Goal: Task Accomplishment & Management: Complete application form

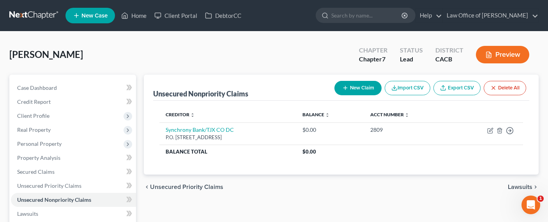
click at [37, 13] on link at bounding box center [34, 16] width 50 height 14
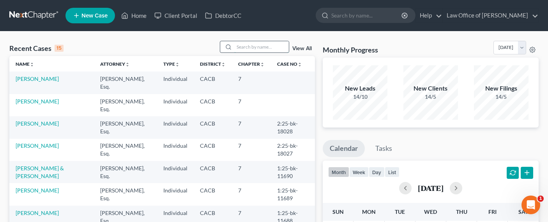
click at [256, 45] on input "search" at bounding box center [261, 46] width 55 height 11
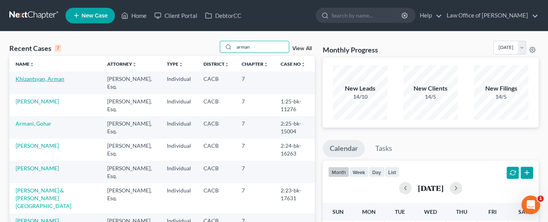
type input "arman"
click at [30, 77] on link "Khizantsyan, Arman" at bounding box center [40, 79] width 49 height 7
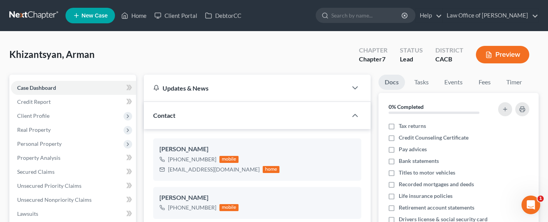
click at [30, 11] on link at bounding box center [34, 16] width 50 height 14
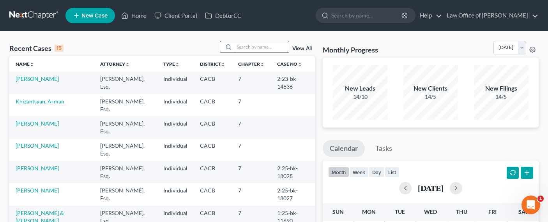
click at [242, 48] on input "search" at bounding box center [261, 46] width 55 height 11
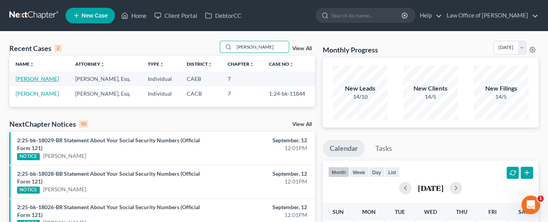
type input "hugo"
click at [28, 79] on link "[PERSON_NAME]" at bounding box center [37, 79] width 43 height 7
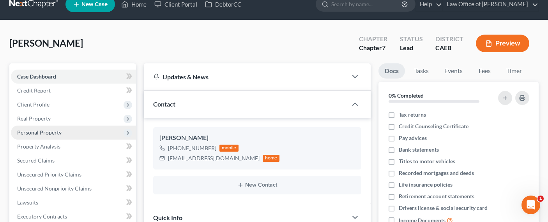
scroll to position [17, 0]
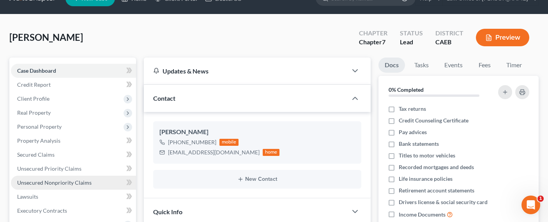
click at [49, 181] on span "Unsecured Nonpriority Claims" at bounding box center [54, 183] width 74 height 7
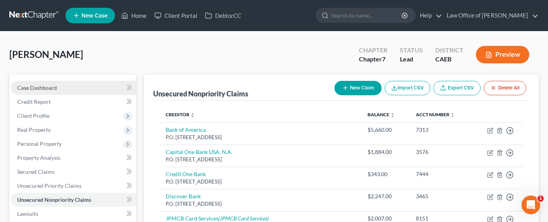
click at [28, 87] on span "Case Dashboard" at bounding box center [37, 88] width 40 height 7
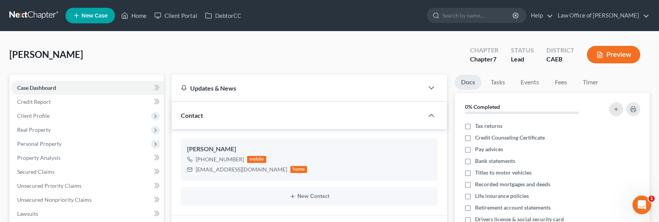
click at [45, 13] on link at bounding box center [34, 16] width 50 height 14
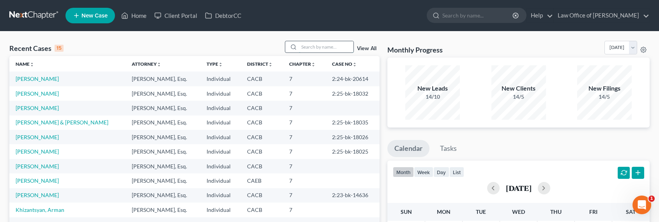
click at [326, 46] on input "search" at bounding box center [326, 46] width 55 height 11
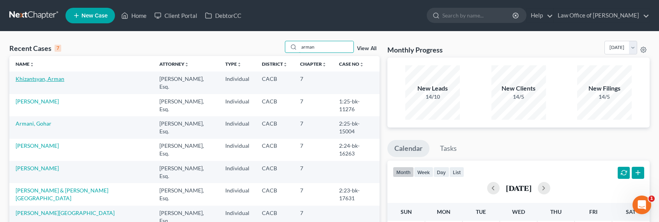
type input "arman"
click at [29, 81] on link "Khizantsyan, Arman" at bounding box center [40, 79] width 49 height 7
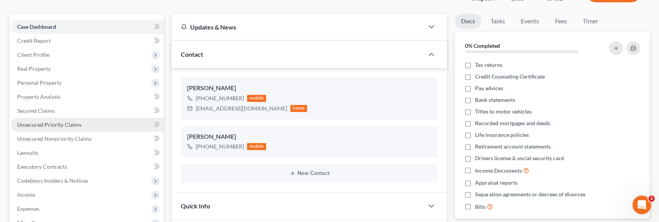
scroll to position [84, 0]
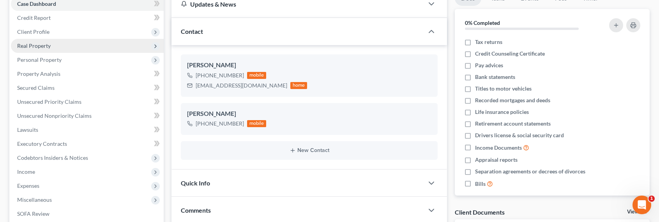
click at [36, 44] on span "Real Property" at bounding box center [34, 45] width 34 height 7
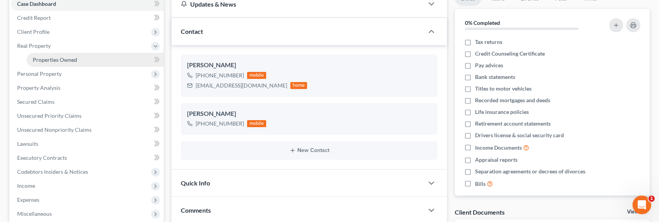
click at [67, 58] on span "Properties Owned" at bounding box center [55, 59] width 44 height 7
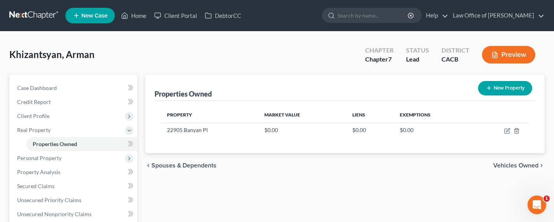
drag, startPoint x: 460, startPoint y: 143, endPoint x: 473, endPoint y: 140, distance: 13.5
click at [460, 142] on div "Property Market Value Liens Exemptions 22905 Banyan Pl $0.00 $0.00 $0.00" at bounding box center [345, 127] width 381 height 52
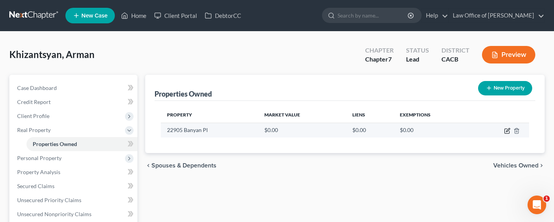
click at [505, 131] on icon "button" at bounding box center [508, 131] width 6 height 6
select select "4"
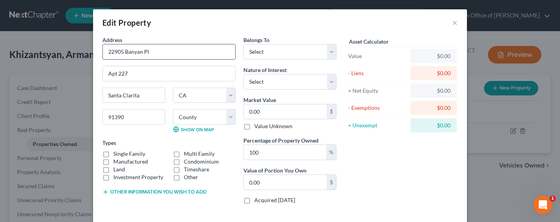
click at [155, 53] on input "22905 Banyan Pl" at bounding box center [169, 51] width 132 height 15
type input "22905 Banyan Pl #227"
click at [140, 72] on input "Apt 227" at bounding box center [169, 73] width 132 height 15
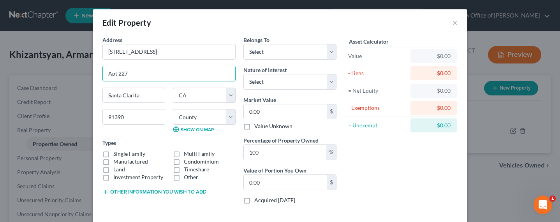
drag, startPoint x: 140, startPoint y: 73, endPoint x: 79, endPoint y: 69, distance: 61.7
click at [79, 69] on div "Edit Property × Address * 22905 Banyan Pl #227 Apt 227 Santa Clarita State AL A…" at bounding box center [280, 111] width 560 height 222
click at [191, 164] on label "Condominium" at bounding box center [201, 162] width 35 height 8
click at [191, 163] on input "Condominium" at bounding box center [189, 160] width 5 height 5
checkbox input "true"
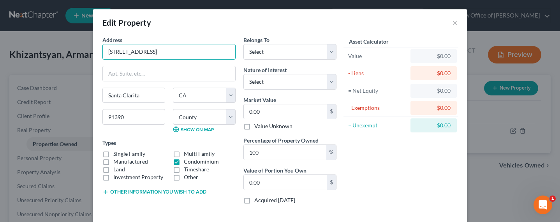
drag, startPoint x: 174, startPoint y: 54, endPoint x: 86, endPoint y: 50, distance: 88.2
click at [86, 50] on div "Edit Property × Address * 22905 Banyan Pl #227 Santa Clarita State AL AK AR AZ …" at bounding box center [280, 111] width 560 height 222
click at [133, 47] on input "22905 Banyan Pl #227" at bounding box center [169, 51] width 132 height 15
drag, startPoint x: 140, startPoint y: 51, endPoint x: 97, endPoint y: 51, distance: 42.5
click at [99, 51] on div "Address * 22905 Banyan Pl #227 Santa Clarita State AL AK AR AZ CA CO CT DE DC F…" at bounding box center [169, 123] width 141 height 175
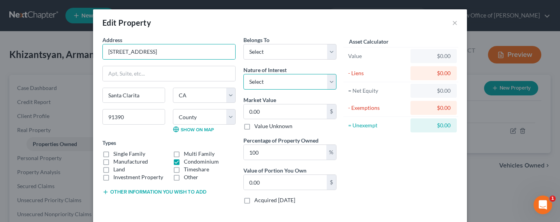
click at [272, 77] on select "Select Fee Simple Joint Tenant Life Estate Equitable Interest Future Interest T…" at bounding box center [290, 82] width 93 height 16
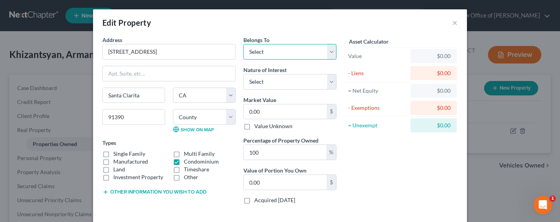
click at [256, 51] on select "Select Debtor 1 Only Debtor 2 Only Debtor 1 And Debtor 2 Only At Least One Of T…" at bounding box center [290, 52] width 93 height 16
select select "4"
click at [244, 44] on select "Select Debtor 1 Only Debtor 2 Only Debtor 1 And Debtor 2 Only At Least One Of T…" at bounding box center [290, 52] width 93 height 16
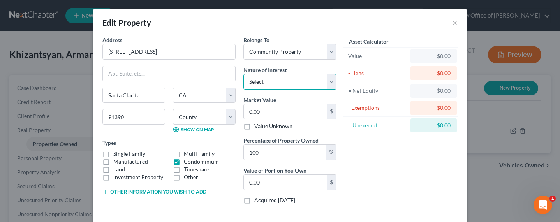
click at [264, 81] on select "Select Fee Simple Joint Tenant Life Estate Equitable Interest Future Interest T…" at bounding box center [290, 82] width 93 height 16
select select "0"
click at [244, 74] on select "Select Fee Simple Joint Tenant Life Estate Equitable Interest Future Interest T…" at bounding box center [290, 82] width 93 height 16
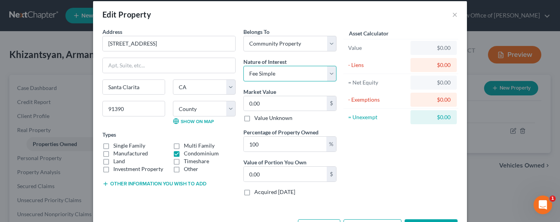
scroll to position [17, 0]
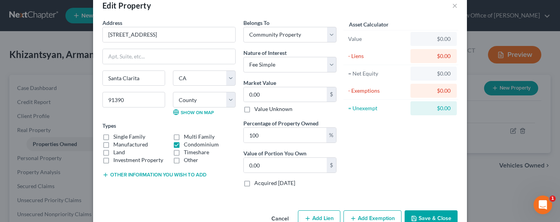
click at [126, 173] on button "Other information you wish to add" at bounding box center [154, 175] width 104 height 6
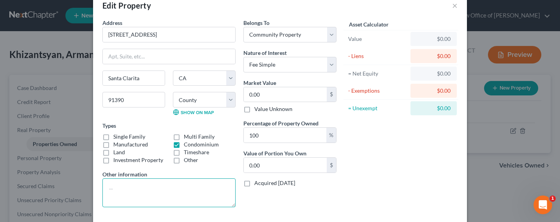
click at [130, 189] on textarea at bounding box center [168, 192] width 133 height 29
type textarea "Purchased 2021"
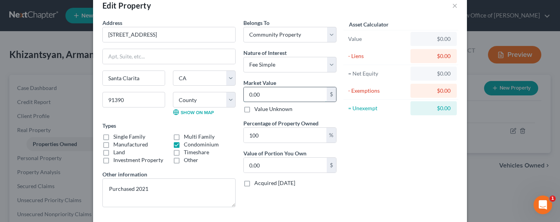
click at [254, 97] on input "0.00" at bounding box center [285, 94] width 83 height 15
type input "70"
type input "70.00"
type input "700"
type input "700.00"
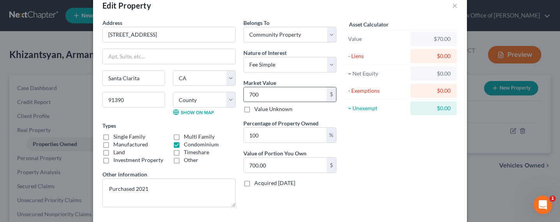
type input "7000"
type input "7,000.00"
type input "7,0000"
type input "70,000.00"
type input "70,0000"
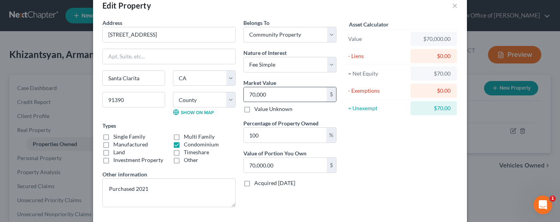
type input "700,000.00"
type input "700,000"
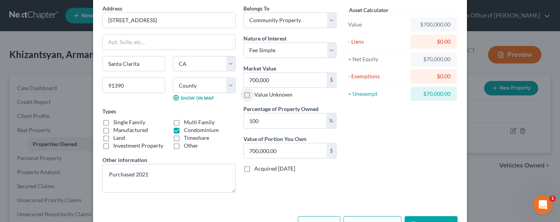
scroll to position [58, 0]
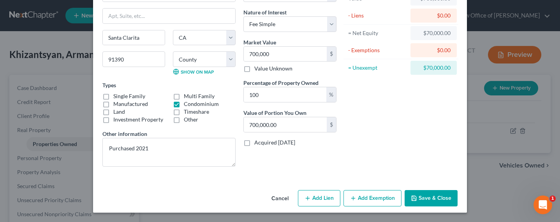
click at [321, 195] on button "Add Lien" at bounding box center [319, 198] width 42 height 16
select select "4"
select select "0"
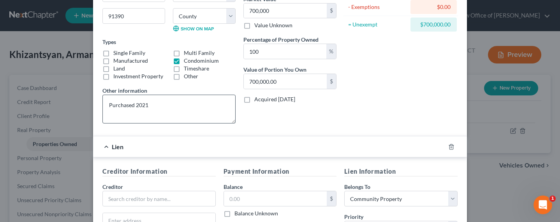
scroll to position [149, 0]
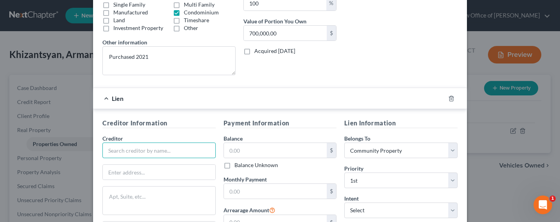
click at [160, 150] on input "text" at bounding box center [158, 151] width 113 height 16
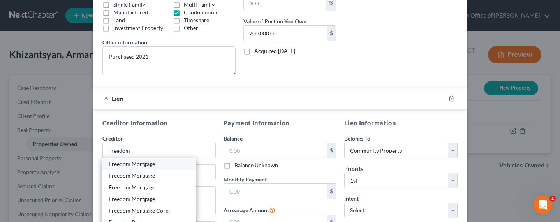
click at [134, 165] on div "Freedom Mortgage" at bounding box center [149, 164] width 81 height 8
type input "Freedom Mortgage"
type input "P.O. Box 619063"
type input "Dallas"
select select "45"
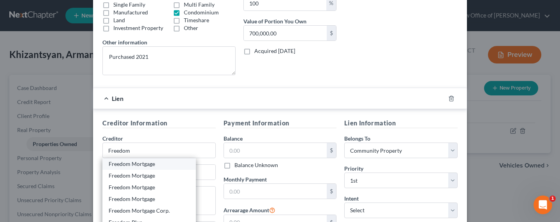
type input "75261"
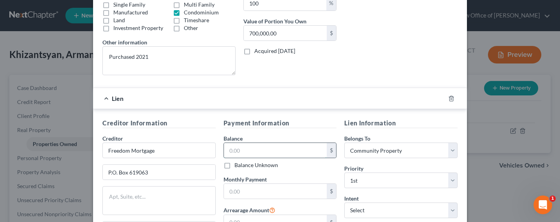
click at [234, 150] on input "text" at bounding box center [275, 150] width 103 height 15
click at [255, 154] on input "text" at bounding box center [275, 150] width 103 height 15
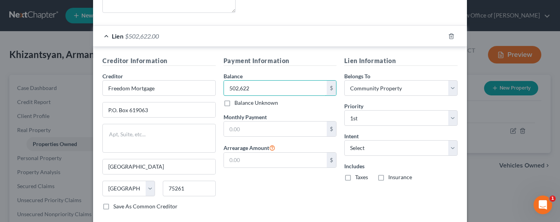
scroll to position [220, 0]
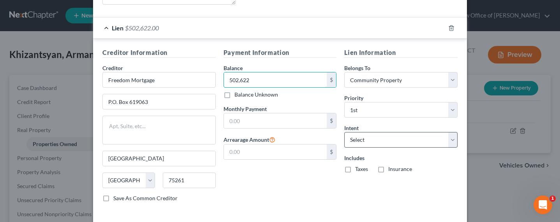
type input "502,622"
click at [353, 143] on select "Select Surrender Redeem Reaffirm Avoid Other" at bounding box center [400, 140] width 113 height 16
select select "2"
click at [344, 132] on select "Select Surrender Redeem Reaffirm Avoid Other" at bounding box center [400, 140] width 113 height 16
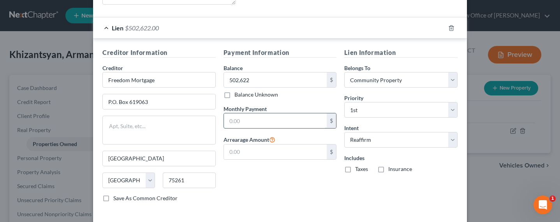
click at [241, 119] on input "text" at bounding box center [275, 120] width 103 height 15
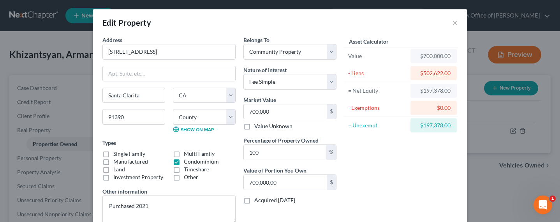
scroll to position [255, 0]
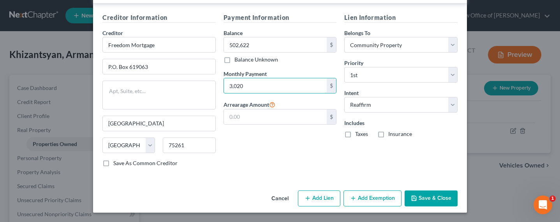
type input "3,020"
click at [381, 198] on button "Add Exemption" at bounding box center [373, 199] width 58 height 16
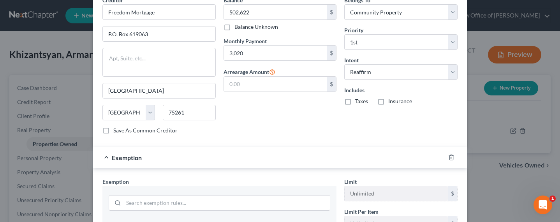
scroll to position [422, 0]
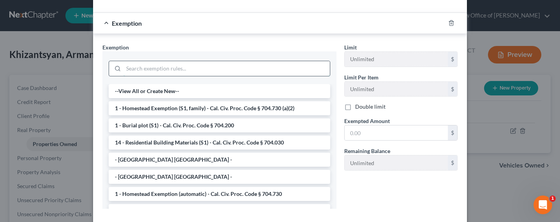
click at [165, 65] on input "search" at bounding box center [227, 68] width 207 height 15
click at [165, 107] on li "1 - Homestead Exemption (S1, family) - Cal. Civ. Proc. Code § 704.730 (a)(2)" at bounding box center [220, 108] width 222 height 14
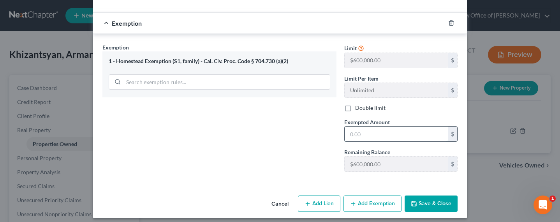
click at [370, 137] on input "text" at bounding box center [396, 134] width 103 height 15
type input "700,000"
click at [416, 200] on button "Save & Close" at bounding box center [431, 204] width 53 height 16
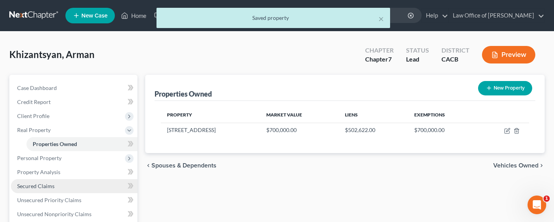
click at [39, 185] on span "Secured Claims" at bounding box center [35, 186] width 37 height 7
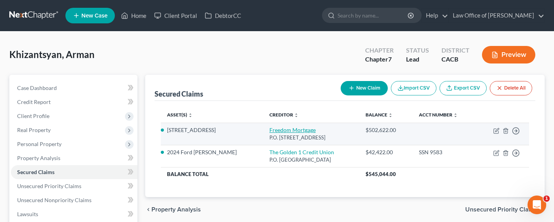
click at [270, 131] on link "Freedom Mortgage" at bounding box center [293, 130] width 46 height 7
select select "45"
select select "14"
select select "2"
select select "4"
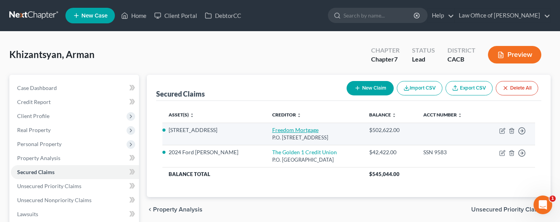
select select "0"
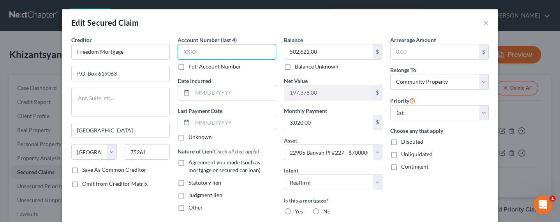
click at [196, 53] on input "text" at bounding box center [227, 52] width 99 height 16
drag, startPoint x: 317, startPoint y: 123, endPoint x: 313, endPoint y: 122, distance: 4.1
click at [313, 122] on input "3,020.00" at bounding box center [328, 122] width 88 height 15
click at [315, 120] on input "3,078" at bounding box center [328, 122] width 88 height 15
click at [314, 121] on input "3,078" at bounding box center [328, 122] width 88 height 15
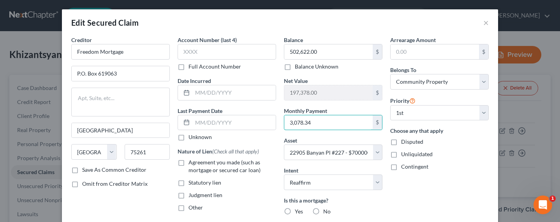
type input "3,078.34"
click at [191, 164] on span "Agreement you made (such as mortgage or secured car loan)" at bounding box center [225, 166] width 72 height 14
click at [192, 164] on input "Agreement you made (such as mortgage or secured car loan)" at bounding box center [194, 161] width 5 height 5
checkbox input "true"
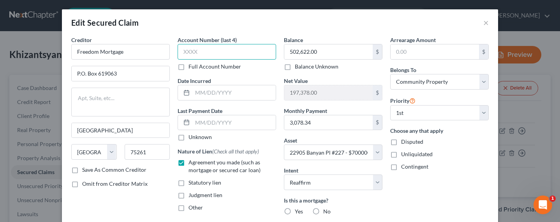
click at [198, 49] on input "text" at bounding box center [227, 52] width 99 height 16
type input "3652"
click at [195, 92] on input "text" at bounding box center [233, 92] width 83 height 15
type input "10/12/2021"
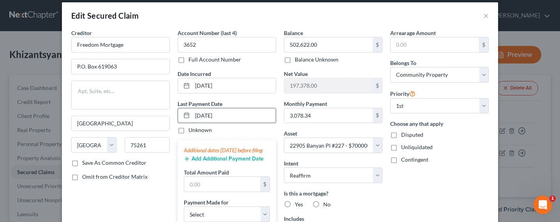
scroll to position [17, 0]
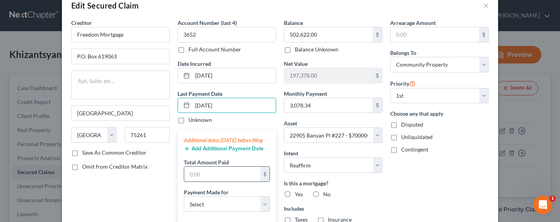
type input "09/10/2025"
click at [202, 180] on input "text" at bounding box center [222, 174] width 76 height 15
click at [197, 152] on button "Add Additional Payment Date" at bounding box center [224, 149] width 80 height 6
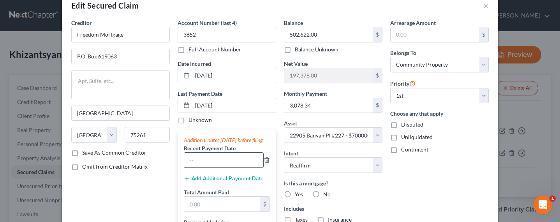
click at [203, 168] on input "text" at bounding box center [223, 160] width 79 height 15
type input "08/2025"
click at [207, 182] on button "Add Additional Payment Date" at bounding box center [224, 179] width 80 height 6
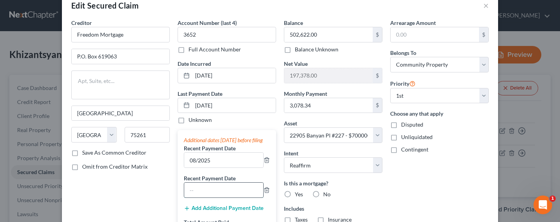
click at [201, 198] on input "text" at bounding box center [223, 190] width 79 height 15
type input "07/2025"
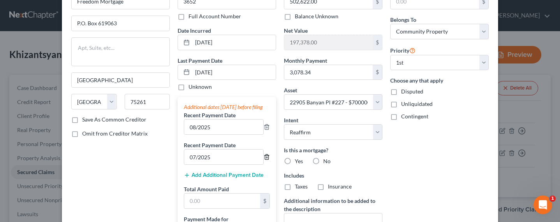
scroll to position [90, 0]
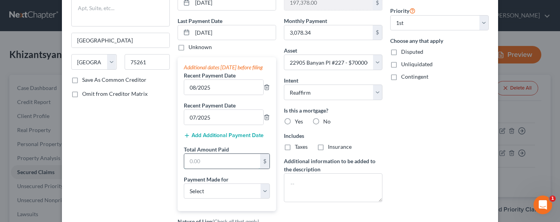
click at [205, 169] on input "text" at bounding box center [222, 161] width 76 height 15
type input "9,653"
click at [206, 199] on select "Select Car Credit Card Loan Repayment Mortgage Other Suppliers Or Vendors" at bounding box center [227, 192] width 86 height 16
select select "3"
click at [184, 191] on select "Select Car Credit Card Loan Repayment Mortgage Other Suppliers Or Vendors" at bounding box center [227, 192] width 86 height 16
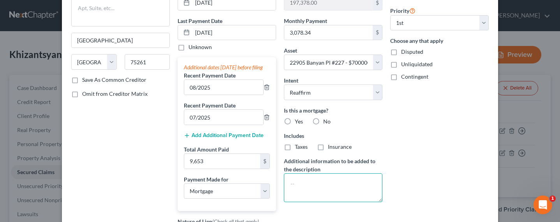
click at [347, 192] on textarea at bounding box center [333, 187] width 99 height 29
type textarea "1st Mortgage Deed"
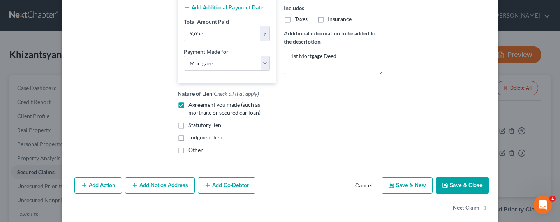
scroll to position [235, 0]
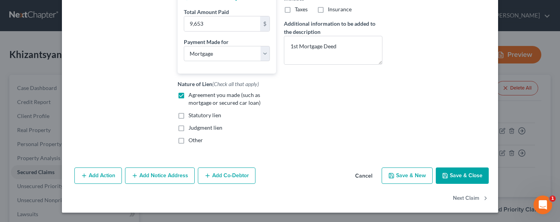
click at [455, 176] on button "Save & Close" at bounding box center [462, 176] width 53 height 16
select select
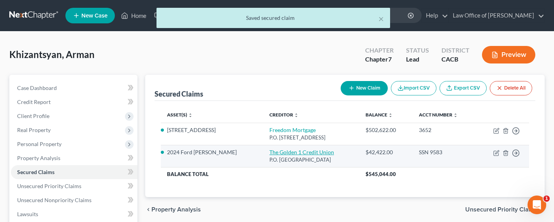
click at [270, 153] on link "The Golden 1 Credit Union" at bounding box center [302, 152] width 65 height 7
select select "4"
select select "2"
select select "0"
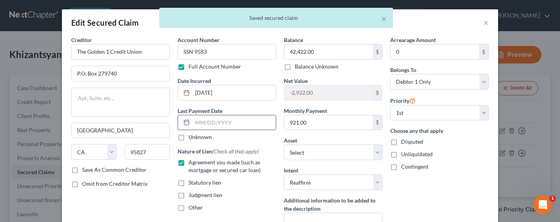
click at [219, 122] on input "text" at bounding box center [233, 122] width 83 height 15
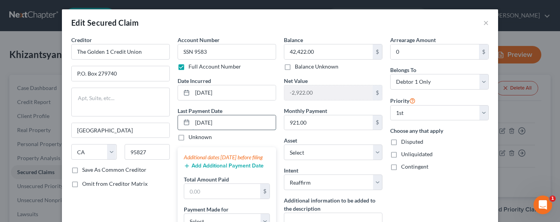
type input "09/05/2025"
click at [217, 169] on button "Add Additional Payment Date" at bounding box center [224, 166] width 80 height 6
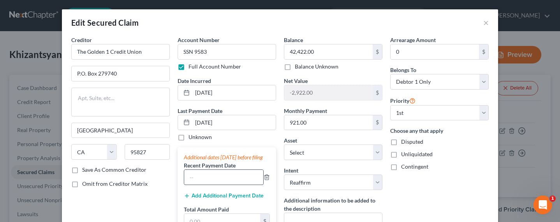
click at [197, 185] on input "text" at bounding box center [223, 177] width 79 height 15
type input "08/2025"
click at [196, 199] on button "Add Additional Payment Date" at bounding box center [224, 196] width 80 height 6
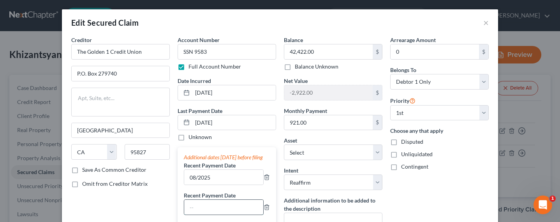
click at [198, 210] on input "text" at bounding box center [223, 207] width 79 height 15
type input "07/2025"
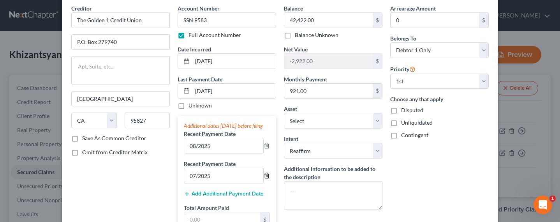
scroll to position [102, 0]
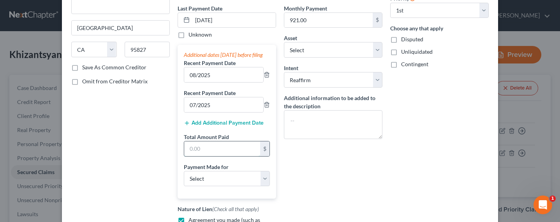
click at [214, 152] on input "text" at bounding box center [222, 148] width 76 height 15
type input "2,760"
click at [205, 187] on select "Select Car Credit Card Loan Repayment Mortgage Other Suppliers Or Vendors" at bounding box center [227, 179] width 86 height 16
select select "0"
click at [184, 178] on select "Select Car Credit Card Loan Repayment Mortgage Other Suppliers Or Vendors" at bounding box center [227, 179] width 86 height 16
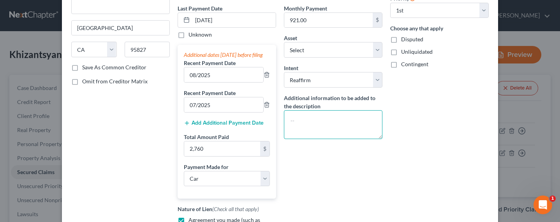
click at [324, 117] on textarea at bounding box center [333, 124] width 99 height 29
type textarea "Car Loan"
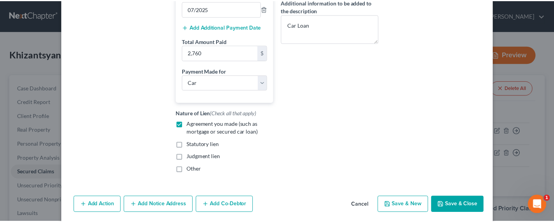
scroll to position [235, 0]
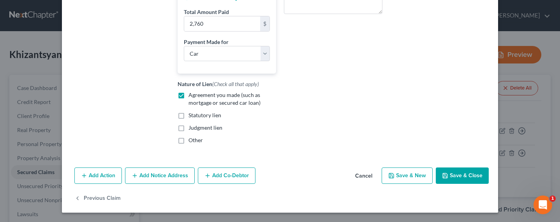
click at [447, 171] on button "Save & Close" at bounding box center [462, 176] width 53 height 16
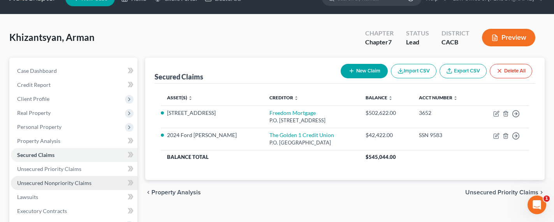
click at [62, 183] on span "Unsecured Nonpriority Claims" at bounding box center [54, 183] width 74 height 7
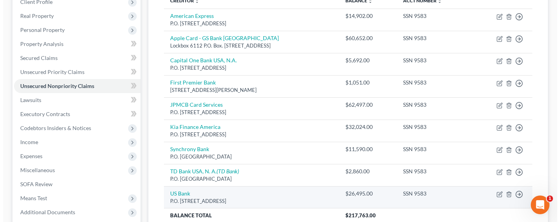
scroll to position [159, 0]
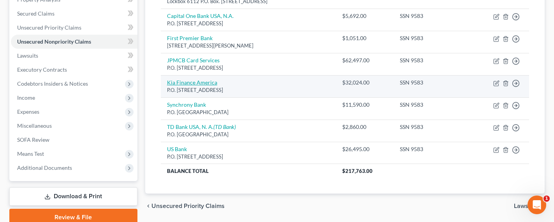
click at [190, 79] on link "Kia Finance America" at bounding box center [192, 82] width 50 height 7
select select "4"
select select "3"
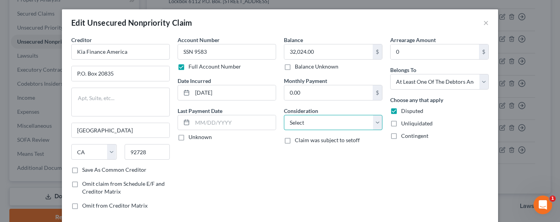
click at [316, 123] on select "Select Cable / Satellite Services Collection Agency Credit Card Debt Debt Couns…" at bounding box center [333, 123] width 99 height 16
select select "14"
click at [284, 115] on select "Select Cable / Satellite Services Collection Agency Credit Card Debt Debt Couns…" at bounding box center [333, 123] width 99 height 16
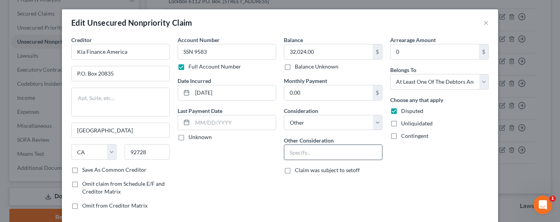
click at [302, 154] on input "text" at bounding box center [333, 152] width 98 height 15
type input "Car Loan"
click at [255, 67] on div "Full Account Number" at bounding box center [227, 67] width 99 height 8
click at [323, 154] on input "Car Loan" at bounding box center [333, 152] width 98 height 15
click at [310, 126] on select "Select Cable / Satellite Services Collection Agency Credit Card Debt Debt Couns…" at bounding box center [333, 123] width 99 height 16
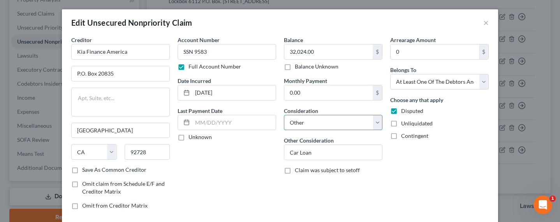
select select "4"
click at [284, 115] on select "Select Cable / Satellite Services Collection Agency Credit Card Debt Debt Couns…" at bounding box center [333, 123] width 99 height 16
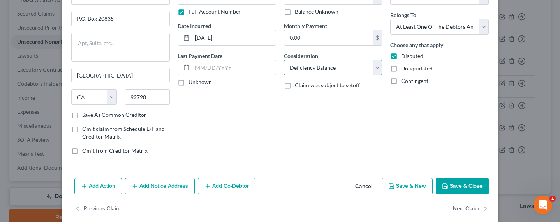
scroll to position [65, 0]
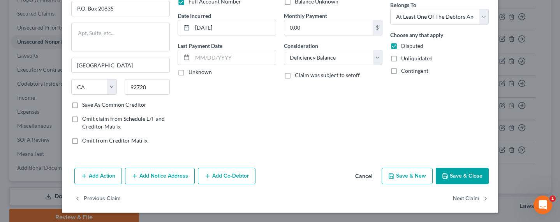
click at [454, 172] on button "Save & Close" at bounding box center [462, 176] width 53 height 16
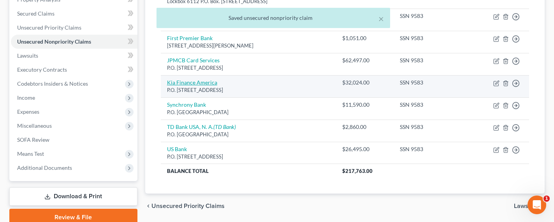
click at [179, 82] on link "Kia Finance America" at bounding box center [192, 82] width 50 height 7
select select "4"
select select "3"
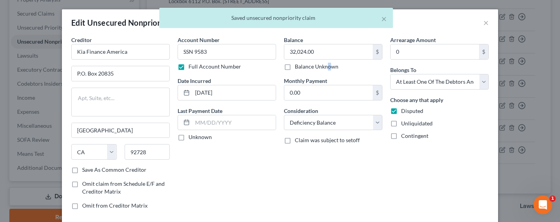
click at [326, 66] on label "Balance Unknown" at bounding box center [317, 67] width 44 height 8
click at [305, 67] on label "Balance Unknown" at bounding box center [317, 67] width 44 height 8
click at [303, 67] on input "Balance Unknown" at bounding box center [300, 65] width 5 height 5
checkbox input "true"
type input "0.00"
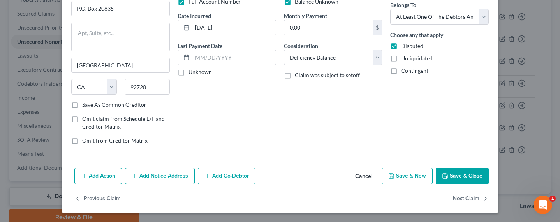
click at [458, 177] on button "Save & Close" at bounding box center [462, 176] width 53 height 16
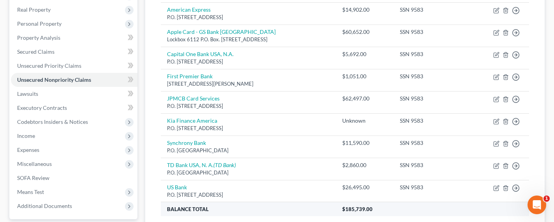
scroll to position [79, 0]
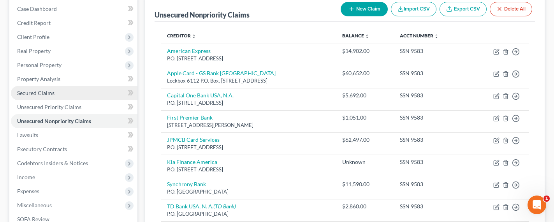
click at [35, 93] on span "Secured Claims" at bounding box center [35, 93] width 37 height 7
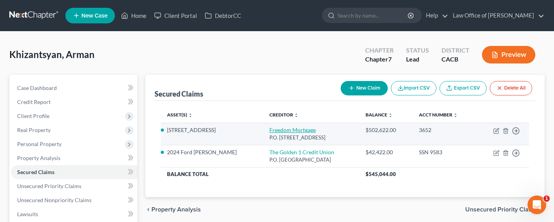
click at [270, 131] on link "Freedom Mortgage" at bounding box center [293, 130] width 46 height 7
select select "45"
select select "3"
select select "2"
select select "4"
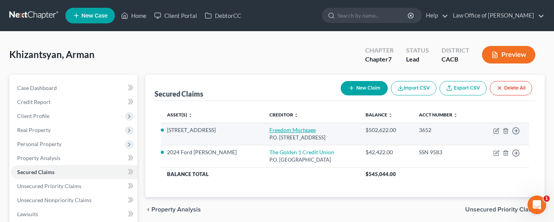
select select "0"
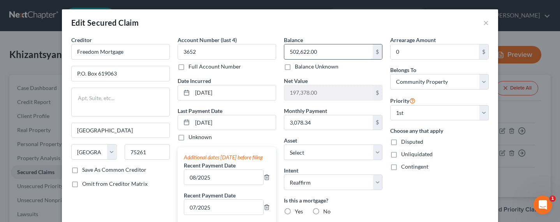
click at [322, 53] on input "502,622.00" at bounding box center [328, 51] width 88 height 15
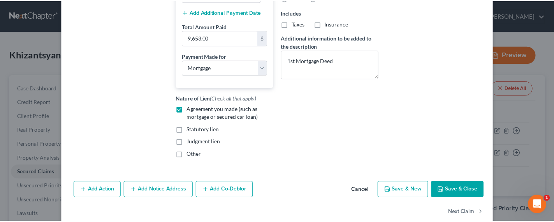
scroll to position [235, 0]
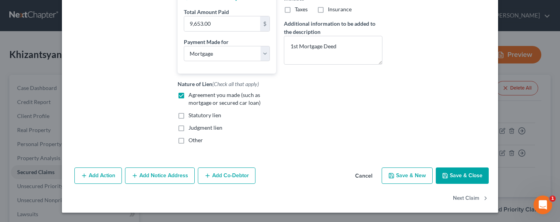
click at [455, 171] on button "Save & Close" at bounding box center [462, 176] width 53 height 16
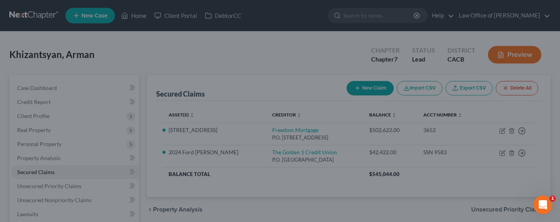
type input "473,620.00"
type input "226,380.00"
select select "14"
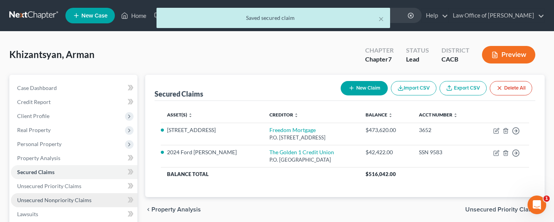
click at [50, 201] on span "Unsecured Nonpriority Claims" at bounding box center [54, 200] width 74 height 7
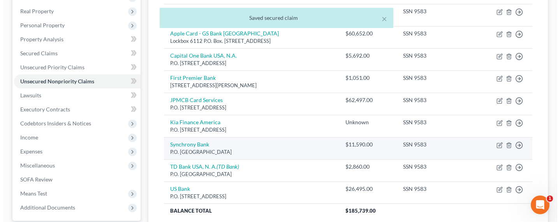
scroll to position [119, 0]
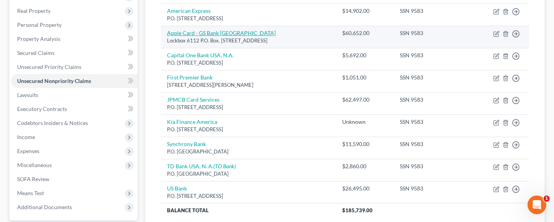
click at [195, 34] on link "Apple Card - GS Bank USA" at bounding box center [221, 33] width 109 height 7
select select "39"
select select "2"
select select "0"
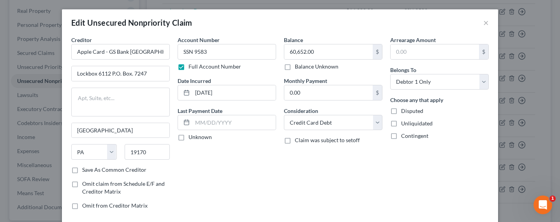
click at [301, 65] on label "Balance Unknown" at bounding box center [317, 67] width 44 height 8
click at [301, 65] on input "Balance Unknown" at bounding box center [300, 65] width 5 height 5
checkbox input "true"
type input "0.00"
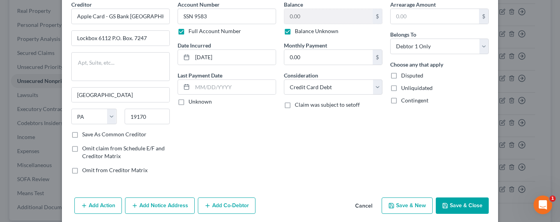
scroll to position [65, 0]
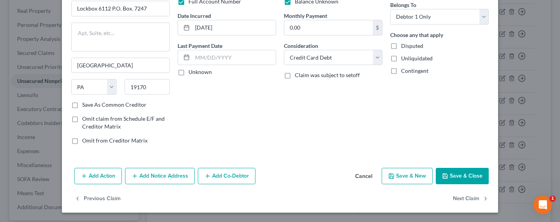
click at [156, 180] on button "Add Notice Address" at bounding box center [160, 176] width 70 height 16
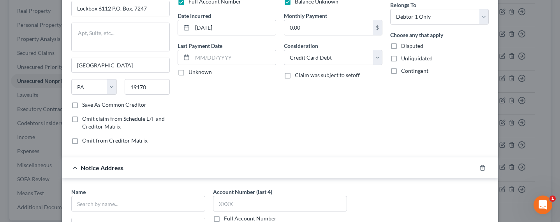
scroll to position [145, 0]
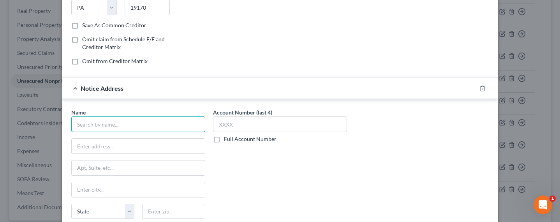
click at [130, 124] on input "text" at bounding box center [138, 125] width 134 height 16
click at [104, 128] on input "Apple" at bounding box center [138, 125] width 134 height 16
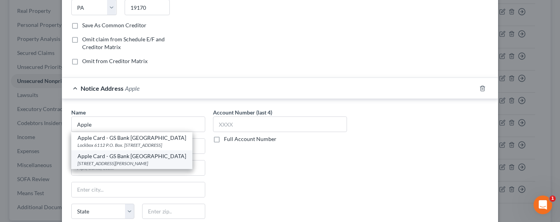
click at [107, 155] on div "Apple Card - GS Bank USA" at bounding box center [132, 156] width 109 height 8
type input "Apple Card - GS Bank USA"
type input "11850 S. Election Rd."
type input "Draper"
select select "46"
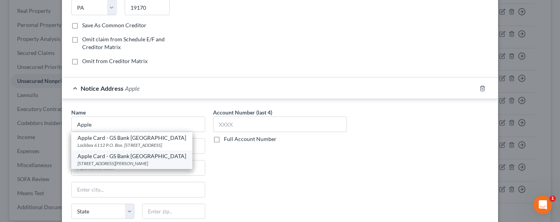
type input "84020"
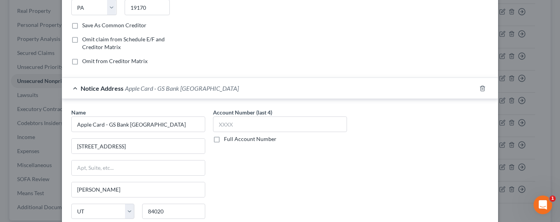
scroll to position [0, 0]
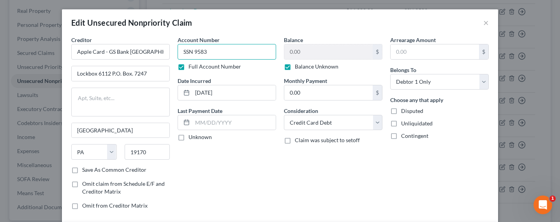
drag, startPoint x: 208, startPoint y: 51, endPoint x: 171, endPoint y: 53, distance: 37.4
click at [174, 53] on div "Account Number SSN 9583 Full Account Number Date Incurred 9/19/2019 Last Paymen…" at bounding box center [227, 126] width 106 height 180
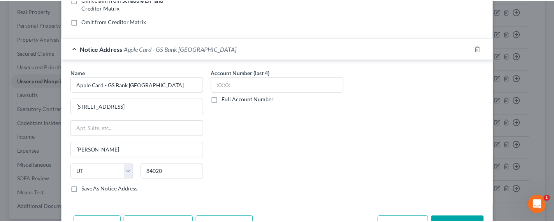
scroll to position [233, 0]
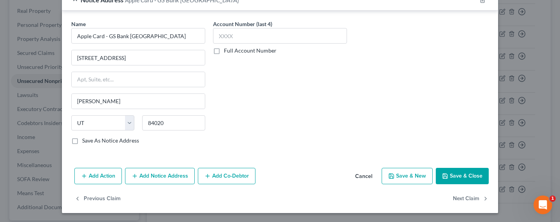
click at [227, 49] on label "Full Account Number" at bounding box center [250, 51] width 53 height 8
click at [227, 49] on input "Full Account Number" at bounding box center [229, 49] width 5 height 5
click at [226, 38] on input "text" at bounding box center [280, 36] width 134 height 16
paste input "SSN 9583"
type input "SSN 9583"
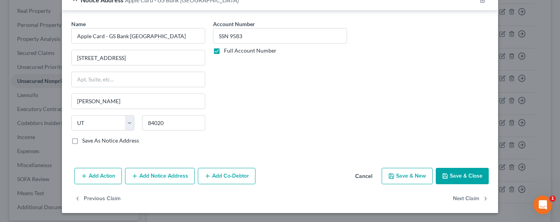
click at [448, 175] on button "Save & Close" at bounding box center [462, 176] width 53 height 16
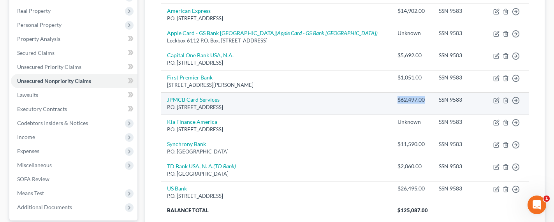
drag, startPoint x: 382, startPoint y: 100, endPoint x: 354, endPoint y: 100, distance: 28.4
click at [398, 100] on div "$62,497.00" at bounding box center [412, 100] width 28 height 8
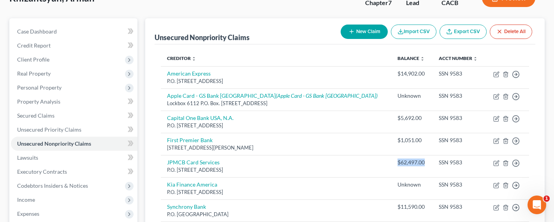
scroll to position [9, 0]
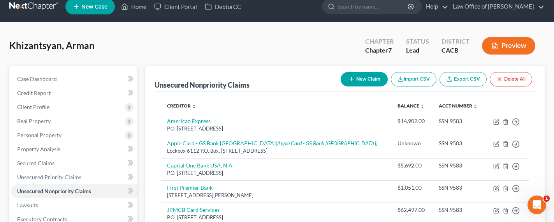
click at [181, 64] on div "Khizantsyan, Arman Upgraded Chapter Chapter 7 Status Lead District CACB Preview" at bounding box center [277, 49] width 536 height 34
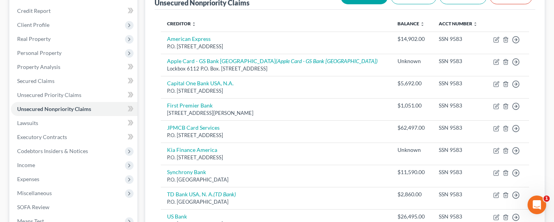
scroll to position [109, 0]
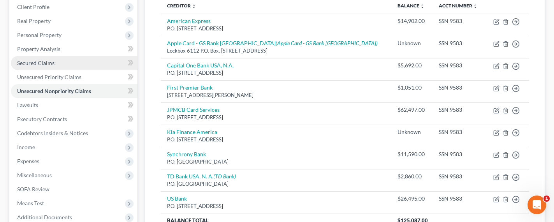
click at [35, 64] on span "Secured Claims" at bounding box center [35, 63] width 37 height 7
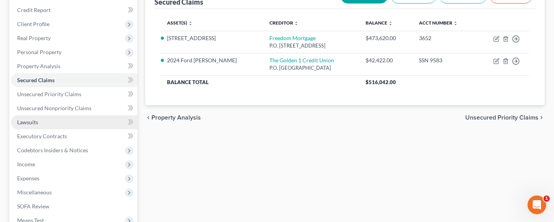
scroll to position [100, 0]
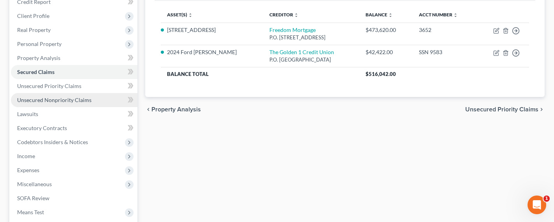
click at [60, 97] on span "Unsecured Nonpriority Claims" at bounding box center [54, 100] width 74 height 7
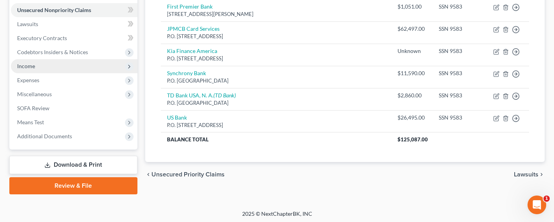
scroll to position [190, 0]
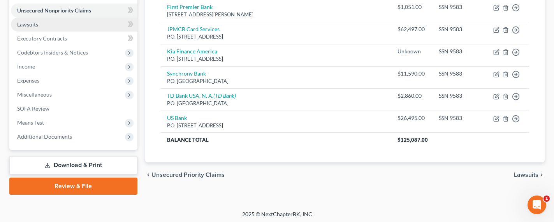
click at [32, 24] on span "Lawsuits" at bounding box center [27, 24] width 21 height 7
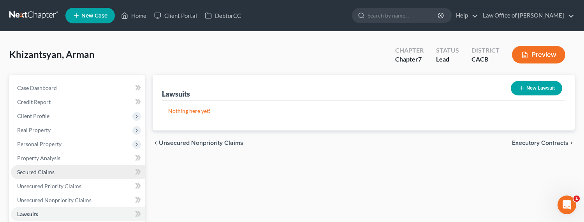
scroll to position [79, 0]
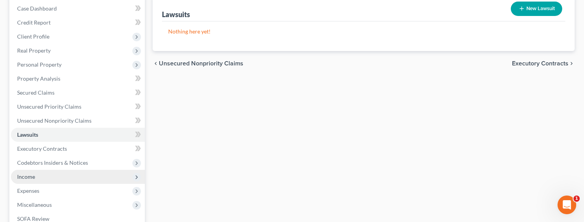
click at [27, 175] on span "Income" at bounding box center [26, 176] width 18 height 7
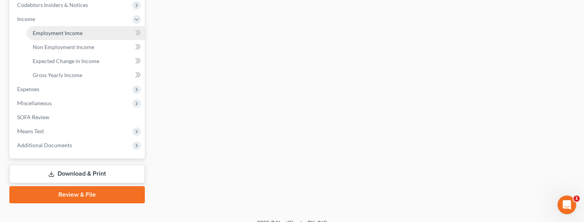
click at [56, 34] on span "Employment Income" at bounding box center [58, 33] width 50 height 7
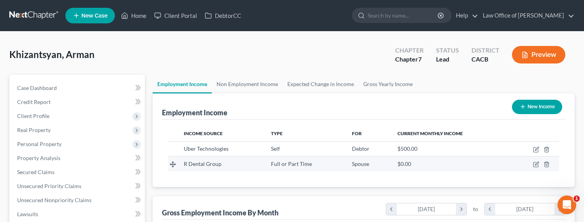
scroll to position [139, 237]
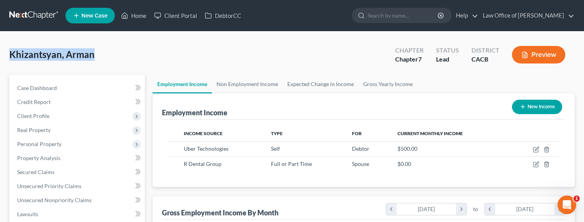
drag, startPoint x: 98, startPoint y: 56, endPoint x: 12, endPoint y: 57, distance: 86.5
click at [12, 57] on div "Khizantsyan, Arman Upgraded Chapter Chapter 7 Status Lead District CACB Preview" at bounding box center [292, 58] width 566 height 34
click at [256, 49] on div "Khizantsyan, Arman Upgraded Chapter Chapter 7 Status Lead District CACB Preview" at bounding box center [292, 58] width 566 height 34
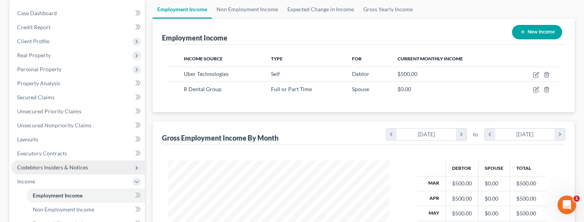
scroll to position [84, 0]
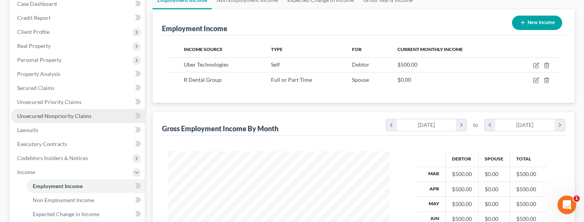
click at [49, 114] on span "Unsecured Nonpriority Claims" at bounding box center [54, 116] width 74 height 7
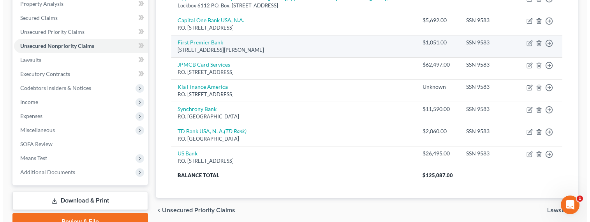
scroll to position [169, 0]
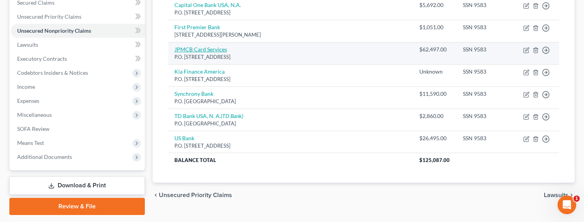
click at [213, 48] on link "JPMCB Card Services" at bounding box center [201, 49] width 53 height 7
select select "7"
select select "2"
select select "0"
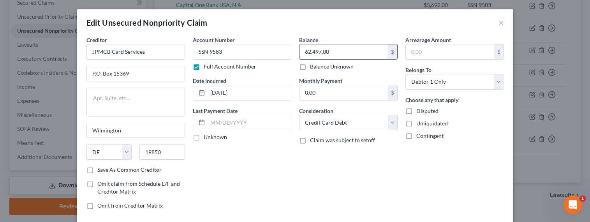
click at [305, 53] on input "62,497.00" at bounding box center [344, 51] width 88 height 15
click at [306, 52] on input "62,497.00" at bounding box center [344, 51] width 88 height 15
drag, startPoint x: 306, startPoint y: 52, endPoint x: 302, endPoint y: 53, distance: 3.9
click at [302, 53] on input "62,497.00" at bounding box center [344, 51] width 88 height 15
drag, startPoint x: 305, startPoint y: 53, endPoint x: 300, endPoint y: 53, distance: 5.1
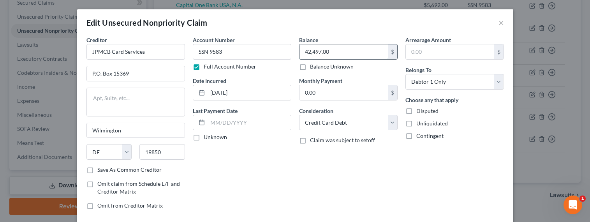
click at [300, 53] on input "42,497.00" at bounding box center [344, 51] width 88 height 15
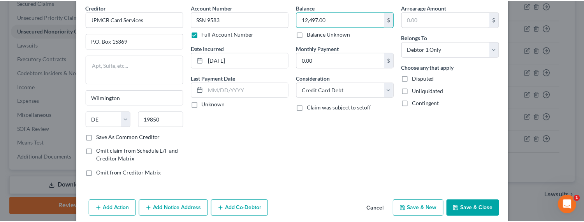
scroll to position [65, 0]
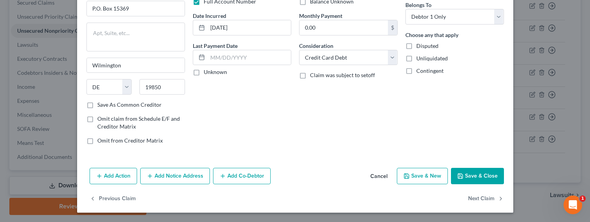
type input "12,497.00"
click at [467, 173] on button "Save & Close" at bounding box center [477, 176] width 53 height 16
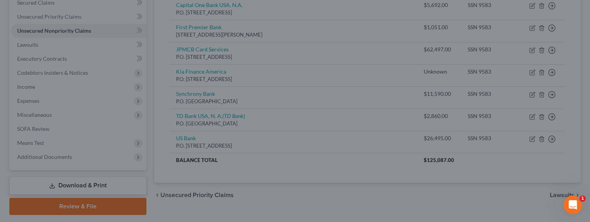
type input "0"
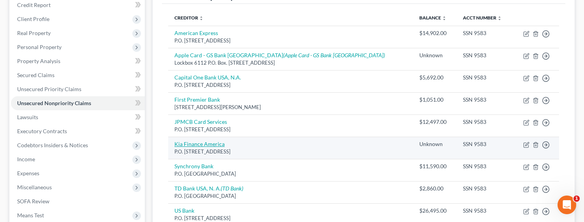
scroll to position [105, 0]
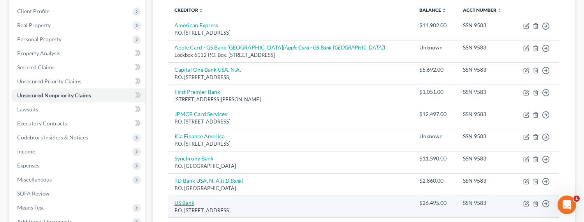
click at [191, 204] on link "US Bank" at bounding box center [185, 202] width 20 height 7
select select "52"
select select "10"
select select "0"
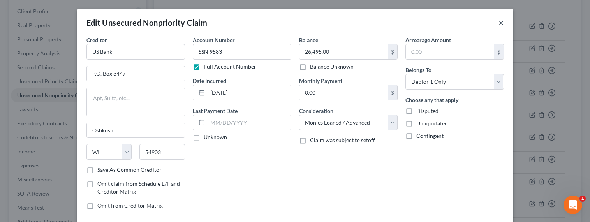
click at [499, 23] on button "×" at bounding box center [501, 22] width 5 height 9
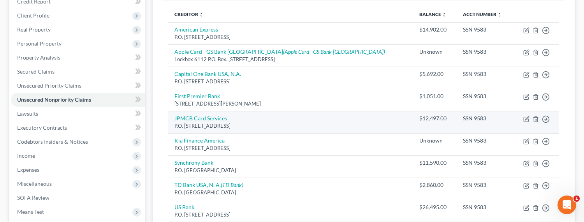
scroll to position [191, 0]
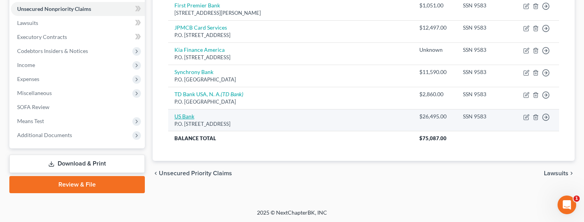
click at [187, 117] on link "US Bank" at bounding box center [185, 116] width 20 height 7
select select "52"
select select "10"
select select "0"
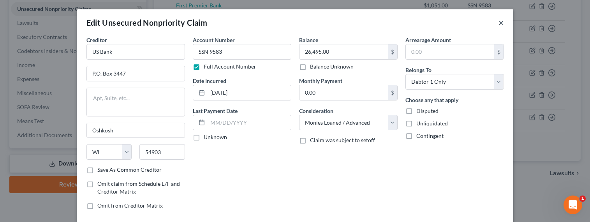
click at [499, 23] on button "×" at bounding box center [501, 22] width 5 height 9
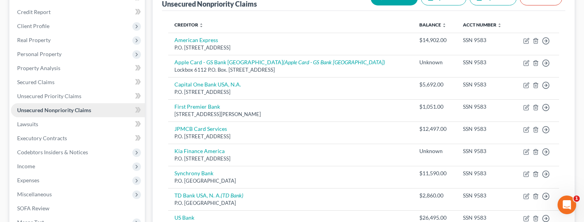
scroll to position [111, 0]
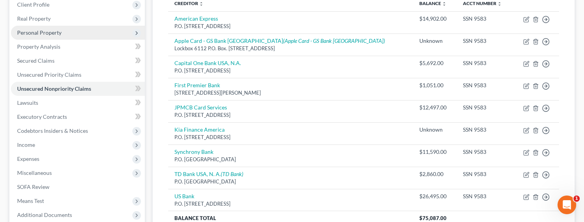
click at [47, 33] on span "Personal Property" at bounding box center [39, 32] width 44 height 7
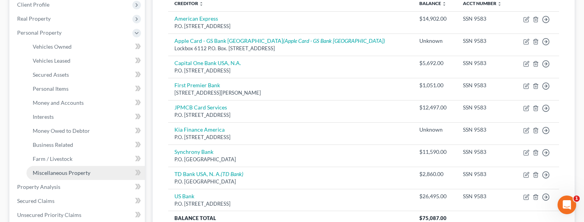
click at [67, 173] on span "Miscellaneous Property" at bounding box center [62, 172] width 58 height 7
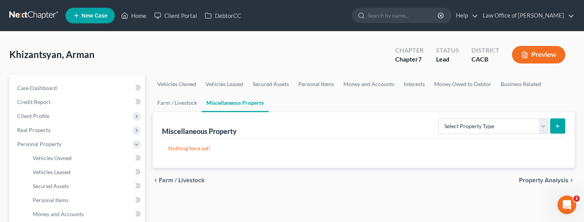
click at [356, 112] on div "Miscellaneous Property Select Property Type Assigned for Creditor Benefit Withi…" at bounding box center [364, 125] width 404 height 26
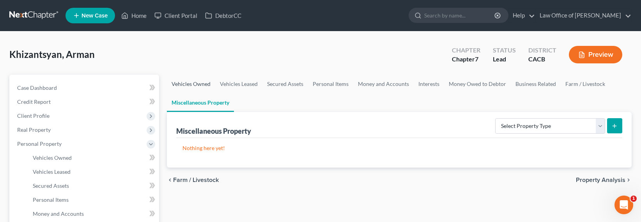
click at [185, 82] on link "Vehicles Owned" at bounding box center [191, 84] width 48 height 19
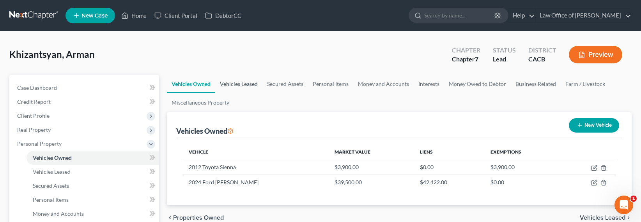
drag, startPoint x: 235, startPoint y: 85, endPoint x: 239, endPoint y: 85, distance: 4.7
click at [235, 85] on link "Vehicles Leased" at bounding box center [238, 84] width 47 height 19
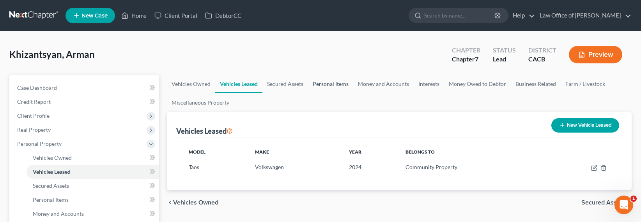
click at [323, 84] on link "Personal Items" at bounding box center [330, 84] width 45 height 19
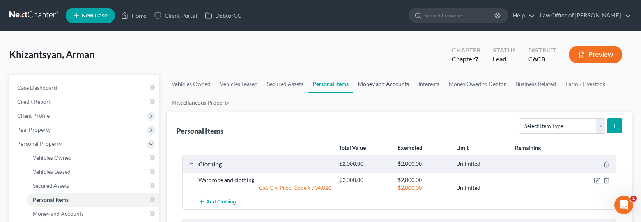
click at [377, 83] on link "Money and Accounts" at bounding box center [383, 84] width 60 height 19
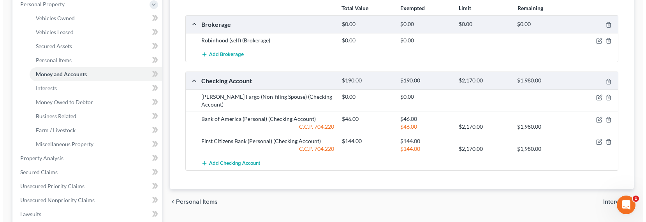
scroll to position [174, 0]
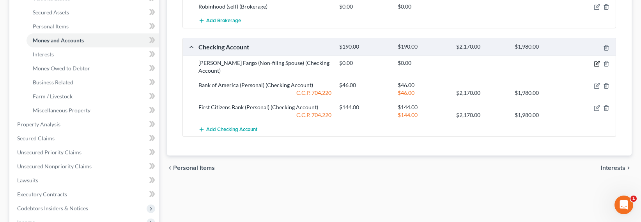
click at [595, 65] on icon "button" at bounding box center [596, 64] width 6 height 6
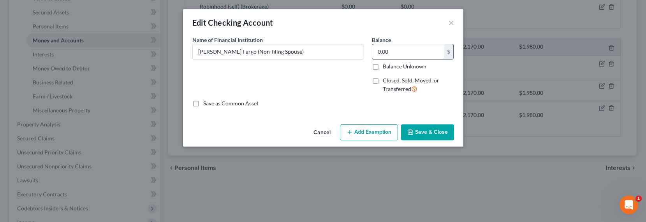
drag, startPoint x: 422, startPoint y: 53, endPoint x: 390, endPoint y: 53, distance: 32.0
click at [390, 53] on input "0.00" at bounding box center [408, 51] width 72 height 15
type input "2,500"
click at [377, 127] on button "Add Exemption" at bounding box center [369, 133] width 58 height 16
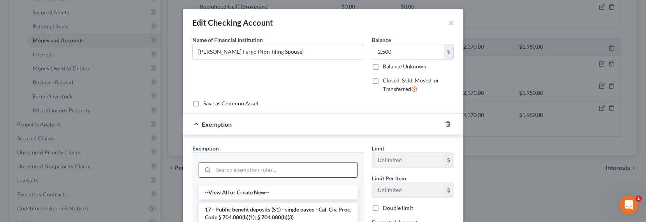
click at [279, 175] on input "search" at bounding box center [286, 170] width 144 height 15
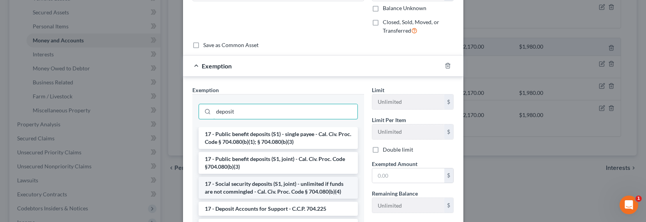
scroll to position [79, 0]
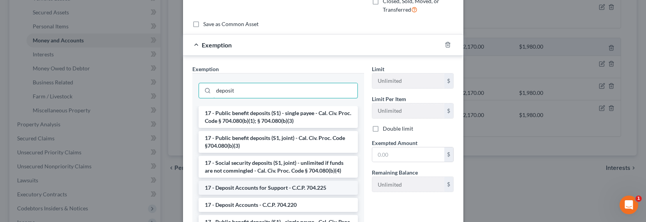
type input "deposit"
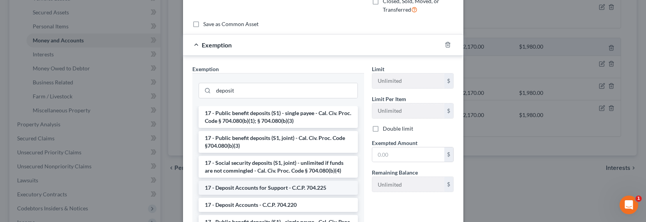
click at [253, 190] on li "17 - Deposit Accounts for Support - C.C.P. 704.225" at bounding box center [278, 188] width 159 height 14
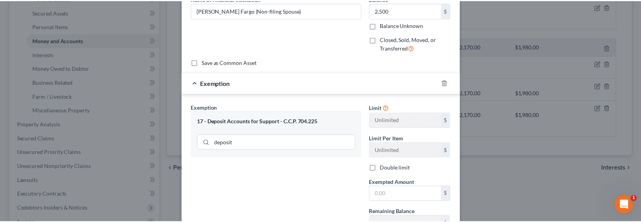
scroll to position [97, 0]
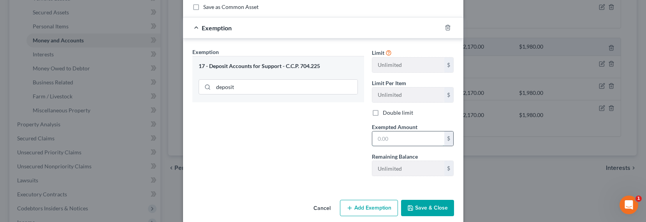
click at [381, 140] on input "text" at bounding box center [408, 139] width 72 height 15
type input "2,500"
click at [402, 203] on button "Save & Close" at bounding box center [427, 208] width 53 height 16
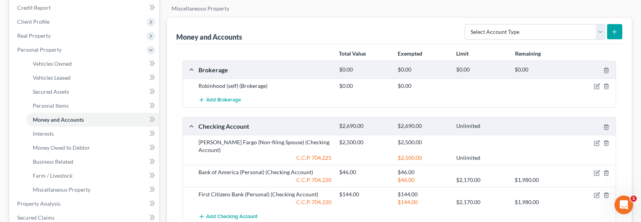
scroll to position [77, 0]
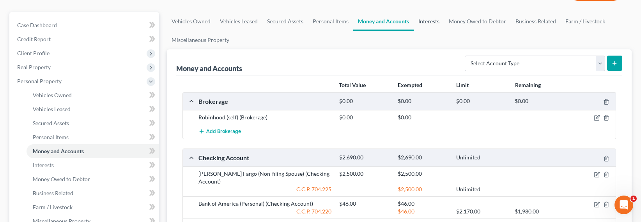
click at [427, 23] on link "Interests" at bounding box center [428, 21] width 30 height 19
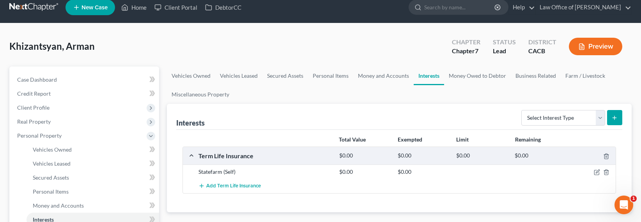
scroll to position [17, 0]
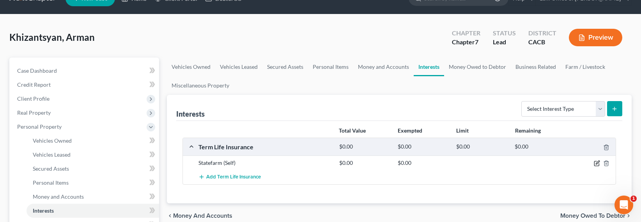
click at [595, 162] on icon "button" at bounding box center [596, 164] width 6 height 6
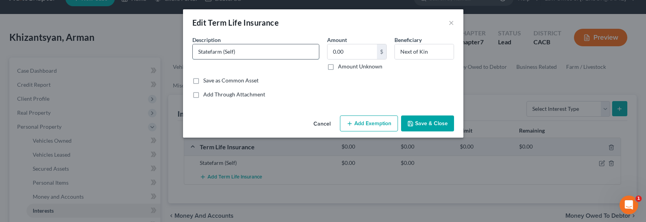
click at [211, 53] on input "Statefarm (Self)" at bounding box center [256, 51] width 126 height 15
click at [211, 53] on input "State farm (Self)" at bounding box center [256, 51] width 126 height 15
click at [251, 55] on input "StateFarm (Self)" at bounding box center [256, 51] width 126 height 15
type input "StateFarm (Self) - Term"
click at [422, 125] on button "Save & Close" at bounding box center [427, 124] width 53 height 16
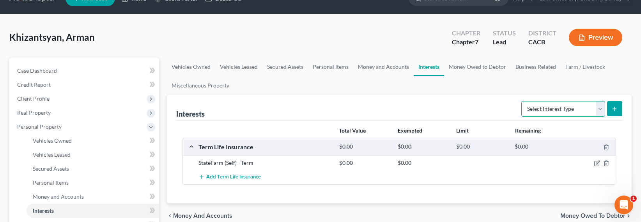
click at [535, 110] on select "Select Interest Type 401K Annuity Bond Education IRA Government Bond Government…" at bounding box center [563, 109] width 84 height 16
click at [459, 65] on link "Money Owed to Debtor" at bounding box center [477, 67] width 67 height 19
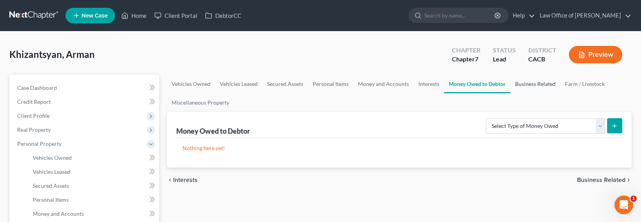
click at [527, 82] on link "Business Related" at bounding box center [535, 84] width 50 height 19
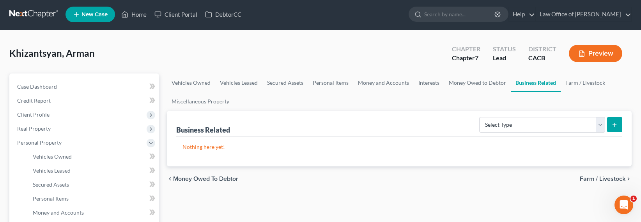
scroll to position [2, 0]
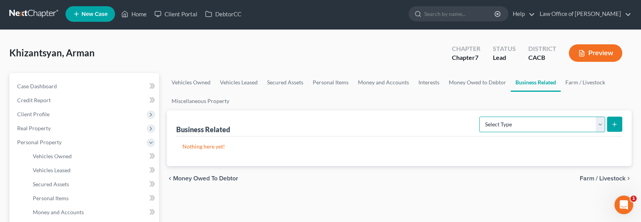
click at [508, 121] on select "Select Type Customer Lists Franchises Inventory Licenses Machinery Office Equip…" at bounding box center [542, 125] width 126 height 16
click at [429, 81] on link "Interests" at bounding box center [428, 82] width 30 height 19
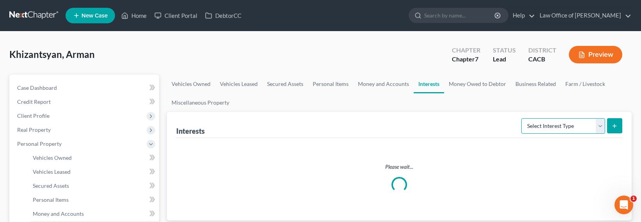
click at [540, 126] on select "Select Interest Type 401K Annuity Bond Education IRA Government Bond Government…" at bounding box center [563, 126] width 84 height 16
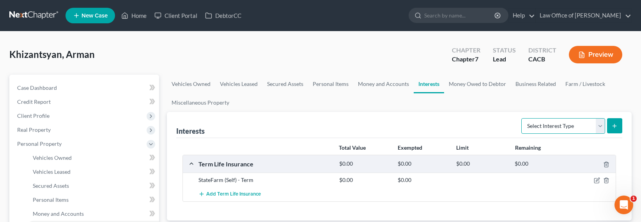
select select "unincorporated_business"
click at [522, 118] on select "Select Interest Type 401K Annuity Bond Education IRA Government Bond Government…" at bounding box center [563, 126] width 84 height 16
click at [610, 127] on button "submit" at bounding box center [614, 125] width 15 height 15
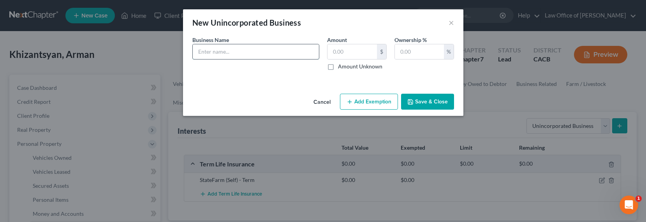
click at [245, 52] on input "text" at bounding box center [256, 51] width 126 height 15
type input "DBA Uber Driver (1099)"
drag, startPoint x: 342, startPoint y: 64, endPoint x: 346, endPoint y: 66, distance: 4.5
click at [341, 67] on label "Amount Unknown" at bounding box center [360, 67] width 44 height 8
click at [341, 67] on input "Amount Unknown" at bounding box center [343, 65] width 5 height 5
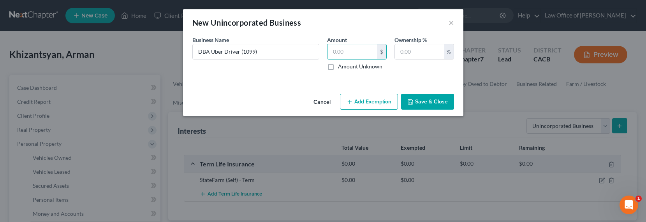
checkbox input "true"
click at [406, 51] on input "text" at bounding box center [419, 51] width 49 height 15
type input "100"
click at [418, 102] on button "Save & Close" at bounding box center [427, 102] width 53 height 16
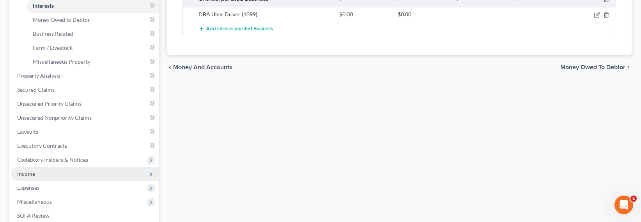
scroll to position [259, 0]
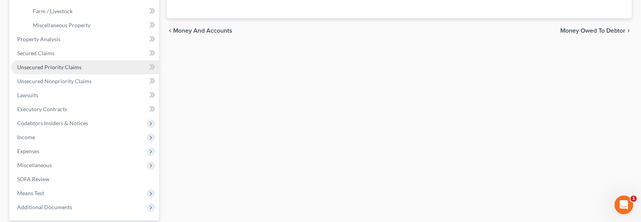
click at [35, 67] on span "Unsecured Priority Claims" at bounding box center [49, 67] width 64 height 7
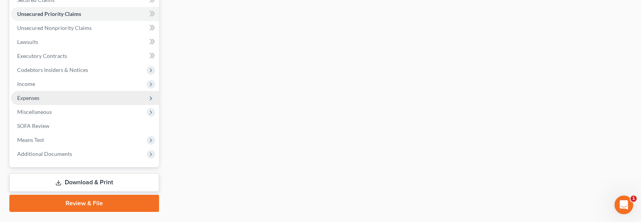
scroll to position [173, 0]
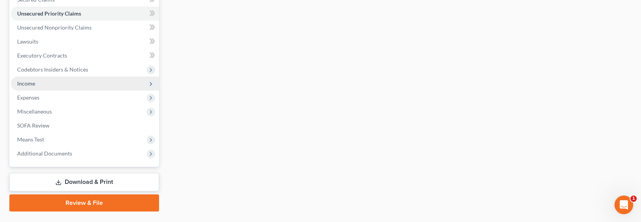
click at [31, 86] on span "Income" at bounding box center [26, 83] width 18 height 7
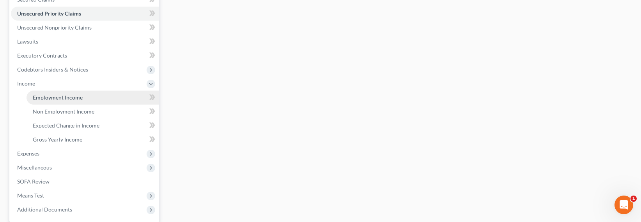
click at [44, 96] on span "Employment Income" at bounding box center [58, 97] width 50 height 7
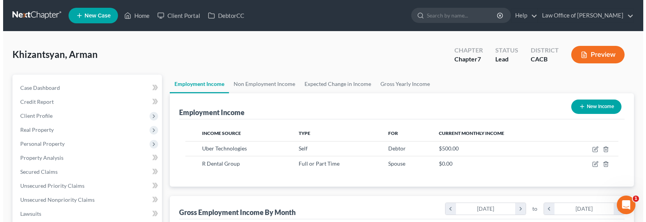
scroll to position [139, 262]
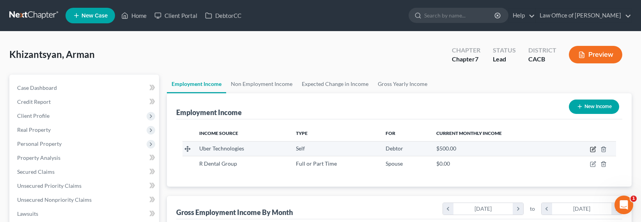
click at [593, 148] on icon "button" at bounding box center [593, 150] width 6 height 6
select select "1"
select select "4"
select select "0"
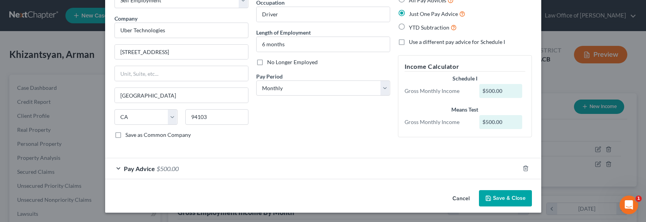
scroll to position [51, 0]
click at [172, 172] on span "$500.00" at bounding box center [168, 169] width 22 height 7
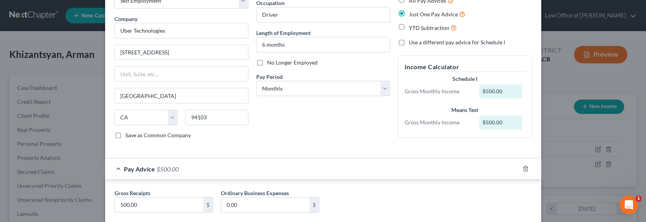
scroll to position [57, 0]
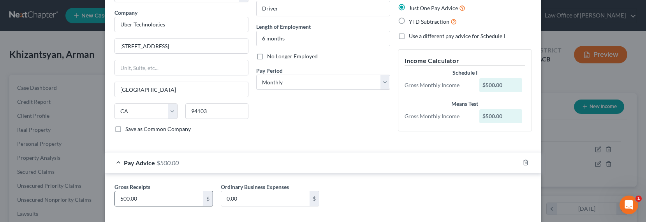
click at [147, 199] on input "500.00" at bounding box center [159, 199] width 88 height 15
click at [152, 199] on input "500.00" at bounding box center [159, 199] width 88 height 15
drag, startPoint x: 152, startPoint y: 199, endPoint x: 117, endPoint y: 196, distance: 35.2
click at [117, 196] on input "500.00" at bounding box center [159, 199] width 88 height 15
type input "1,650"
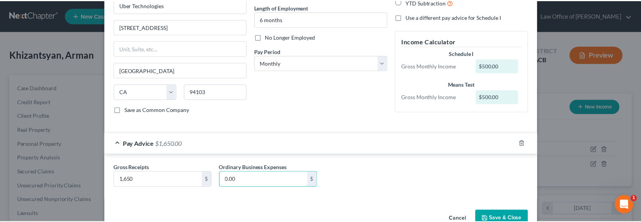
scroll to position [97, 0]
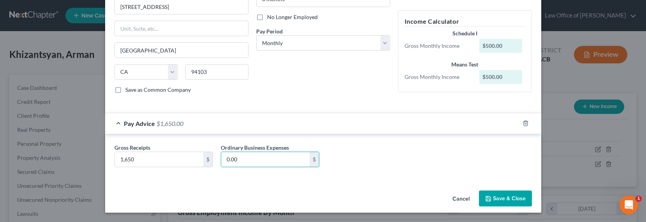
click at [498, 197] on button "Save & Close" at bounding box center [505, 199] width 53 height 16
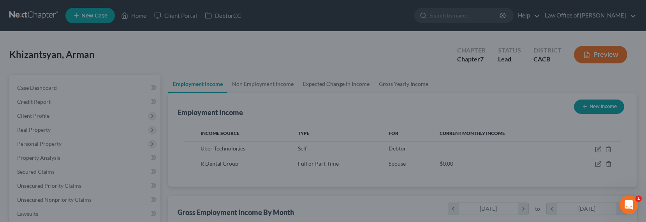
scroll to position [389499, 389377]
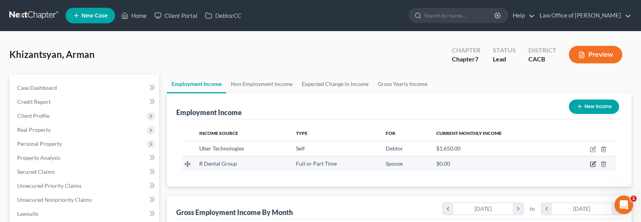
click at [591, 165] on icon "button" at bounding box center [593, 164] width 6 height 6
select select "0"
select select "4"
select select "0"
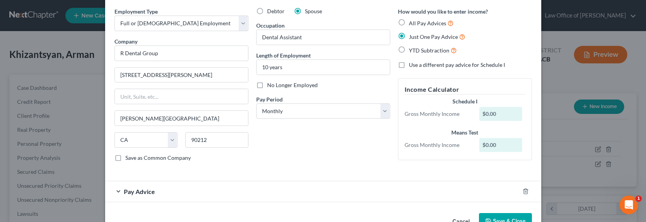
scroll to position [51, 0]
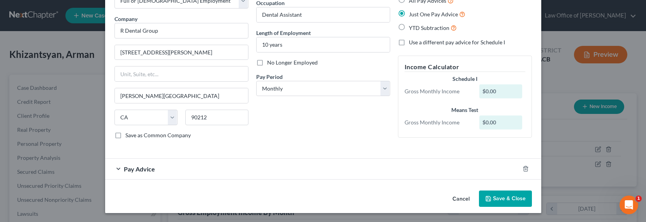
click at [181, 168] on div "Pay Advice" at bounding box center [312, 169] width 415 height 21
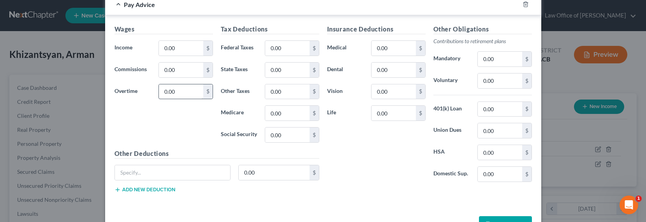
scroll to position [242, 0]
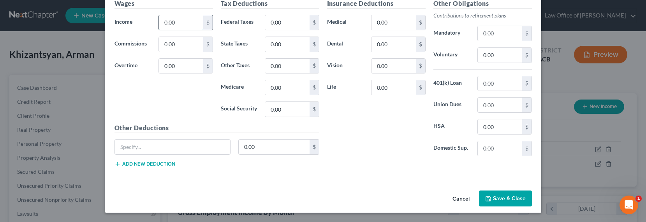
click at [176, 19] on input "0.00" at bounding box center [181, 22] width 44 height 15
type input "6,235.33"
type input "864"
type input "140"
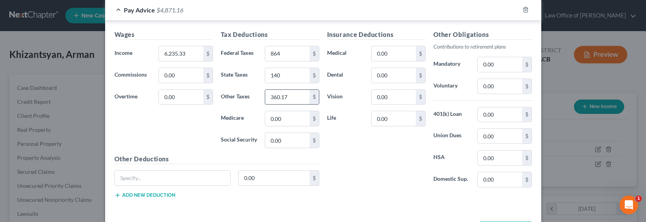
scroll to position [156, 0]
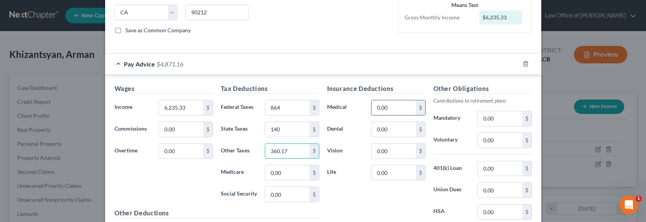
type input "360.17"
click at [388, 106] on input "0.00" at bounding box center [394, 108] width 44 height 15
type input "63.45"
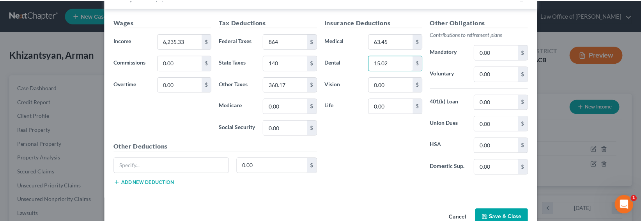
scroll to position [242, 0]
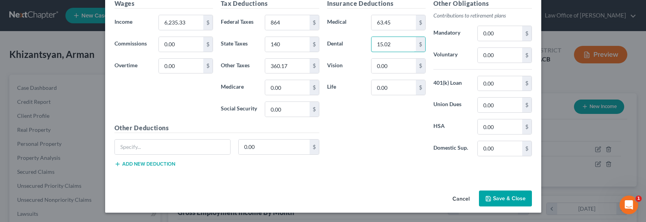
type input "15.02"
click at [499, 198] on button "Save & Close" at bounding box center [505, 199] width 53 height 16
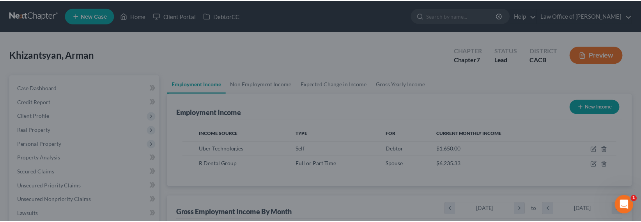
scroll to position [389499, 389377]
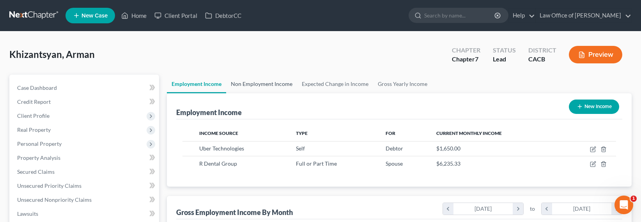
click at [259, 82] on link "Non Employment Income" at bounding box center [261, 84] width 71 height 19
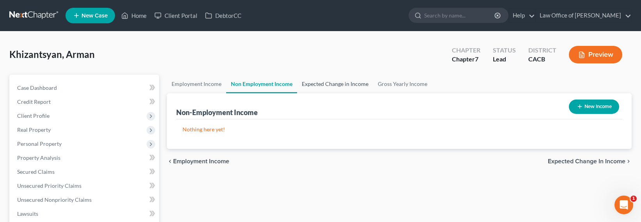
click at [327, 85] on link "Expected Change in Income" at bounding box center [335, 84] width 76 height 19
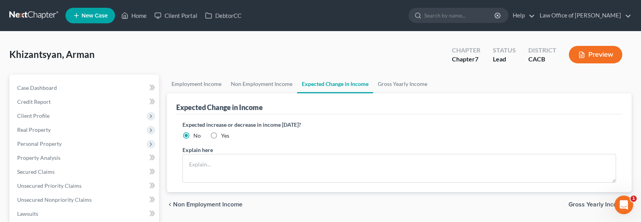
click at [221, 135] on label "Yes" at bounding box center [225, 136] width 8 height 8
click at [224, 135] on input "Yes" at bounding box center [226, 134] width 5 height 5
radio input "true"
click at [208, 161] on textarea at bounding box center [398, 168] width 433 height 29
type textarea "j"
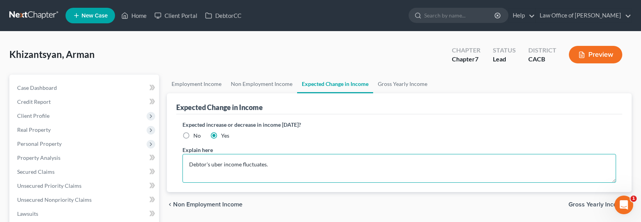
type textarea "Debtor's uber income fluctuates."
click at [397, 84] on link "Gross Yearly Income" at bounding box center [402, 84] width 59 height 19
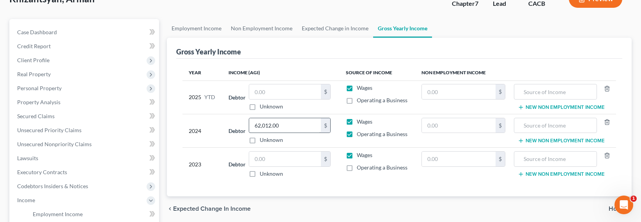
scroll to position [79, 0]
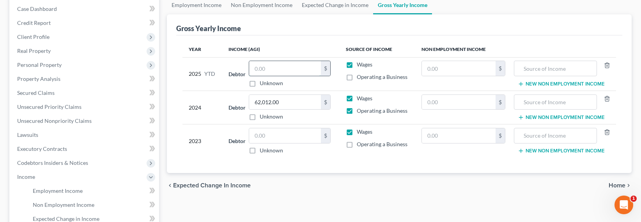
click at [271, 70] on input "text" at bounding box center [285, 68] width 72 height 15
click at [269, 68] on input "text" at bounding box center [285, 68] width 72 height 15
type input "6"
type input "71,653"
click at [270, 139] on input "text" at bounding box center [285, 136] width 72 height 15
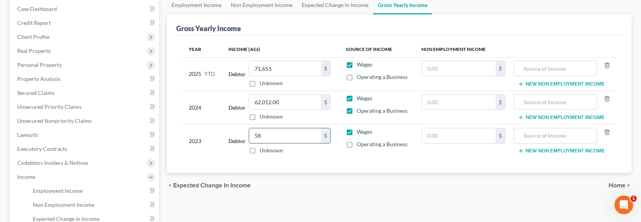
type input "5"
type input "64,033"
drag, startPoint x: 349, startPoint y: 76, endPoint x: 347, endPoint y: 81, distance: 5.4
click at [357, 76] on label "Operating a Business" at bounding box center [382, 77] width 51 height 8
click at [360, 76] on input "Operating a Business" at bounding box center [362, 75] width 5 height 5
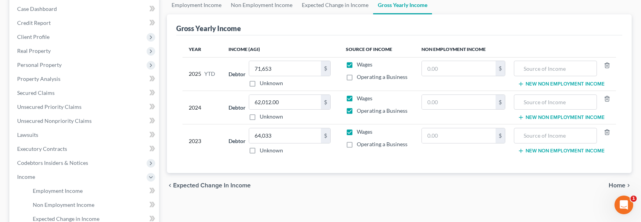
checkbox input "true"
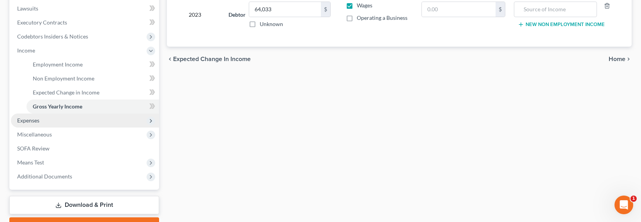
scroll to position [247, 0]
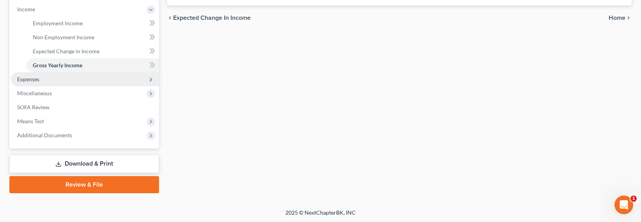
click at [39, 80] on span "Expenses" at bounding box center [28, 79] width 22 height 7
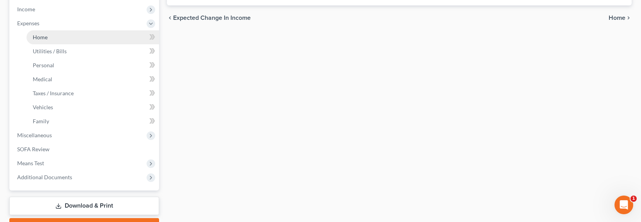
click at [38, 35] on span "Home" at bounding box center [40, 37] width 15 height 7
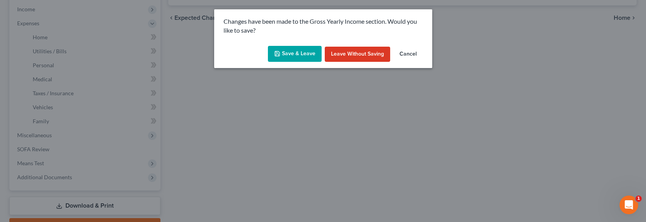
click at [291, 44] on div "Save & Leave Leave without Saving Cancel" at bounding box center [323, 56] width 218 height 26
click at [294, 50] on button "Save & Leave" at bounding box center [295, 54] width 54 height 16
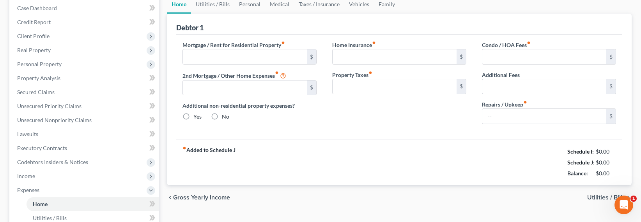
type input "3,020.00"
type input "0.00"
radio input "true"
type input "0.00"
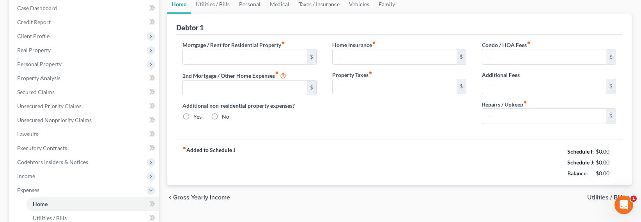
type input "246.00"
type input "0.00"
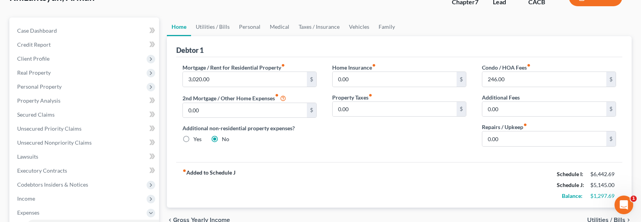
scroll to position [79, 0]
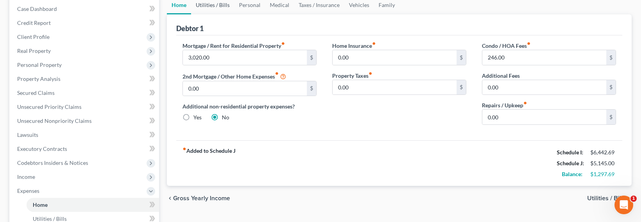
click at [209, 5] on link "Utilities / Bills" at bounding box center [212, 5] width 43 height 19
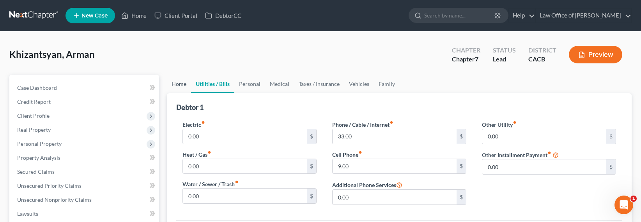
drag, startPoint x: 179, startPoint y: 84, endPoint x: 192, endPoint y: 92, distance: 15.2
click at [179, 84] on link "Home" at bounding box center [179, 84] width 24 height 19
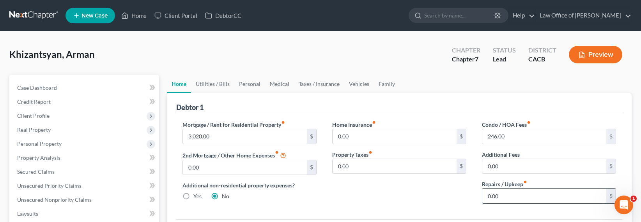
click at [516, 197] on input "0.00" at bounding box center [544, 196] width 124 height 15
type input "50"
click at [225, 85] on link "Utilities / Bills" at bounding box center [212, 84] width 43 height 19
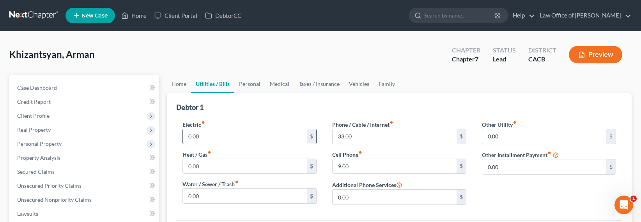
click at [198, 137] on input "0.00" at bounding box center [245, 136] width 124 height 15
type input "320"
type input "150"
type input "100"
type input "80"
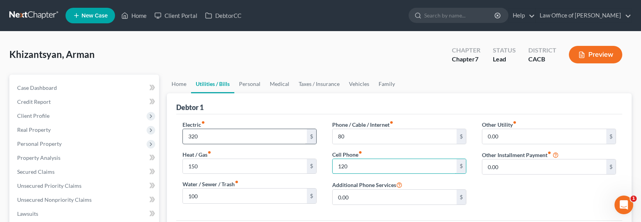
type input "120"
click at [245, 80] on link "Personal" at bounding box center [249, 84] width 31 height 19
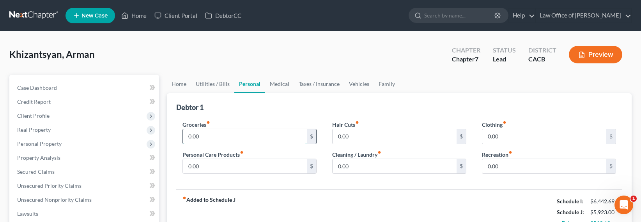
click at [214, 138] on input "0.00" at bounding box center [245, 136] width 124 height 15
type input "550"
type input "120"
type input "35"
type input "10"
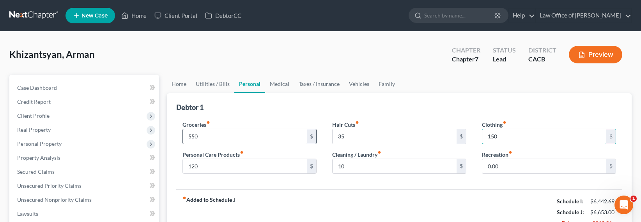
type input "150"
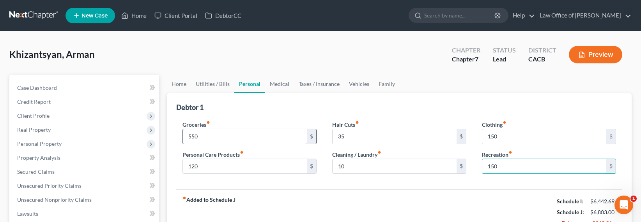
type input "150"
click at [313, 83] on link "Taxes / Insurance" at bounding box center [319, 84] width 50 height 19
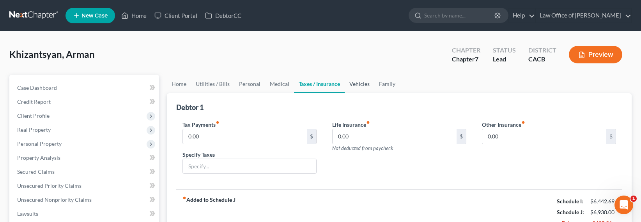
click at [364, 81] on link "Vehicles" at bounding box center [359, 84] width 30 height 19
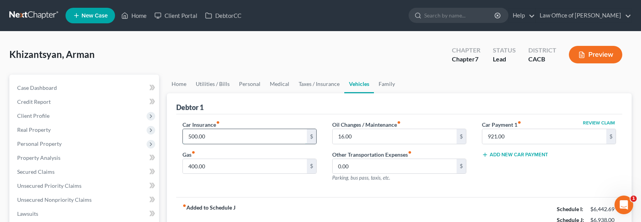
click at [189, 136] on input "500.00" at bounding box center [245, 136] width 124 height 15
drag, startPoint x: 312, startPoint y: 108, endPoint x: 363, endPoint y: 98, distance: 52.3
click at [312, 108] on div "Debtor 1" at bounding box center [399, 104] width 446 height 21
click at [385, 85] on link "Family" at bounding box center [387, 84] width 26 height 19
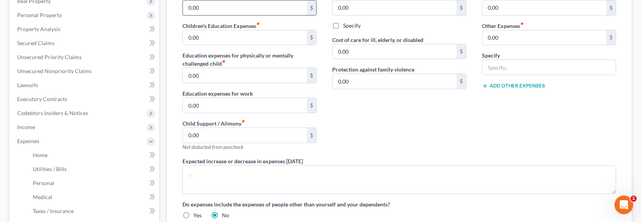
scroll to position [21, 0]
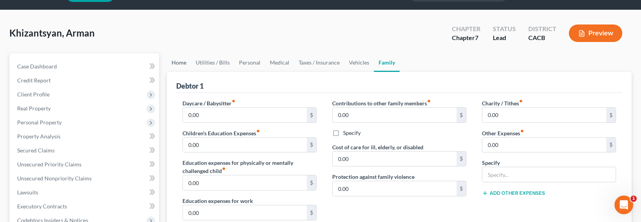
click at [175, 62] on link "Home" at bounding box center [179, 62] width 24 height 19
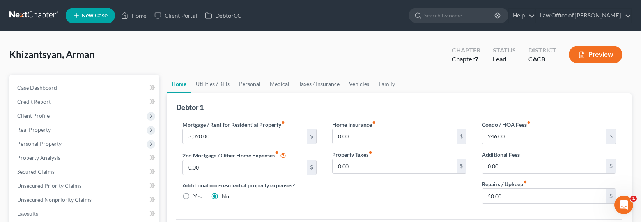
click at [228, 104] on div "Debtor 1" at bounding box center [399, 104] width 446 height 21
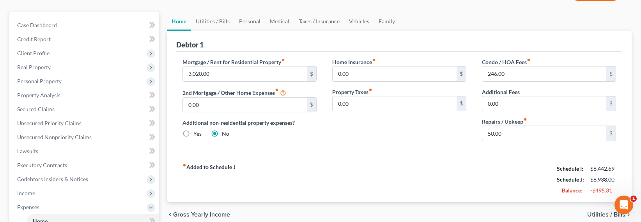
scroll to position [53, 0]
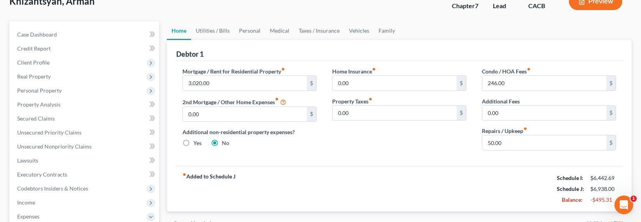
click at [245, 56] on div "Debtor 1" at bounding box center [399, 50] width 446 height 21
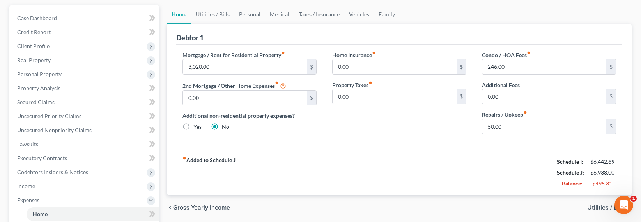
scroll to position [71, 0]
click at [228, 146] on div "Mortgage / Rent for Residential Property fiber_manual_record 3,020.00 $ 2nd Mor…" at bounding box center [399, 96] width 446 height 105
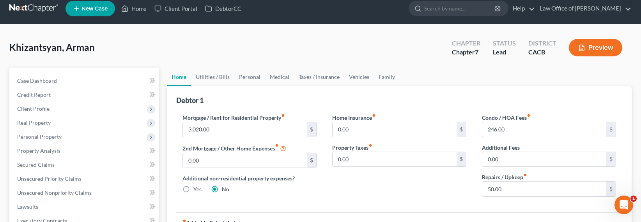
scroll to position [0, 0]
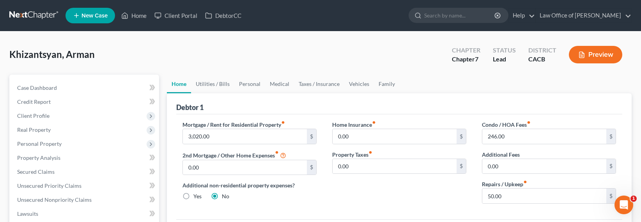
click at [292, 99] on div "Debtor 1" at bounding box center [399, 104] width 446 height 21
click at [246, 85] on link "Personal" at bounding box center [249, 84] width 31 height 19
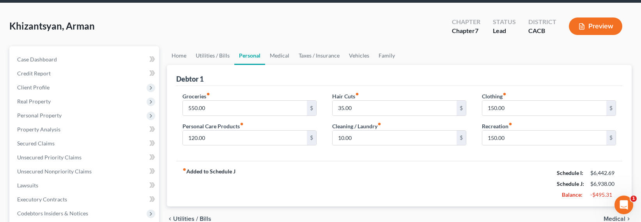
scroll to position [73, 0]
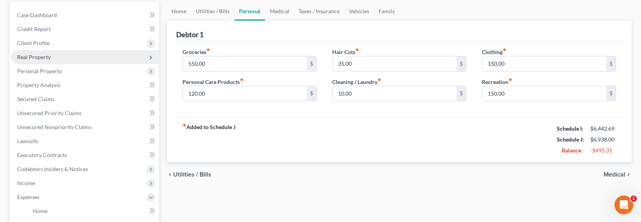
click at [32, 52] on span "Real Property" at bounding box center [85, 57] width 148 height 14
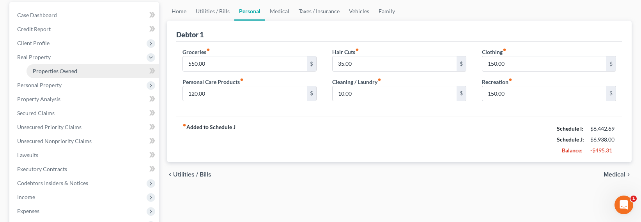
click at [43, 75] on link "Properties Owned" at bounding box center [92, 71] width 132 height 14
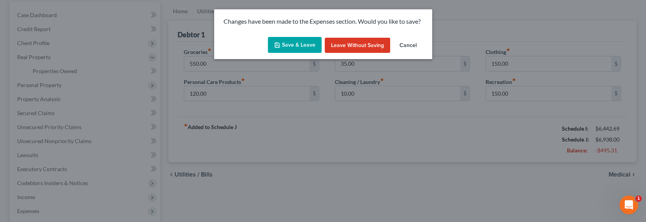
click at [289, 48] on button "Save & Leave" at bounding box center [295, 45] width 54 height 16
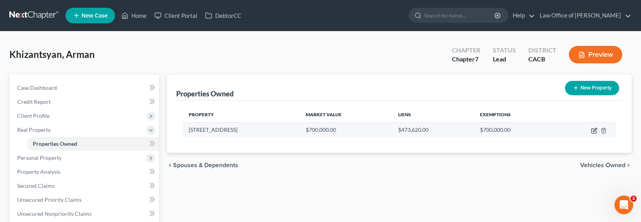
click at [592, 132] on icon "button" at bounding box center [594, 131] width 6 height 6
select select "4"
select select "18"
select select "4"
select select "0"
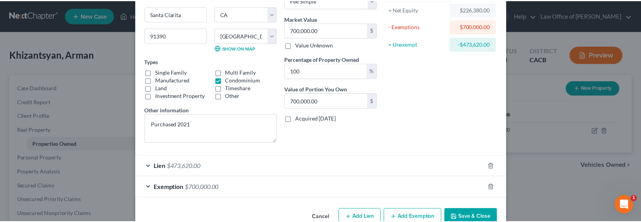
scroll to position [100, 0]
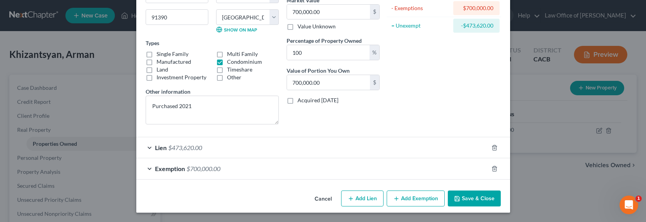
click at [465, 201] on button "Save & Close" at bounding box center [474, 199] width 53 height 16
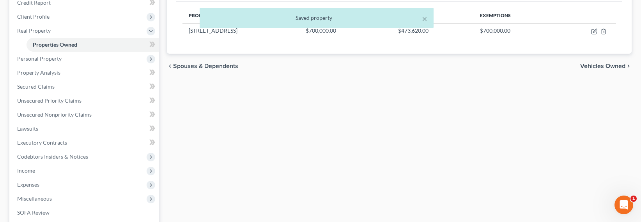
scroll to position [140, 0]
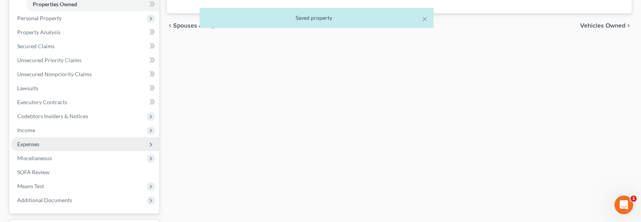
click at [28, 144] on span "Expenses" at bounding box center [28, 144] width 22 height 7
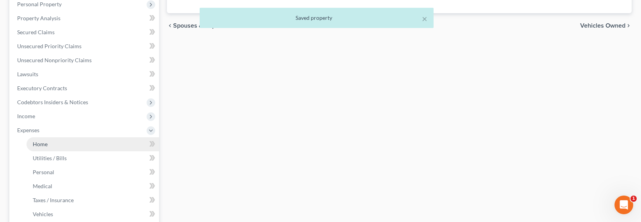
click at [42, 145] on span "Home" at bounding box center [40, 144] width 15 height 7
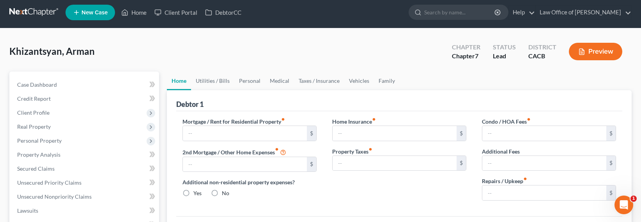
scroll to position [87, 0]
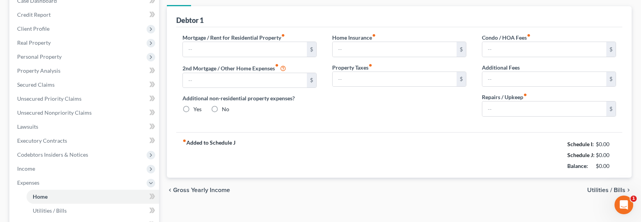
type input "3,020.00"
type input "0.00"
radio input "true"
type input "0.00"
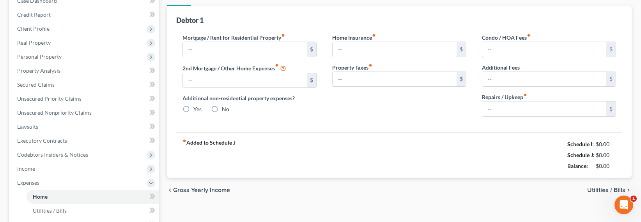
type input "246.00"
type input "0.00"
type input "50.00"
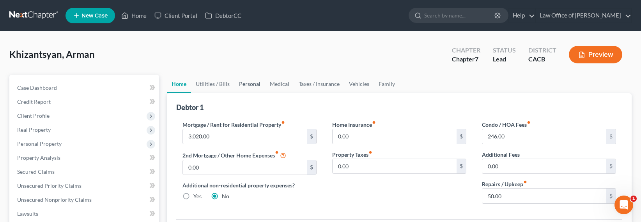
click at [249, 81] on link "Personal" at bounding box center [249, 84] width 31 height 19
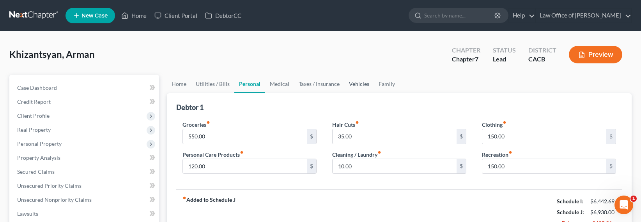
click at [344, 84] on link "Vehicles" at bounding box center [359, 84] width 30 height 19
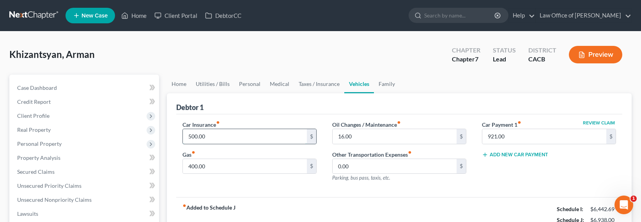
drag, startPoint x: 192, startPoint y: 132, endPoint x: 192, endPoint y: 137, distance: 5.1
click at [192, 132] on input "500.00" at bounding box center [245, 136] width 124 height 15
click at [192, 137] on input "500.00" at bounding box center [245, 136] width 124 height 15
click at [188, 135] on input "500.00" at bounding box center [245, 136] width 124 height 15
type input "300.00"
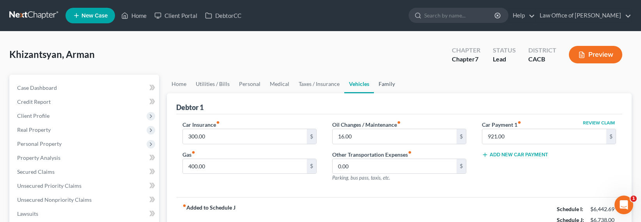
click at [375, 83] on link "Family" at bounding box center [387, 84] width 26 height 19
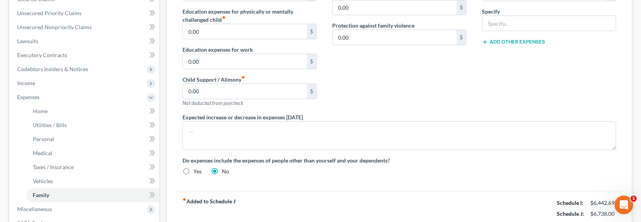
scroll to position [214, 0]
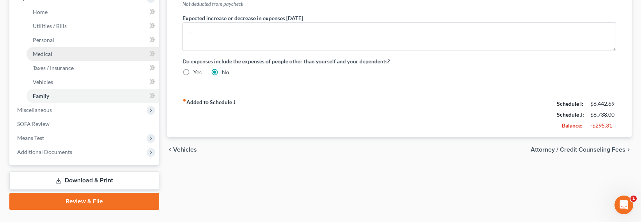
scroll to position [289, 0]
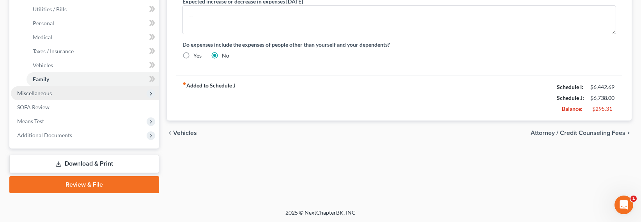
click at [32, 92] on span "Miscellaneous" at bounding box center [34, 93] width 35 height 7
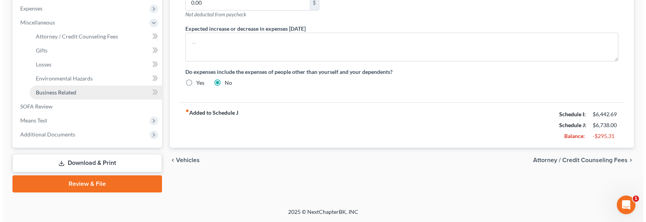
scroll to position [261, 0]
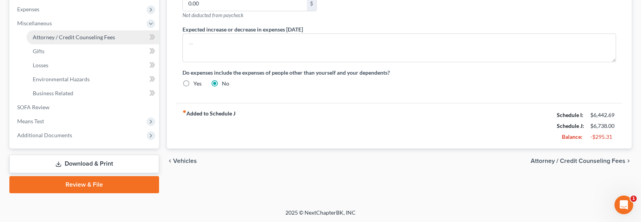
click at [48, 39] on span "Attorney / Credit Counseling Fees" at bounding box center [74, 37] width 82 height 7
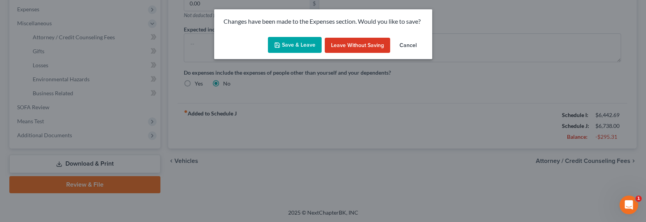
click at [277, 52] on button "Save & Leave" at bounding box center [295, 45] width 54 height 16
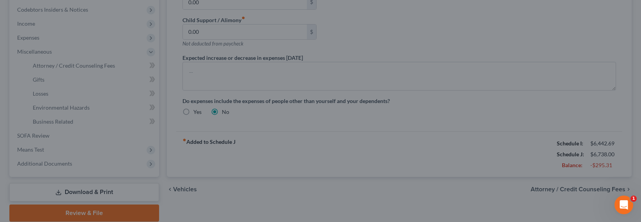
select select "0"
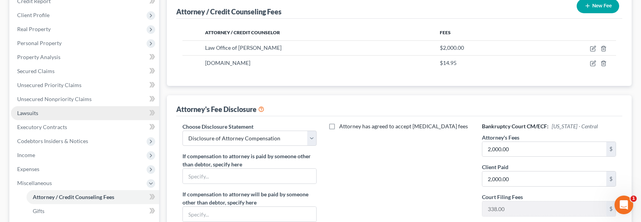
scroll to position [101, 0]
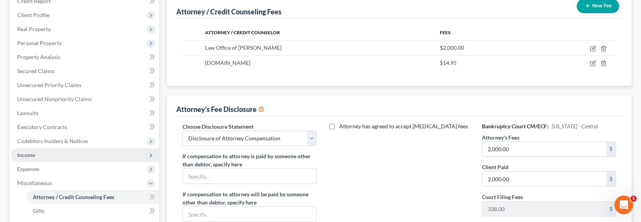
click at [47, 152] on span "Income" at bounding box center [85, 155] width 148 height 14
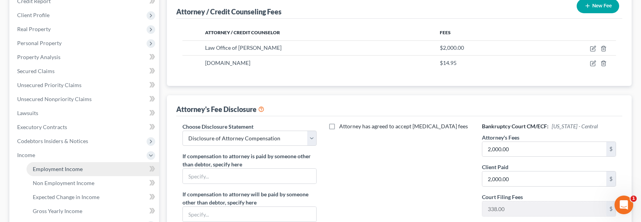
click at [49, 167] on span "Employment Income" at bounding box center [58, 169] width 50 height 7
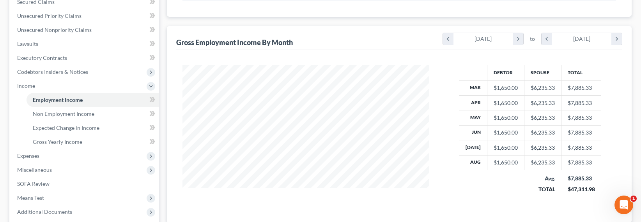
scroll to position [203, 0]
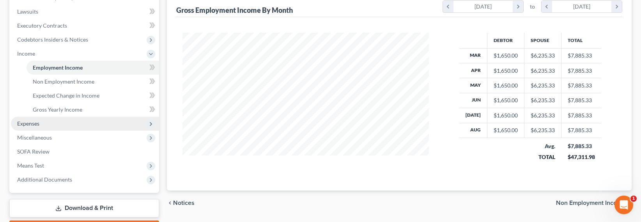
click at [35, 126] on span "Expenses" at bounding box center [28, 123] width 22 height 7
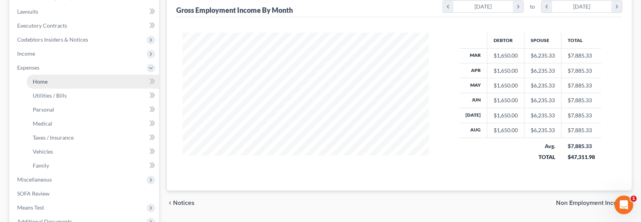
click at [41, 80] on span "Home" at bounding box center [40, 81] width 15 height 7
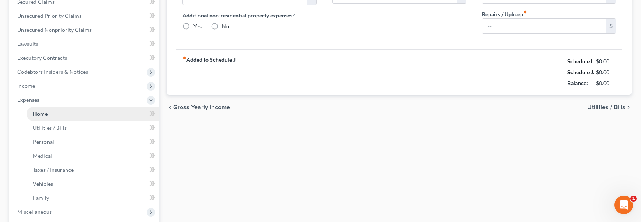
type input "3,020.00"
type input "0.00"
radio input "true"
type input "0.00"
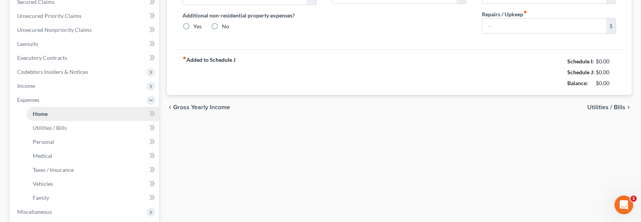
type input "246.00"
type input "0.00"
type input "50.00"
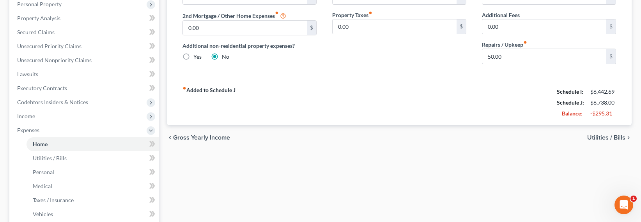
scroll to position [89, 0]
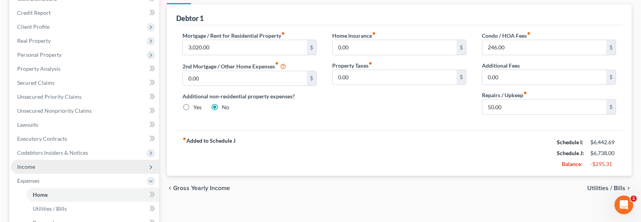
click at [38, 164] on span "Income" at bounding box center [85, 167] width 148 height 14
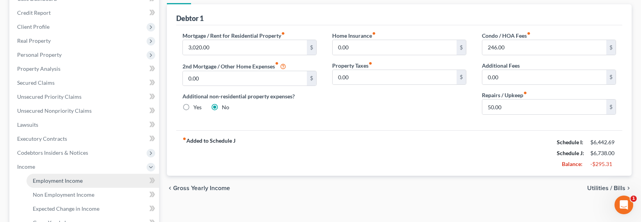
click at [52, 179] on span "Employment Income" at bounding box center [58, 181] width 50 height 7
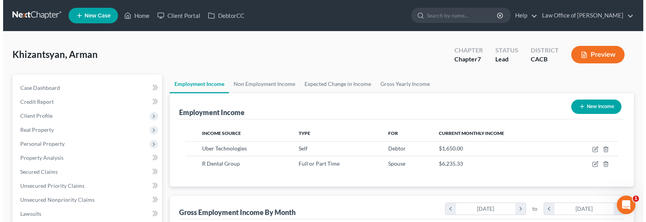
scroll to position [139, 262]
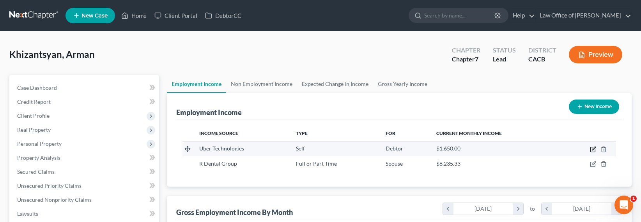
click at [594, 150] on icon "button" at bounding box center [593, 150] width 6 height 6
select select "1"
select select "4"
select select "0"
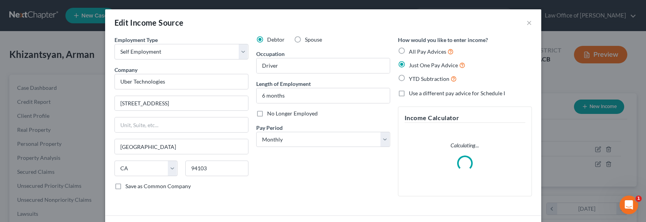
scroll to position [139, 264]
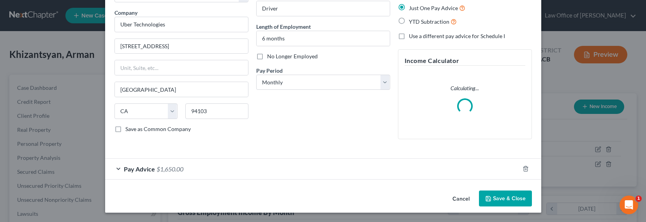
click at [189, 165] on div "Pay Advice $1,650.00" at bounding box center [312, 169] width 415 height 21
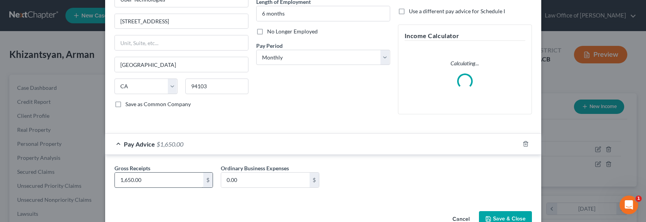
scroll to position [103, 0]
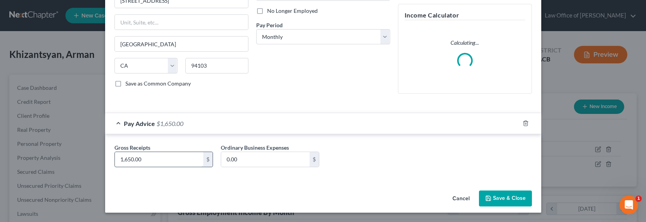
click at [137, 154] on input "1,650.00" at bounding box center [159, 159] width 88 height 15
click at [130, 161] on input "1,650.00" at bounding box center [159, 159] width 88 height 15
click at [122, 161] on input "1,650.00" at bounding box center [159, 159] width 88 height 15
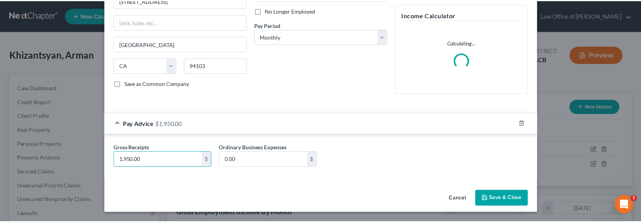
scroll to position [97, 0]
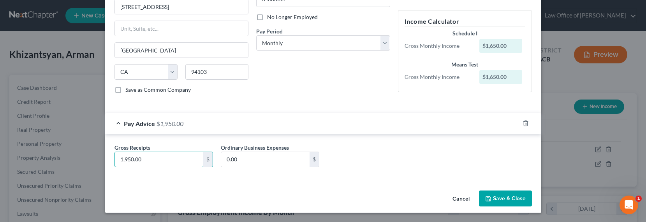
type input "1,950.00"
drag, startPoint x: 515, startPoint y: 196, endPoint x: 510, endPoint y: 195, distance: 4.4
click at [515, 196] on button "Save & Close" at bounding box center [505, 199] width 53 height 16
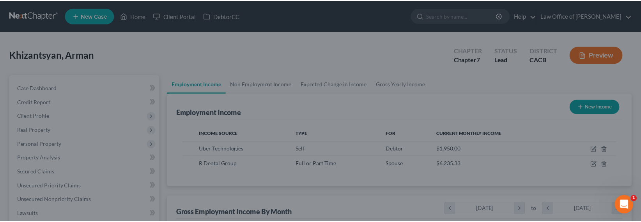
scroll to position [389499, 389377]
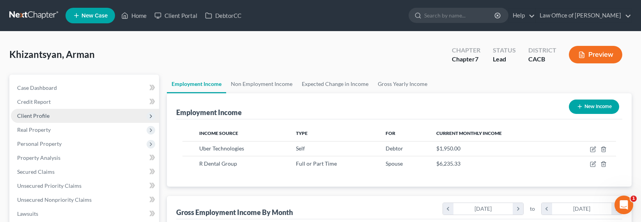
click at [41, 118] on span "Client Profile" at bounding box center [33, 116] width 32 height 7
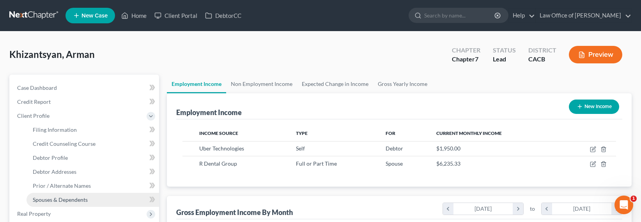
click at [56, 201] on span "Spouses & Dependents" at bounding box center [60, 200] width 55 height 7
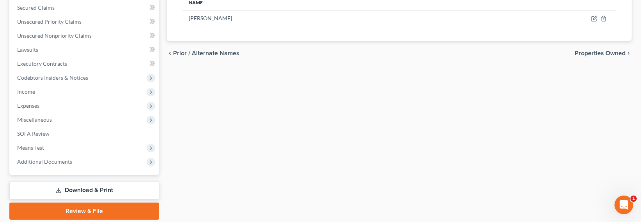
scroll to position [275, 0]
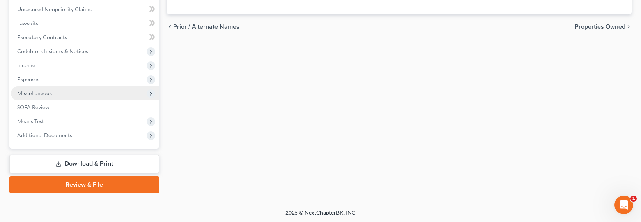
click at [35, 95] on span "Miscellaneous" at bounding box center [34, 93] width 35 height 7
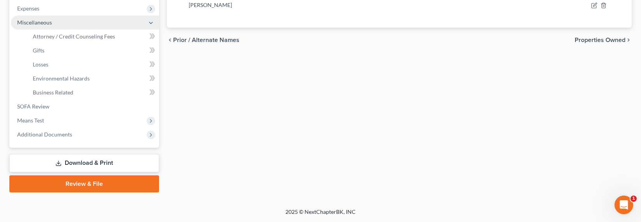
scroll to position [191, 0]
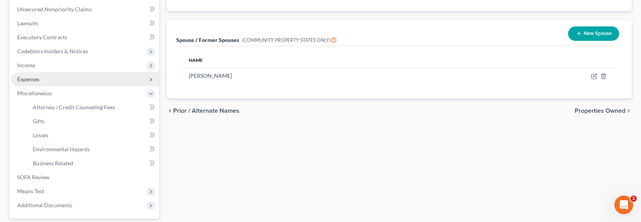
click at [25, 81] on span "Expenses" at bounding box center [28, 79] width 22 height 7
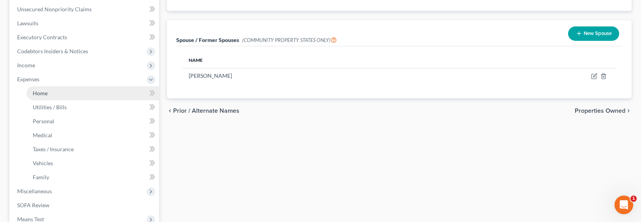
click at [35, 91] on span "Home" at bounding box center [40, 93] width 15 height 7
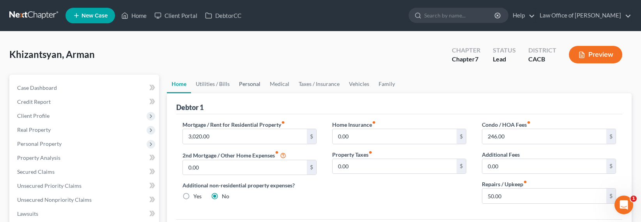
click at [246, 85] on link "Personal" at bounding box center [249, 84] width 31 height 19
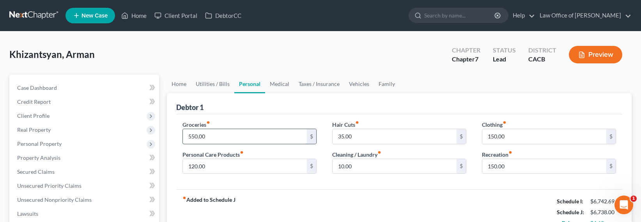
click at [191, 138] on input "550.00" at bounding box center [245, 136] width 124 height 15
click at [195, 137] on input "550.00" at bounding box center [245, 136] width 124 height 15
click at [192, 136] on input "550.00" at bounding box center [245, 136] width 124 height 15
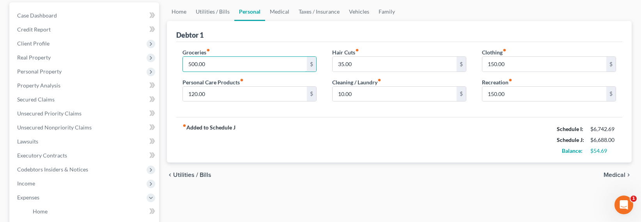
scroll to position [94, 0]
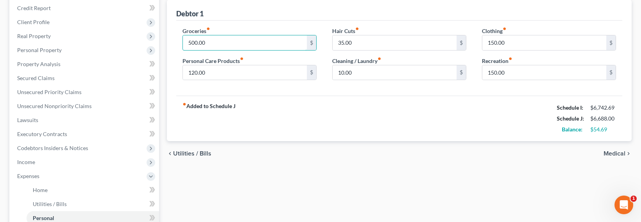
type input "500.00"
click at [369, 138] on div "fiber_manual_record Added to Schedule J Schedule I: $6,742.69 Schedule J: $6,68…" at bounding box center [399, 119] width 446 height 46
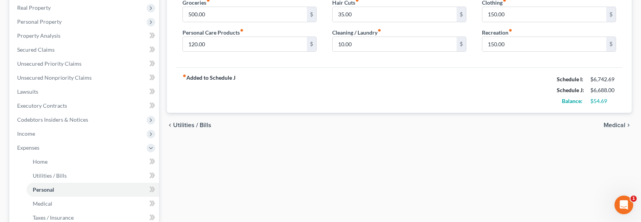
scroll to position [289, 0]
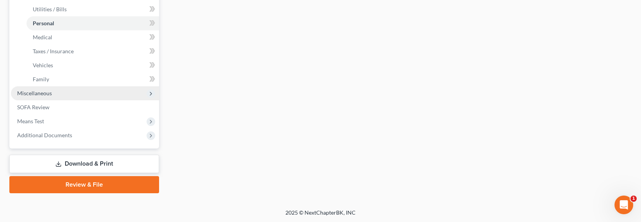
click at [35, 91] on span "Miscellaneous" at bounding box center [34, 93] width 35 height 7
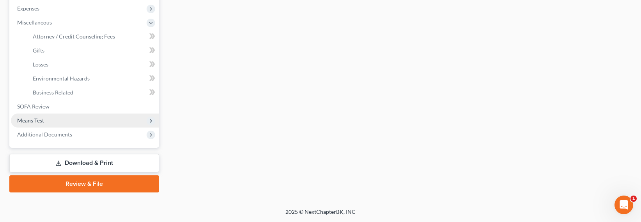
scroll to position [261, 0]
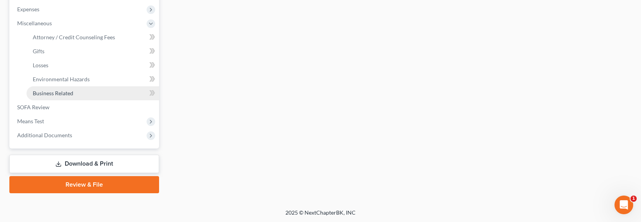
click at [43, 95] on span "Business Related" at bounding box center [53, 93] width 41 height 7
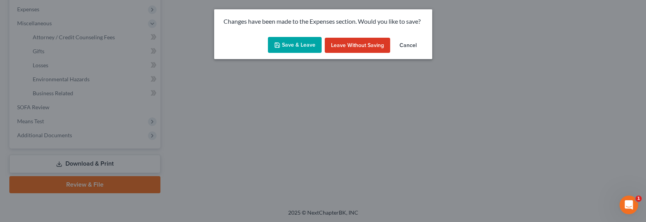
click at [299, 45] on button "Save & Leave" at bounding box center [295, 45] width 54 height 16
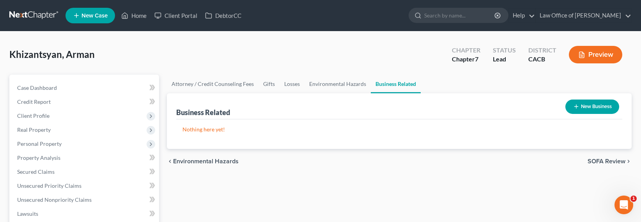
click at [581, 106] on button "New Business" at bounding box center [592, 107] width 54 height 14
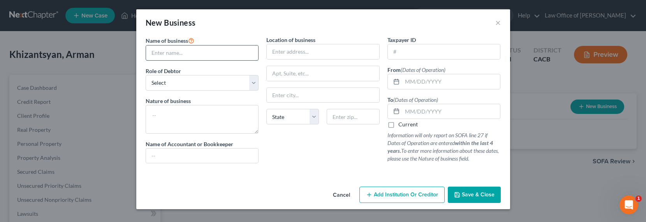
click at [215, 49] on input "text" at bounding box center [202, 53] width 113 height 15
type input "Uber Driver"
click at [278, 51] on input "text" at bounding box center [323, 51] width 113 height 15
click at [281, 51] on input "text" at bounding box center [323, 51] width 113 height 15
type input "22905 Banyan Pl #227"
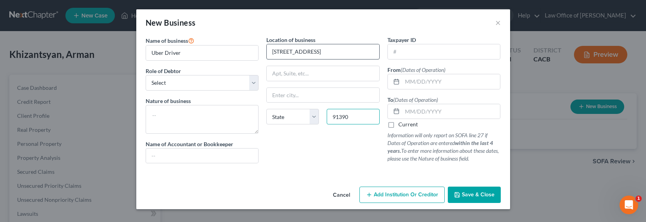
type input "91390"
type input "Santa Clarita"
select select "4"
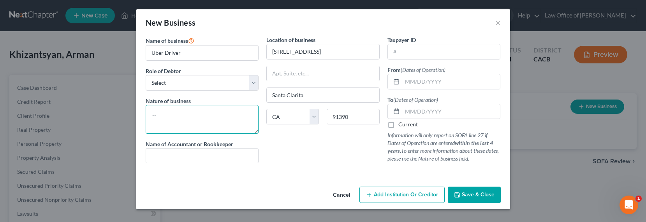
click at [212, 109] on textarea at bounding box center [202, 119] width 113 height 29
type textarea "Uber Driver"
type input "CPA/Accountant"
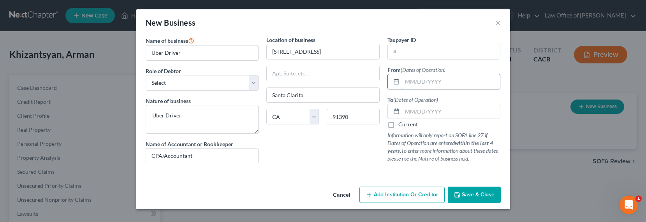
click at [420, 83] on input "text" at bounding box center [451, 81] width 98 height 15
type input "02/05/2025"
click at [410, 125] on label "Current" at bounding box center [408, 125] width 19 height 8
click at [407, 125] on input "Current" at bounding box center [404, 123] width 5 height 5
checkbox input "true"
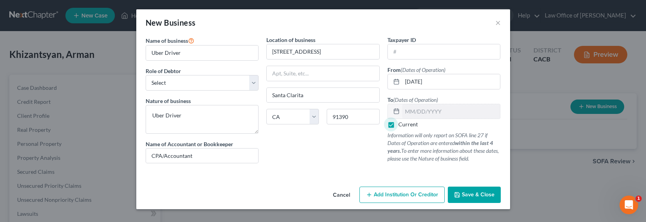
click at [485, 196] on span "Save & Close" at bounding box center [478, 195] width 33 height 7
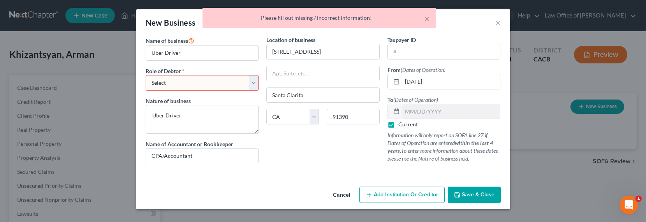
click at [167, 77] on select "Select A member of a limited liability company (LLC) or limited liability partn…" at bounding box center [202, 83] width 113 height 16
select select "sole_proprietor"
click at [146, 75] on select "Select A member of a limited liability company (LLC) or limited liability partn…" at bounding box center [202, 83] width 113 height 16
click at [478, 195] on span "Save & Close" at bounding box center [478, 195] width 33 height 7
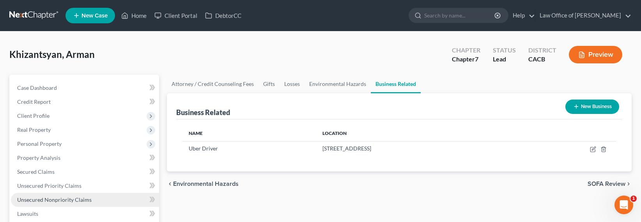
click at [56, 204] on link "Unsecured Nonpriority Claims" at bounding box center [85, 200] width 148 height 14
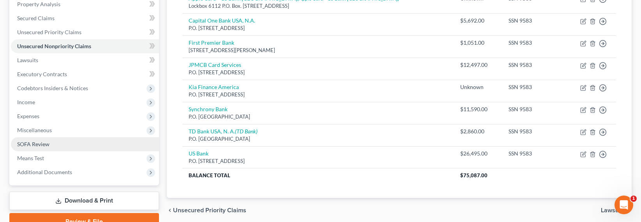
scroll to position [191, 0]
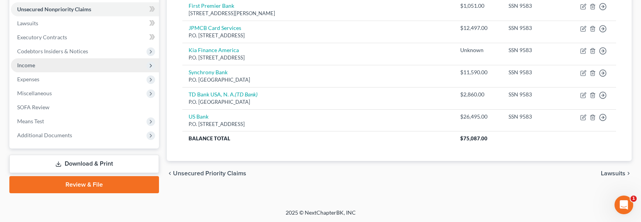
click at [24, 60] on span "Income" at bounding box center [85, 65] width 148 height 14
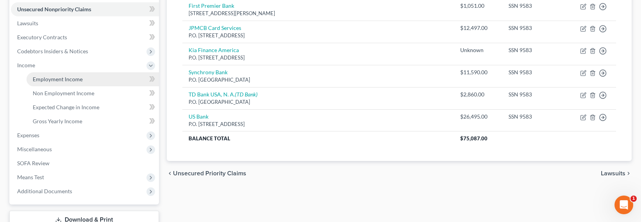
click at [44, 80] on span "Employment Income" at bounding box center [58, 79] width 50 height 7
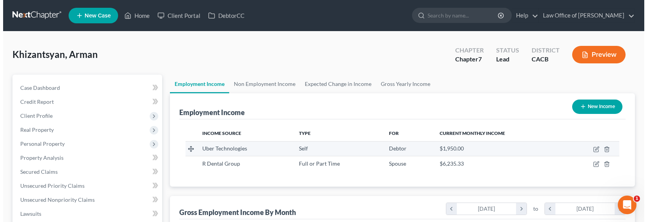
scroll to position [139, 262]
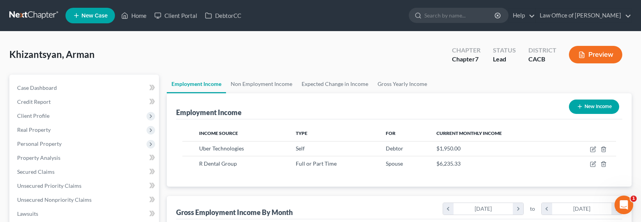
click at [581, 107] on icon "button" at bounding box center [580, 107] width 6 height 6
select select "0"
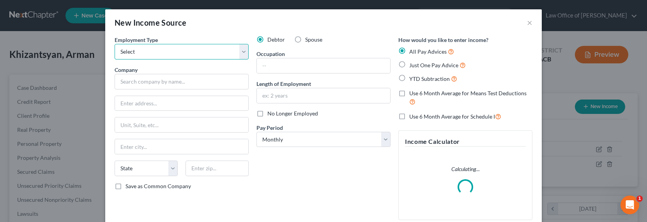
click at [124, 52] on select "Select Full or Part Time Employment Self Employment" at bounding box center [182, 52] width 134 height 16
select select "1"
click at [115, 44] on select "Select Full or Part Time Employment Self Employment" at bounding box center [182, 52] width 134 height 16
click at [143, 84] on input "text" at bounding box center [182, 82] width 134 height 16
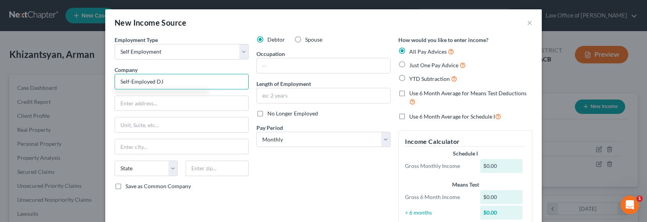
type input "Self-Employed DJ"
type input "22905 Banyan Pl. # 227"
type input "91390"
type input "Santa Clarita"
select select "4"
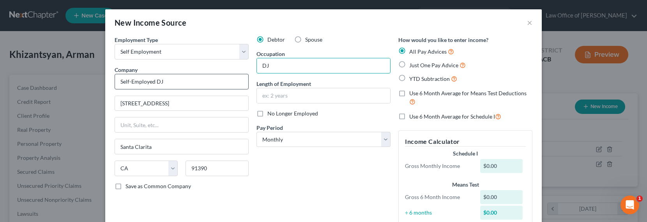
type input "DJ"
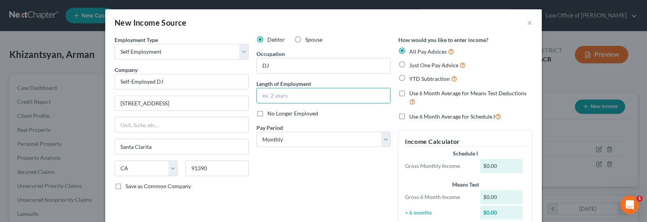
click at [418, 66] on span "Just One Pay Advice" at bounding box center [433, 65] width 49 height 7
click at [417, 66] on input "Just One Pay Advice" at bounding box center [414, 63] width 5 height 5
radio input "true"
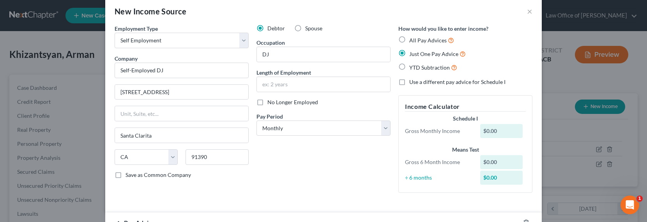
scroll to position [17, 0]
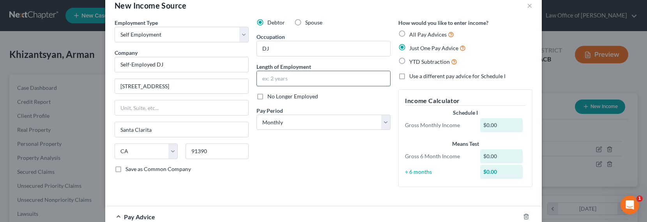
click at [270, 84] on input "text" at bounding box center [323, 78] width 133 height 15
type input "7 years"
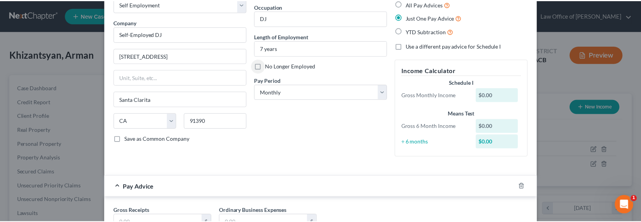
scroll to position [96, 0]
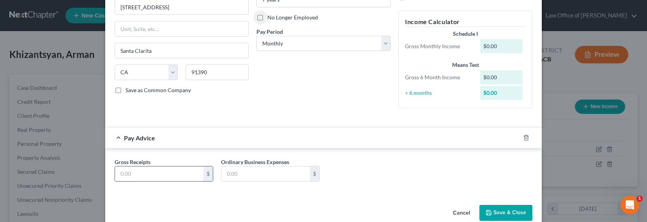
click at [169, 171] on input "text" at bounding box center [159, 174] width 88 height 15
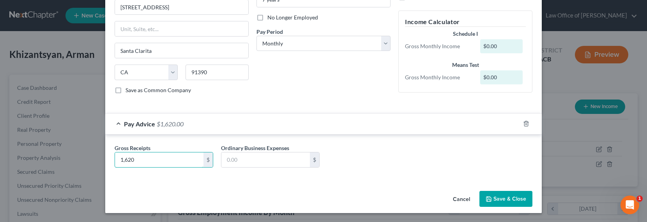
type input "1,620"
click at [489, 201] on icon "button" at bounding box center [488, 199] width 6 height 6
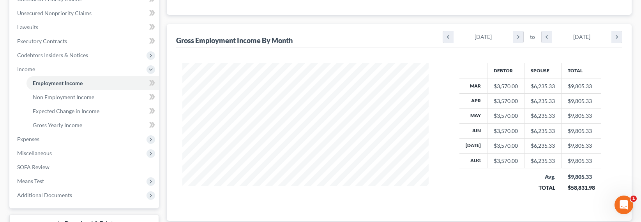
scroll to position [247, 0]
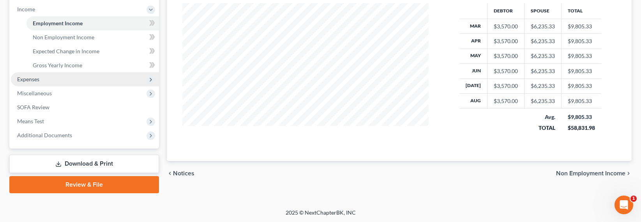
click at [25, 78] on span "Expenses" at bounding box center [28, 79] width 22 height 7
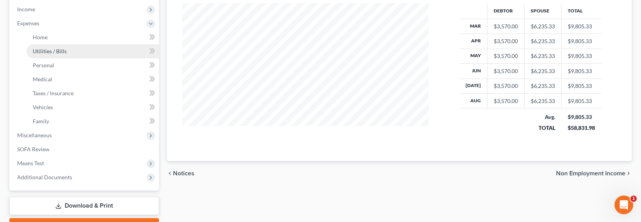
click at [45, 52] on span "Utilities / Bills" at bounding box center [50, 51] width 34 height 7
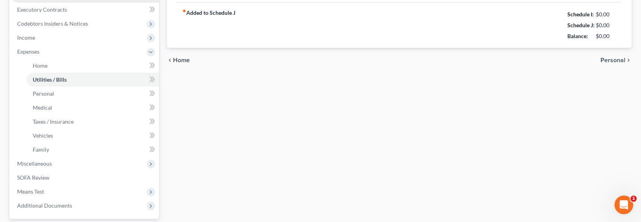
type input "320.00"
type input "150.00"
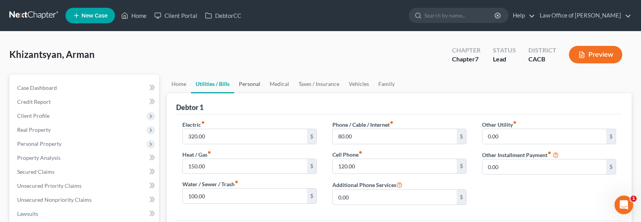
click at [242, 82] on link "Personal" at bounding box center [249, 84] width 31 height 19
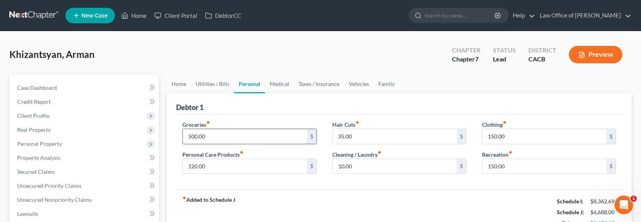
click at [192, 139] on input "500.00" at bounding box center [245, 136] width 124 height 15
click at [195, 136] on input "500.00" at bounding box center [245, 136] width 124 height 15
drag, startPoint x: 191, startPoint y: 137, endPoint x: 182, endPoint y: 137, distance: 9.0
click at [182, 137] on div "Groceries fiber_manual_record 500.00 $ Personal Care Products fiber_manual_reco…" at bounding box center [250, 151] width 150 height 60
click at [365, 83] on link "Vehicles" at bounding box center [359, 84] width 30 height 19
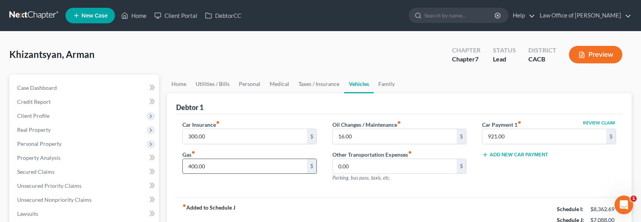
click at [189, 168] on input "400.00" at bounding box center [245, 166] width 124 height 15
click at [191, 169] on input "400.00" at bounding box center [245, 166] width 124 height 15
click at [341, 166] on input "0.00" at bounding box center [395, 166] width 124 height 15
click at [278, 85] on link "Medical" at bounding box center [279, 84] width 29 height 19
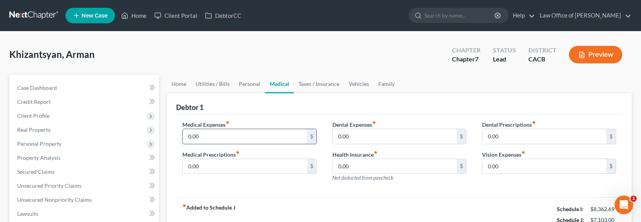
click at [210, 136] on input "0.00" at bounding box center [245, 136] width 124 height 15
click at [381, 86] on link "Family" at bounding box center [387, 84] width 26 height 19
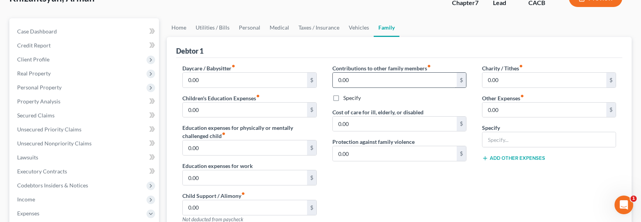
scroll to position [73, 0]
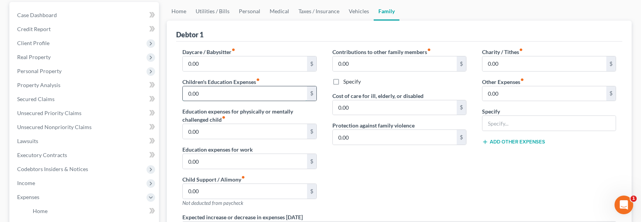
click at [221, 92] on input "0.00" at bounding box center [245, 93] width 124 height 15
click at [325, 78] on div "Contributions to other family members fiber_manual_record 0.00 $ Specify Cost o…" at bounding box center [400, 131] width 150 height 166
click at [215, 94] on input "150" at bounding box center [245, 93] width 124 height 15
click at [450, 83] on div "Specify" at bounding box center [399, 82] width 134 height 8
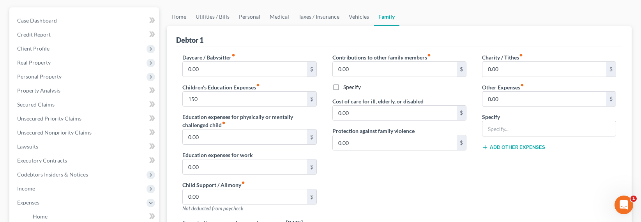
scroll to position [0, 0]
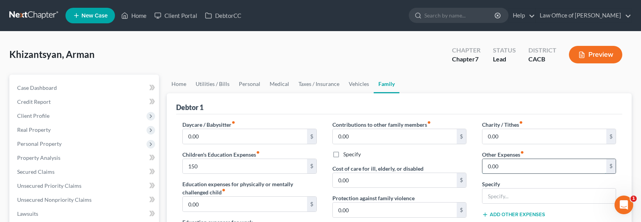
click at [526, 164] on input "0.00" at bounding box center [544, 166] width 124 height 15
click at [508, 194] on input "text" at bounding box center [548, 196] width 133 height 15
click at [525, 196] on input "Extracurricular for Minor Kids" at bounding box center [548, 196] width 133 height 15
click at [587, 199] on input "Extracurricular for Minor Kids" at bounding box center [548, 196] width 133 height 15
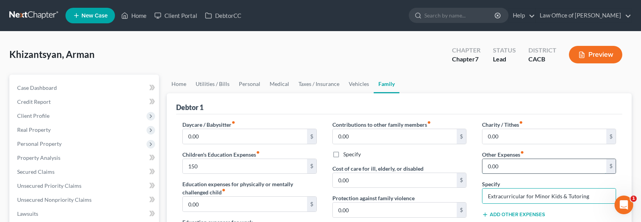
click at [550, 172] on input "0.00" at bounding box center [544, 166] width 124 height 15
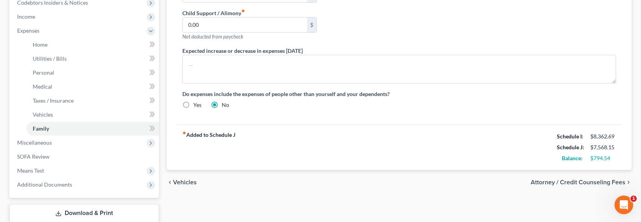
scroll to position [289, 0]
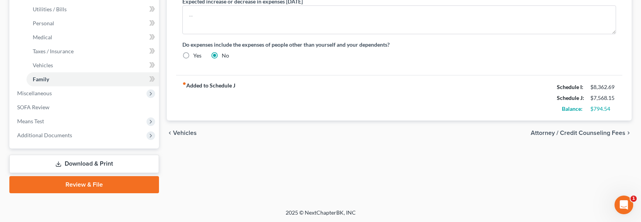
drag, startPoint x: 504, startPoint y: 114, endPoint x: 480, endPoint y: 113, distance: 23.8
click at [501, 114] on div "fiber_manual_record Added to Schedule J Schedule I: $8,362.69 Schedule J: $7,56…" at bounding box center [399, 98] width 446 height 46
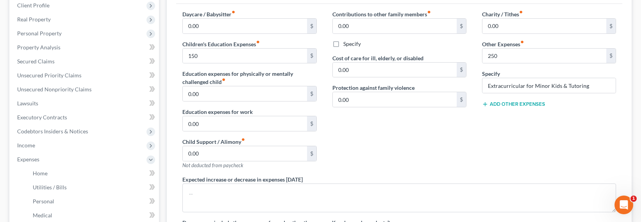
scroll to position [32, 0]
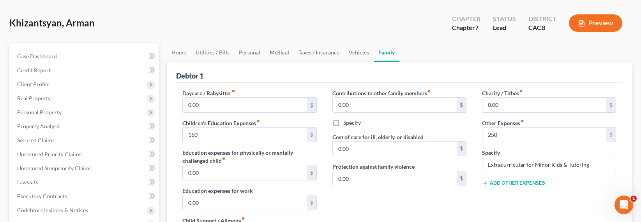
click at [283, 54] on link "Medical" at bounding box center [279, 52] width 29 height 19
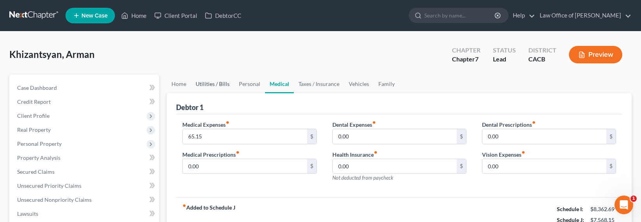
click at [215, 84] on link "Utilities / Bills" at bounding box center [212, 84] width 43 height 19
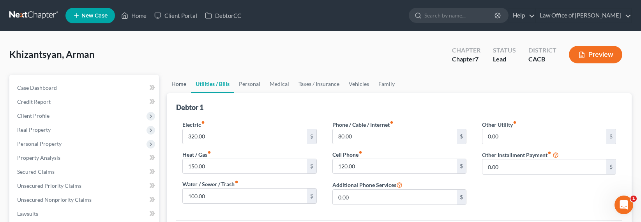
click at [181, 85] on link "Home" at bounding box center [179, 84] width 24 height 19
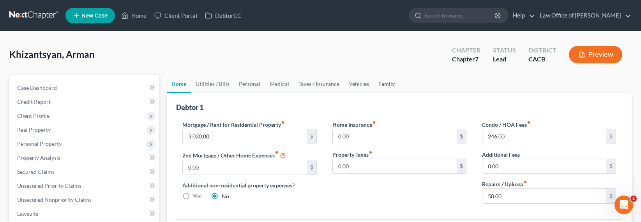
click at [385, 86] on link "Family" at bounding box center [387, 84] width 26 height 19
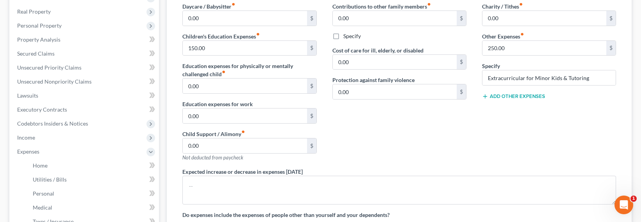
scroll to position [166, 0]
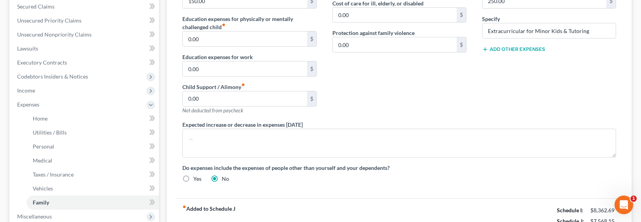
click at [517, 48] on button "Add Other Expenses" at bounding box center [513, 49] width 63 height 6
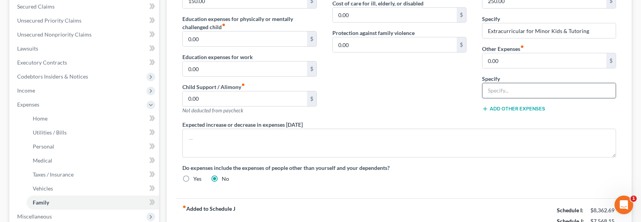
click at [502, 95] on input "text" at bounding box center [548, 90] width 133 height 15
click at [518, 60] on input "0.00" at bounding box center [544, 60] width 124 height 15
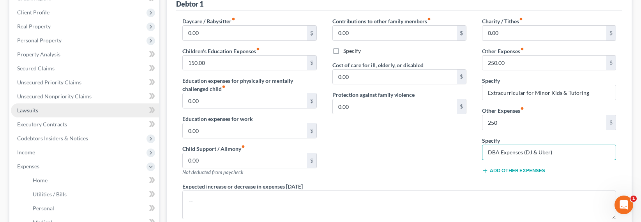
scroll to position [167, 0]
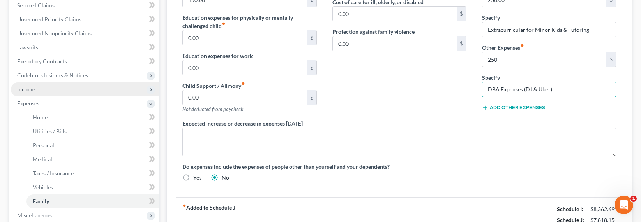
click at [30, 90] on span "Income" at bounding box center [26, 89] width 18 height 7
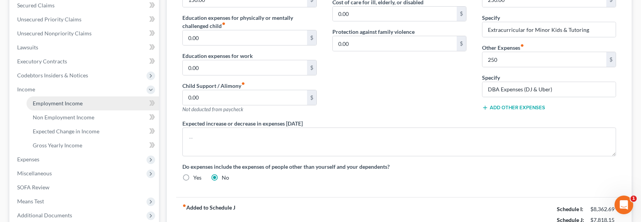
click at [47, 104] on span "Employment Income" at bounding box center [58, 103] width 50 height 7
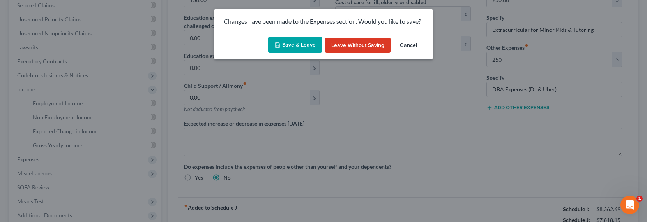
click at [288, 49] on button "Save & Leave" at bounding box center [295, 45] width 54 height 16
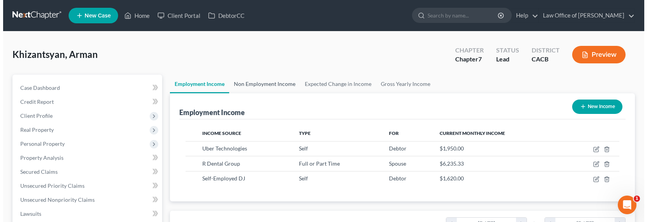
scroll to position [139, 262]
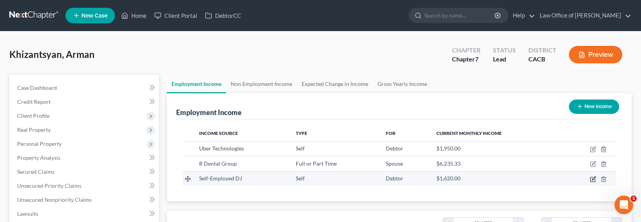
click at [592, 179] on icon "button" at bounding box center [594, 179] width 4 height 4
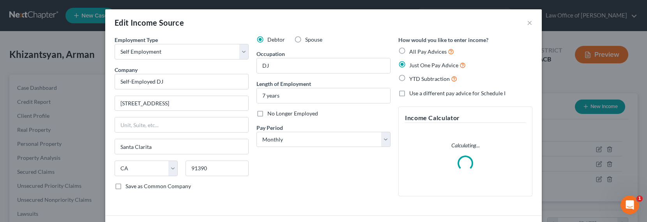
scroll to position [139, 265]
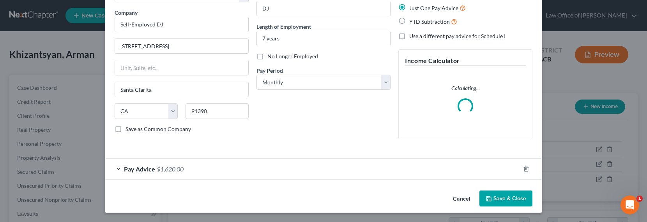
click at [174, 166] on span "$1,620.00" at bounding box center [170, 169] width 27 height 7
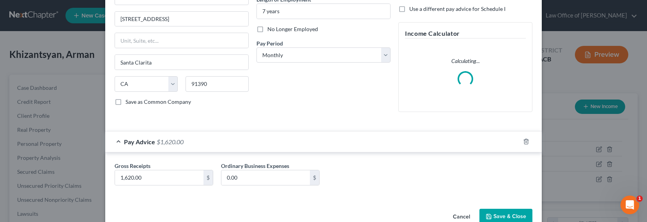
scroll to position [103, 0]
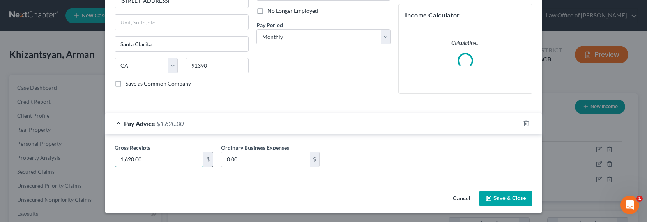
click at [123, 159] on input "1,620.00" at bounding box center [159, 159] width 88 height 15
click at [128, 159] on input "1,620.00" at bounding box center [159, 159] width 88 height 15
click at [123, 160] on input "1,620.00" at bounding box center [159, 159] width 88 height 15
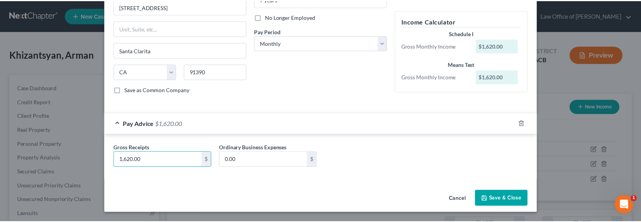
scroll to position [97, 0]
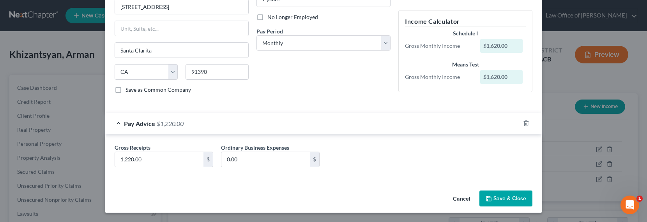
click at [513, 197] on button "Save & Close" at bounding box center [505, 199] width 53 height 16
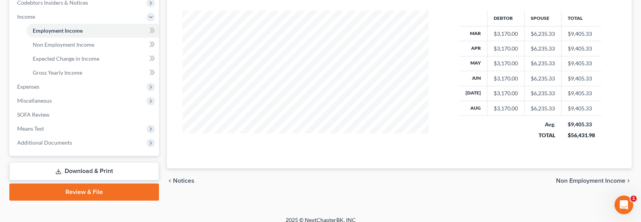
scroll to position [247, 0]
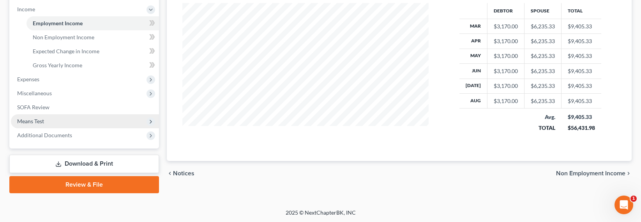
click at [34, 115] on span "Means Test" at bounding box center [85, 122] width 148 height 14
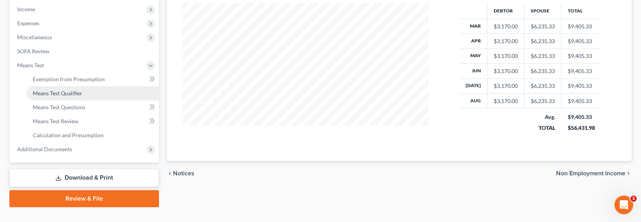
click at [51, 94] on span "Means Test Qualifier" at bounding box center [57, 93] width 49 height 7
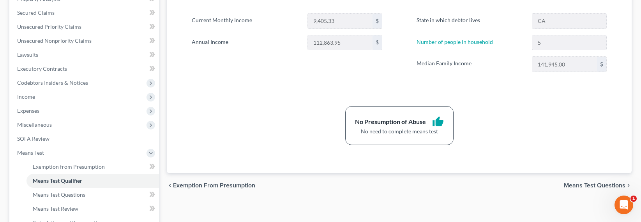
scroll to position [148, 0]
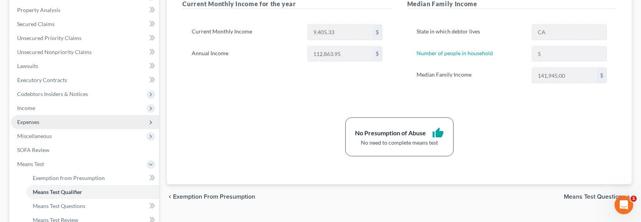
click at [27, 119] on span "Expenses" at bounding box center [28, 122] width 22 height 7
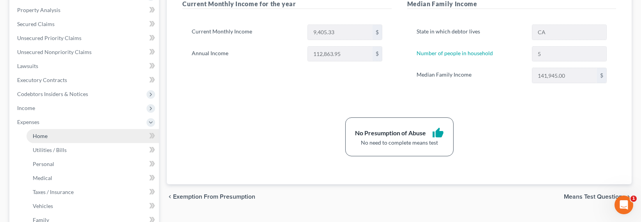
click at [42, 135] on span "Home" at bounding box center [40, 136] width 15 height 7
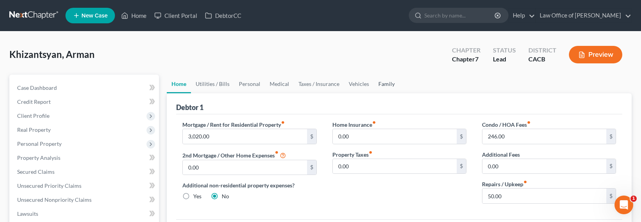
drag, startPoint x: 372, startPoint y: 82, endPoint x: 376, endPoint y: 86, distance: 5.2
click at [374, 82] on link "Family" at bounding box center [387, 84] width 26 height 19
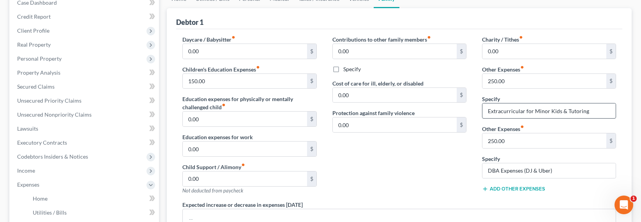
scroll to position [23, 0]
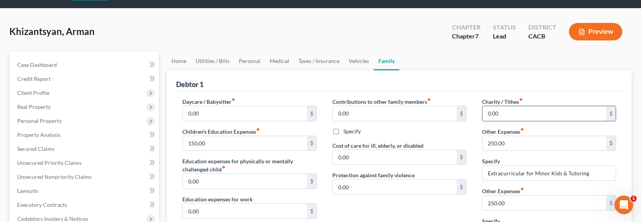
click at [493, 109] on input "0.00" at bounding box center [544, 113] width 124 height 15
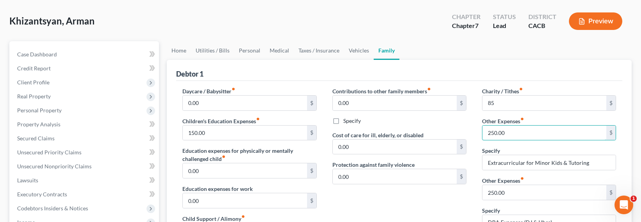
scroll to position [0, 0]
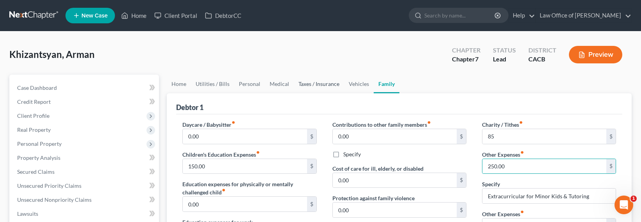
click at [327, 84] on link "Taxes / Insurance" at bounding box center [319, 84] width 50 height 19
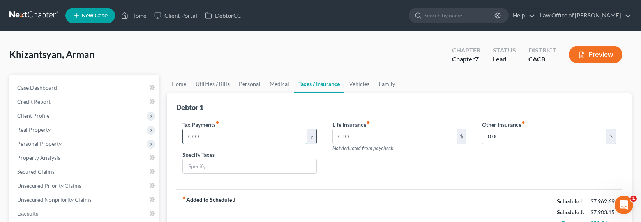
click at [199, 139] on input "0.00" at bounding box center [245, 136] width 124 height 15
click at [348, 134] on input "0.00" at bounding box center [395, 136] width 124 height 15
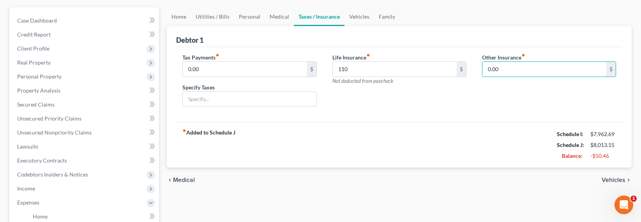
scroll to position [67, 0]
click at [384, 16] on link "Family" at bounding box center [387, 17] width 26 height 19
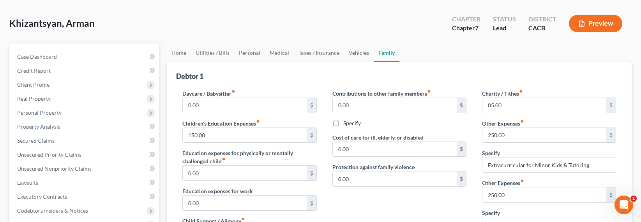
scroll to position [164, 0]
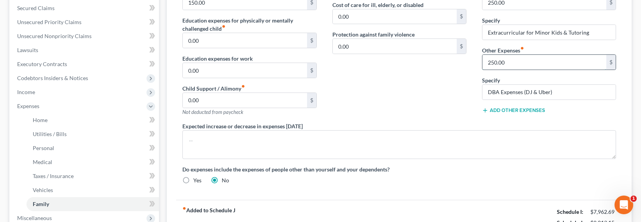
click at [497, 61] on input "250.00" at bounding box center [544, 62] width 124 height 15
click at [491, 59] on input "250.00" at bounding box center [544, 62] width 124 height 15
click at [492, 62] on input "250.00" at bounding box center [544, 62] width 124 height 15
click at [494, 5] on input "250.00" at bounding box center [544, 2] width 124 height 15
click at [493, 4] on input "250.00" at bounding box center [544, 2] width 124 height 15
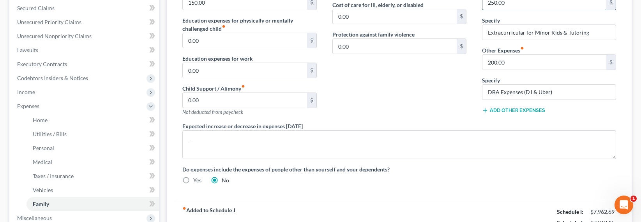
drag, startPoint x: 494, startPoint y: 3, endPoint x: 490, endPoint y: 4, distance: 3.9
click at [490, 4] on input "250.00" at bounding box center [544, 2] width 124 height 15
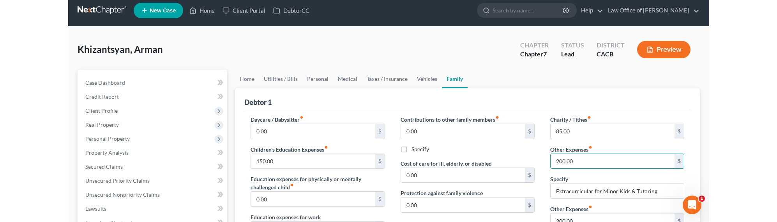
scroll to position [0, 0]
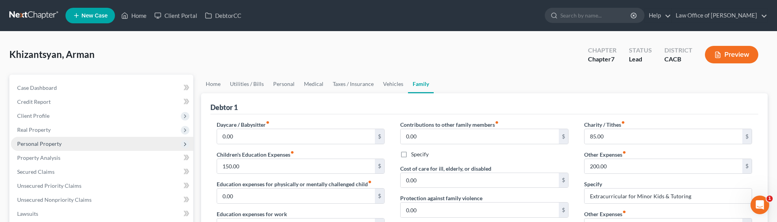
click at [44, 145] on span "Personal Property" at bounding box center [39, 144] width 44 height 7
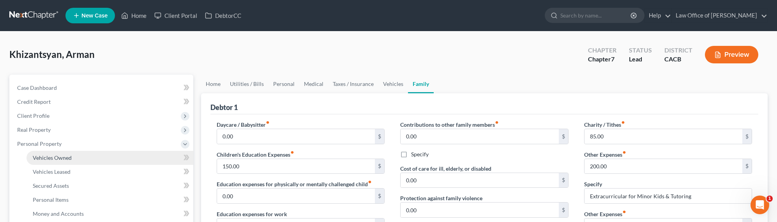
click at [57, 161] on span "Vehicles Owned" at bounding box center [52, 158] width 39 height 7
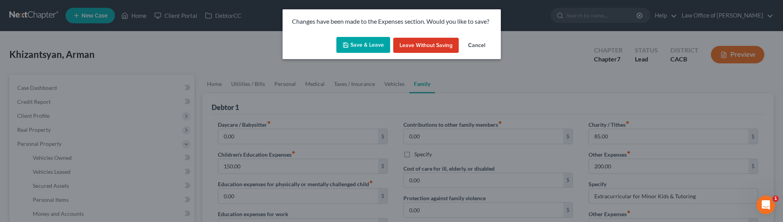
click at [360, 44] on button "Save & Leave" at bounding box center [363, 45] width 54 height 16
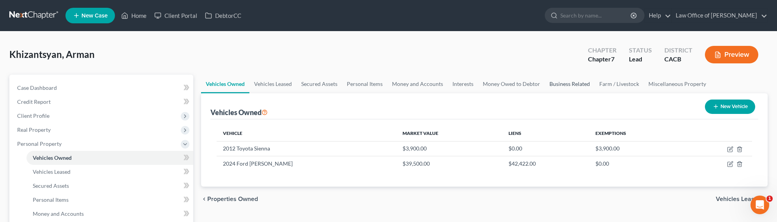
click at [578, 83] on link "Business Related" at bounding box center [570, 84] width 50 height 19
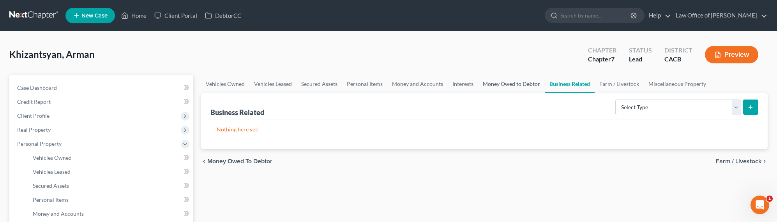
click at [496, 79] on link "Money Owed to Debtor" at bounding box center [511, 84] width 67 height 19
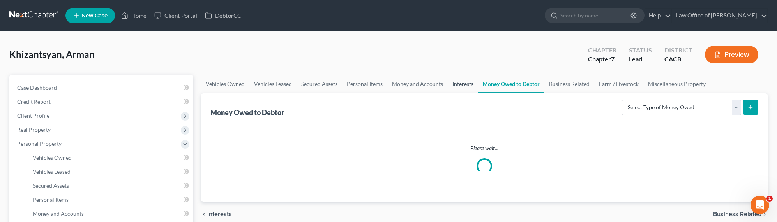
click at [461, 85] on link "Interests" at bounding box center [463, 84] width 30 height 19
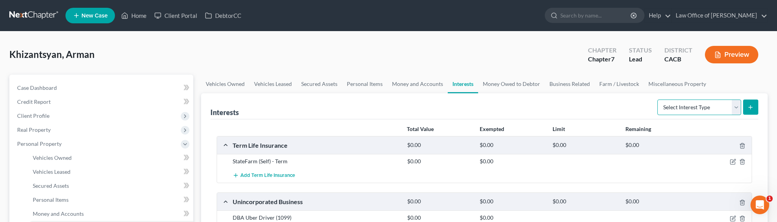
click at [664, 109] on select "Select Interest Type 401K Annuity Bond Education IRA Government Bond Government…" at bounding box center [699, 108] width 84 height 16
click at [658, 100] on select "Select Interest Type 401K Annuity Bond Education IRA Government Bond Government…" at bounding box center [699, 108] width 84 height 16
click at [664, 106] on icon "submit" at bounding box center [750, 107] width 6 height 6
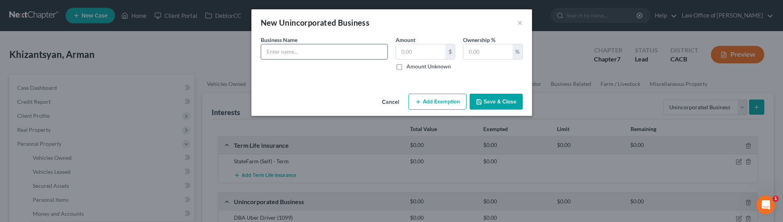
click at [327, 56] on input "text" at bounding box center [324, 51] width 126 height 15
click at [420, 99] on icon "button" at bounding box center [418, 102] width 6 height 6
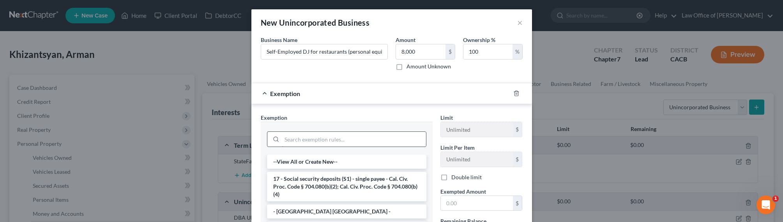
click at [371, 144] on input "search" at bounding box center [354, 139] width 144 height 15
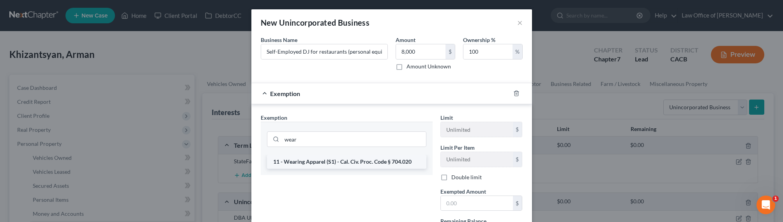
click at [366, 163] on li "11 - Wearing Apparel (S1) - Cal. Civ. Proc. Code § 704.020" at bounding box center [346, 162] width 159 height 14
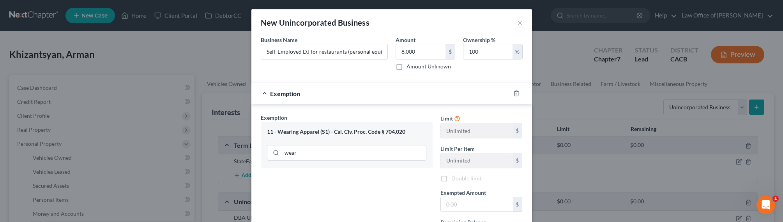
scroll to position [70, 0]
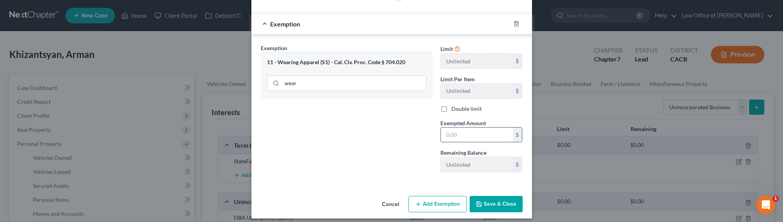
click at [469, 138] on input "text" at bounding box center [477, 135] width 72 height 15
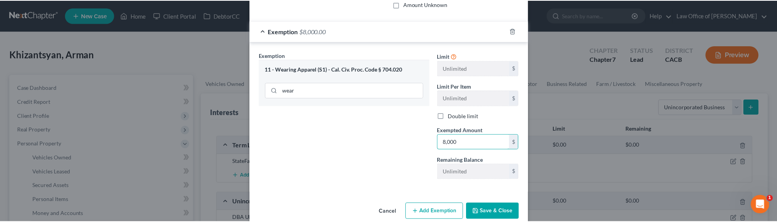
scroll to position [76, 0]
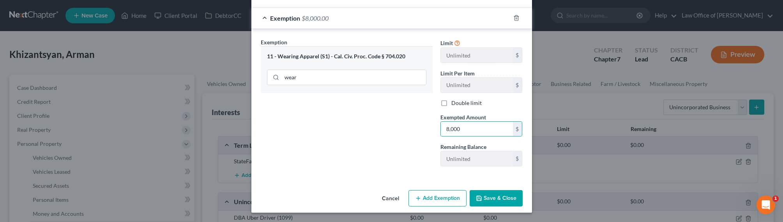
click at [408, 168] on div "Exemption Set must be selected for CA. Exemption * 11 - Wearing Apparel (S1) - …" at bounding box center [347, 105] width 180 height 135
click at [496, 197] on button "Save & Close" at bounding box center [496, 199] width 53 height 16
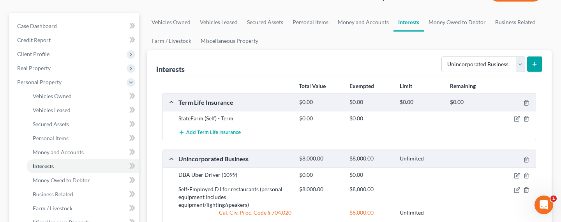
scroll to position [0, 0]
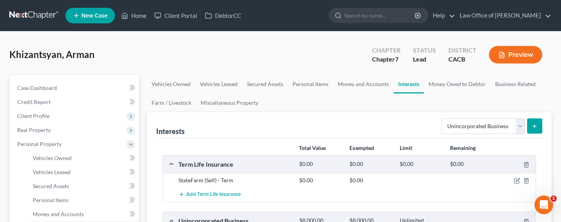
click at [36, 14] on link at bounding box center [34, 16] width 50 height 14
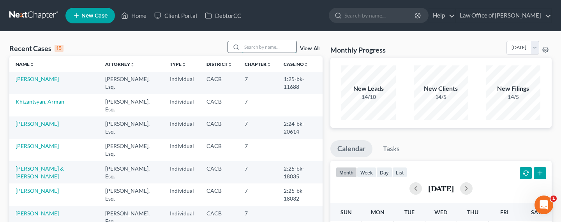
click at [260, 45] on input "search" at bounding box center [269, 46] width 55 height 11
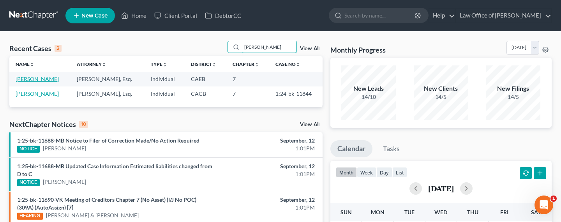
type input "[PERSON_NAME]"
click at [44, 78] on link "[PERSON_NAME]" at bounding box center [37, 79] width 43 height 7
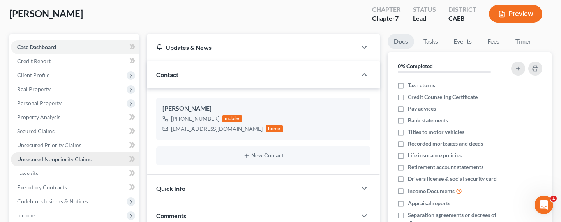
scroll to position [48, 0]
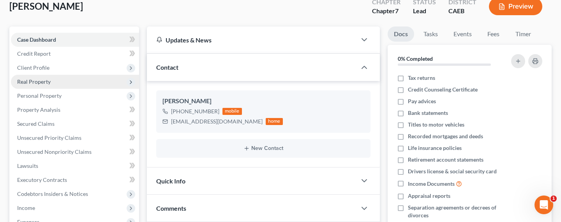
click at [28, 81] on span "Real Property" at bounding box center [34, 81] width 34 height 7
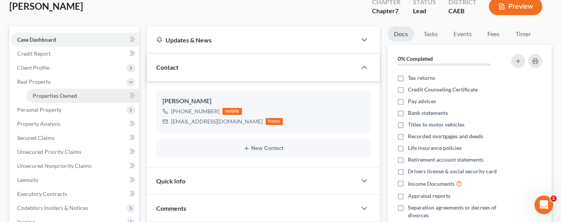
click at [39, 95] on span "Properties Owned" at bounding box center [55, 95] width 44 height 7
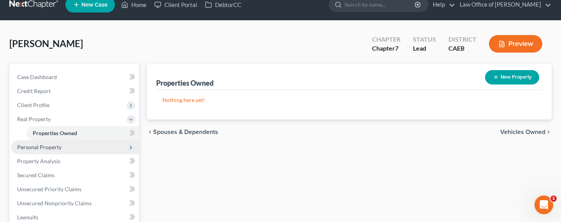
scroll to position [17, 0]
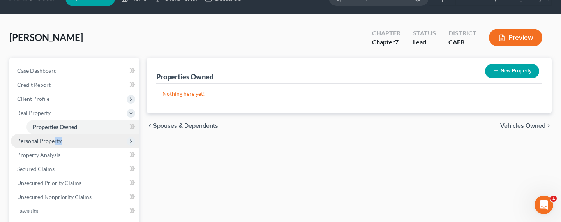
click at [53, 144] on span "Personal Property" at bounding box center [75, 141] width 128 height 14
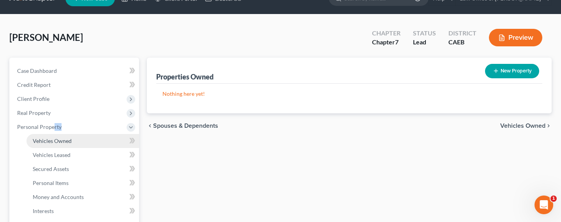
click at [56, 143] on span "Vehicles Owned" at bounding box center [52, 141] width 39 height 7
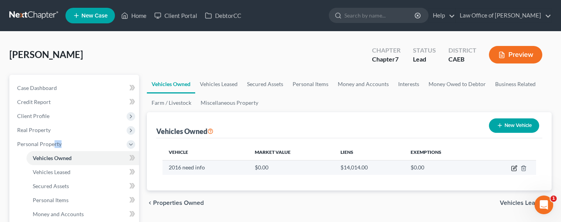
click at [514, 168] on icon "button" at bounding box center [514, 168] width 6 height 6
select select "0"
select select "10"
select select "0"
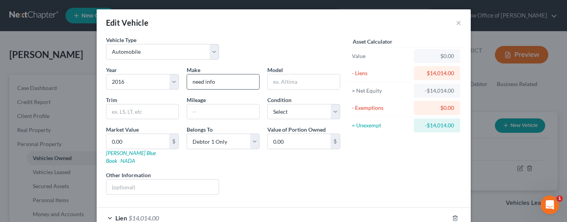
drag, startPoint x: 216, startPoint y: 83, endPoint x: 185, endPoint y: 81, distance: 31.3
click at [187, 81] on input "need info" at bounding box center [223, 81] width 72 height 15
type input "BMW"
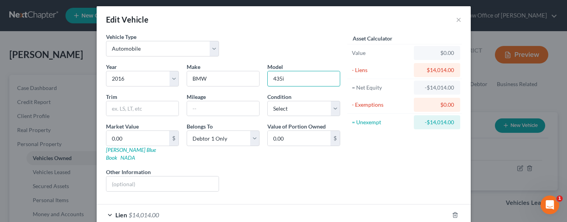
scroll to position [20, 0]
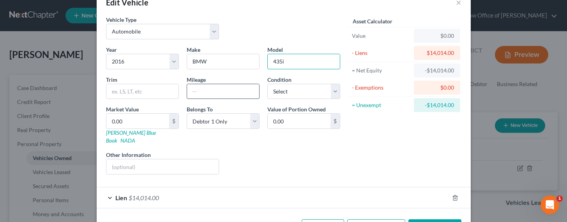
type input "435i"
click at [202, 92] on input "text" at bounding box center [223, 91] width 72 height 15
drag, startPoint x: 296, startPoint y: 100, endPoint x: 295, endPoint y: 93, distance: 7.1
click at [296, 99] on div "Year Select 2026 2025 2024 2023 2022 2021 2020 2019 2018 2017 2016 2015 2014 20…" at bounding box center [223, 113] width 242 height 135
click at [295, 93] on select "Select Excellent Very Good Good Fair Poor" at bounding box center [303, 92] width 73 height 16
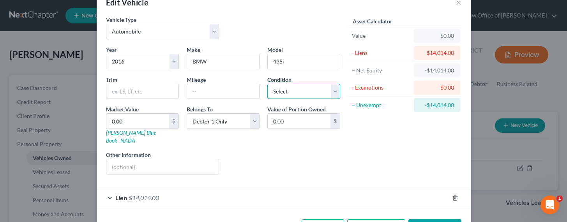
select select "2"
click at [267, 84] on select "Select Excellent Very Good Good Fair Poor" at bounding box center [303, 92] width 73 height 16
click at [228, 90] on input "text" at bounding box center [223, 91] width 72 height 15
type input "136,000"
click at [138, 115] on input "0.00" at bounding box center [137, 121] width 63 height 15
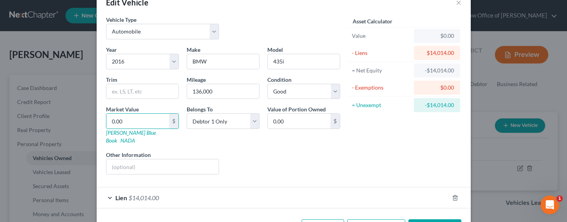
click at [259, 151] on div "Liens Select" at bounding box center [283, 163] width 121 height 24
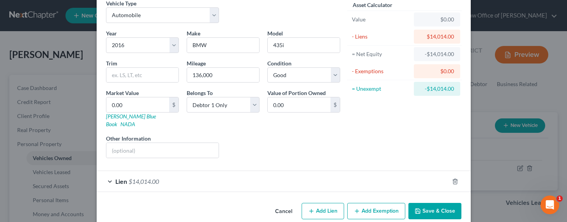
scroll to position [37, 0]
click at [125, 101] on input "0.00" at bounding box center [137, 104] width 63 height 15
type input "1"
type input "1.00"
type input "10"
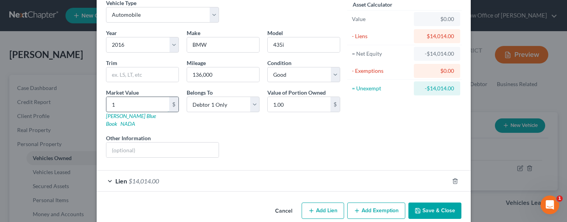
type input "10.00"
type input "100"
type input "100.00"
type input "1000"
type input "1,000.00"
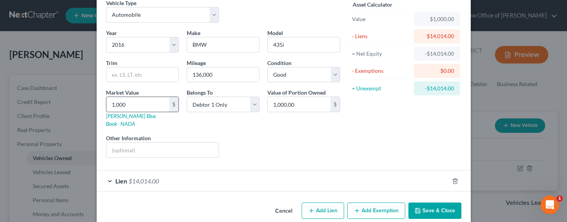
type input "1,0000"
type input "10,000.00"
click at [116, 103] on input "10,000" at bounding box center [137, 104] width 63 height 15
drag, startPoint x: 130, startPoint y: 104, endPoint x: 103, endPoint y: 104, distance: 26.5
click at [106, 104] on input "10,000" at bounding box center [137, 104] width 63 height 15
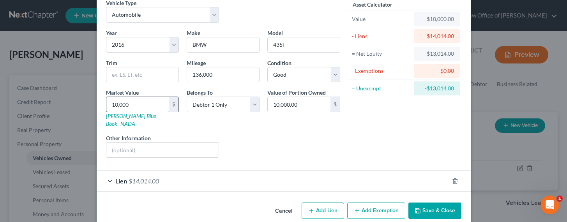
type input "6"
type input "6.00"
type input "60"
type input "60.00"
type input "600"
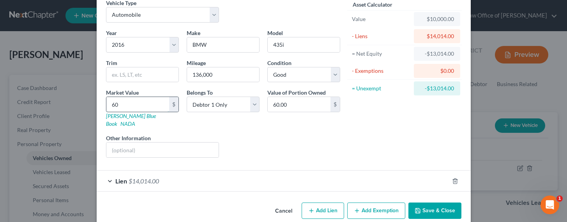
type input "600.00"
type input "6000"
type input "6,000.00"
type input "6,000"
click at [427, 204] on button "Save & Close" at bounding box center [434, 211] width 53 height 16
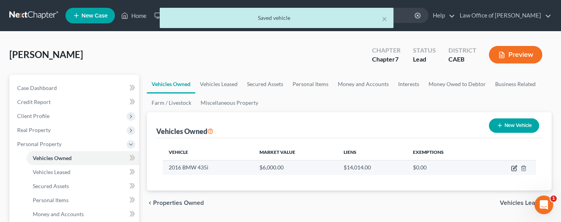
click at [516, 167] on icon "button" at bounding box center [514, 168] width 6 height 6
select select "0"
select select "10"
select select "2"
select select "0"
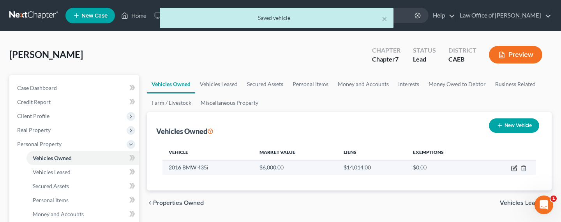
select select "4"
select select "0"
select select "2"
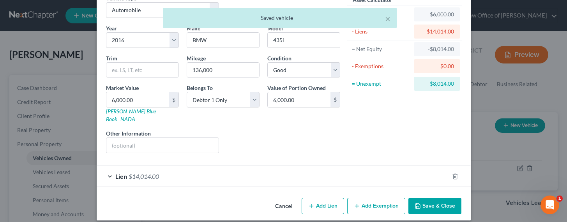
click at [150, 173] on span "$14,014.00" at bounding box center [144, 176] width 30 height 7
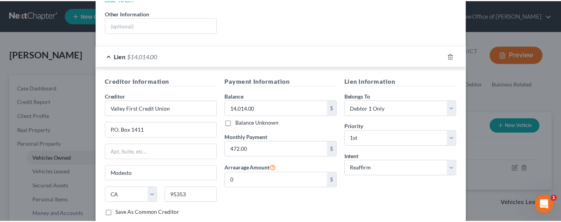
scroll to position [204, 0]
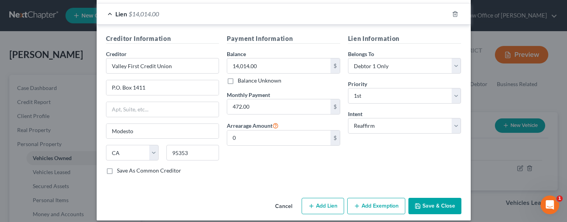
click at [439, 200] on button "Save & Close" at bounding box center [434, 206] width 53 height 16
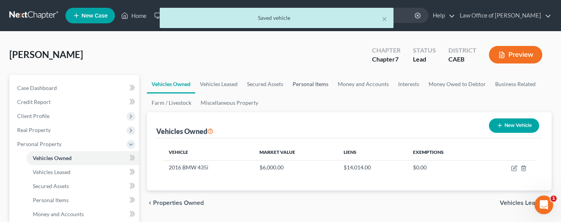
click at [310, 87] on link "Personal Items" at bounding box center [310, 84] width 45 height 19
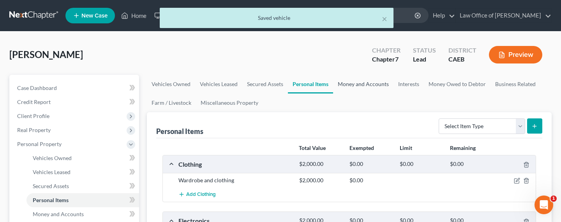
click at [357, 90] on link "Money and Accounts" at bounding box center [363, 84] width 60 height 19
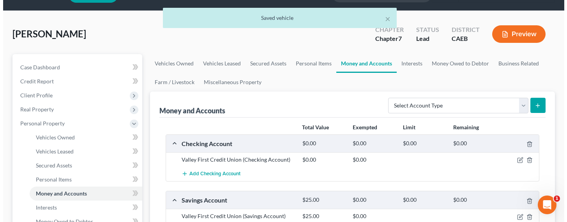
scroll to position [89, 0]
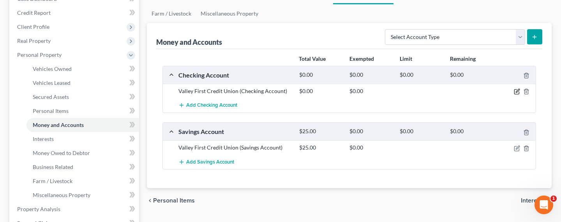
click at [515, 92] on icon "button" at bounding box center [517, 91] width 6 height 6
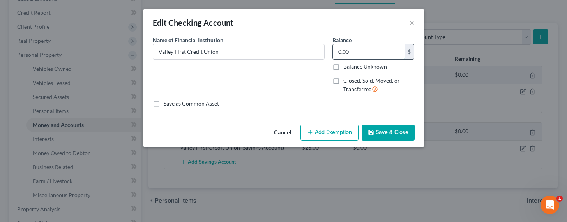
click at [365, 54] on input "0.00" at bounding box center [369, 51] width 72 height 15
type input "180"
click at [321, 136] on button "Add Exemption" at bounding box center [329, 133] width 58 height 16
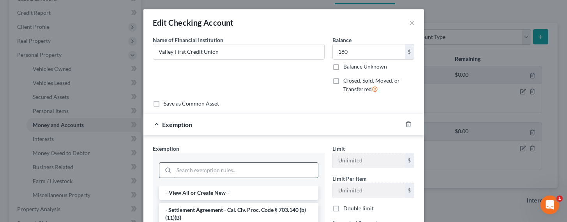
click at [239, 171] on input "search" at bounding box center [246, 170] width 144 height 15
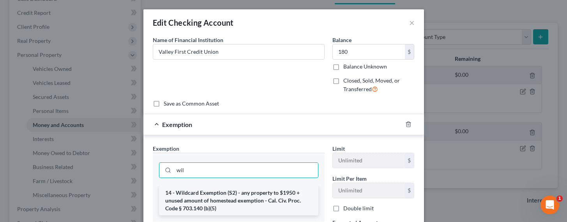
type input "wil"
click at [233, 193] on li "14 - Wildcard Exemption (S2) - any property to $1950 + unused amount of homeste…" at bounding box center [238, 201] width 159 height 30
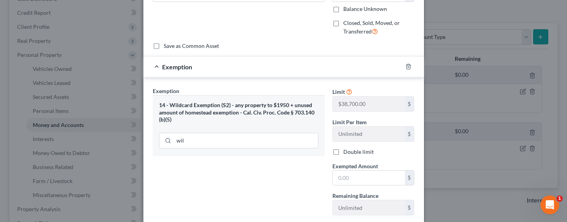
scroll to position [107, 0]
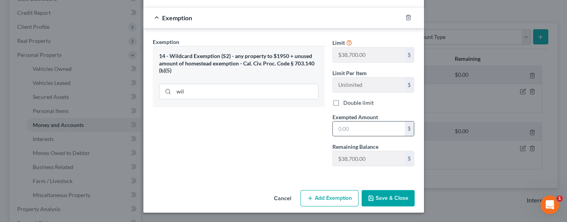
click at [357, 127] on input "text" at bounding box center [369, 129] width 72 height 15
type input "8"
type input "180"
click at [368, 196] on icon "button" at bounding box center [371, 198] width 6 height 6
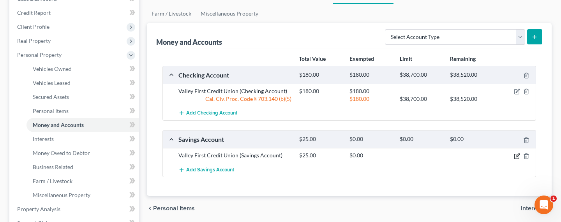
click at [515, 154] on icon "button" at bounding box center [517, 156] width 6 height 6
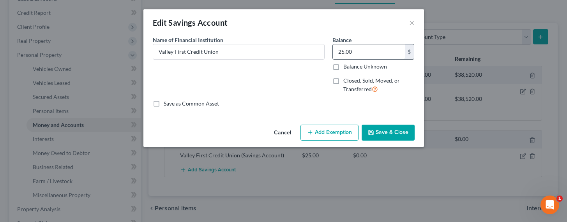
click at [362, 53] on input "25.00" at bounding box center [369, 51] width 72 height 15
type input "200"
click at [333, 134] on button "Add Exemption" at bounding box center [329, 133] width 58 height 16
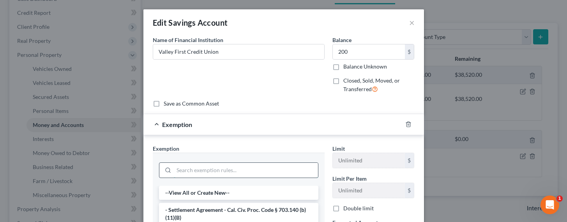
click at [261, 172] on input "search" at bounding box center [246, 170] width 144 height 15
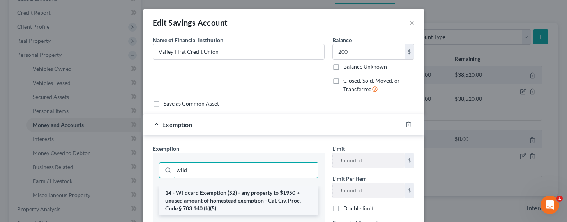
type input "wild"
click at [247, 191] on li "14 - Wildcard Exemption (S2) - any property to $1950 + unused amount of homeste…" at bounding box center [238, 201] width 159 height 30
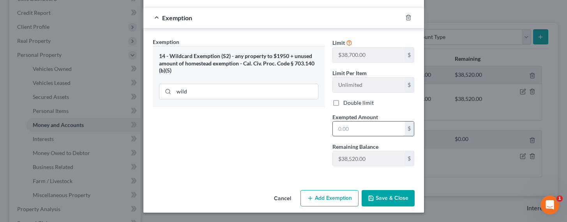
click at [345, 127] on input "text" at bounding box center [369, 129] width 72 height 15
type input "200"
click at [388, 193] on button "Save & Close" at bounding box center [388, 198] width 53 height 16
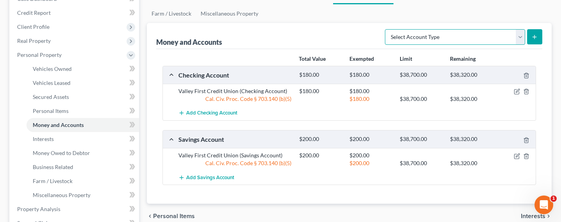
click at [420, 38] on select "Select Account Type Brokerage Cash on Hand Certificates of Deposit Checking Acc…" at bounding box center [455, 37] width 140 height 16
select select "cash_on_hand"
click at [387, 29] on select "Select Account Type Brokerage Cash on Hand Certificates of Deposit Checking Acc…" at bounding box center [455, 37] width 140 height 16
click at [531, 37] on icon "submit" at bounding box center [534, 37] width 6 height 6
click at [538, 35] on button "submit" at bounding box center [534, 36] width 15 height 15
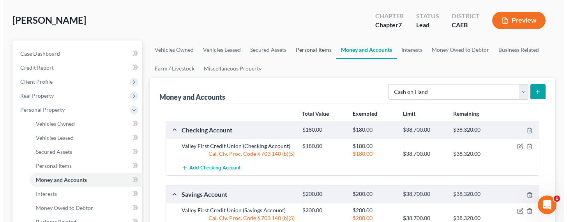
scroll to position [0, 0]
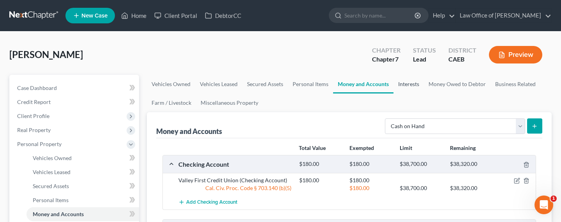
click at [409, 86] on link "Interests" at bounding box center [409, 84] width 30 height 19
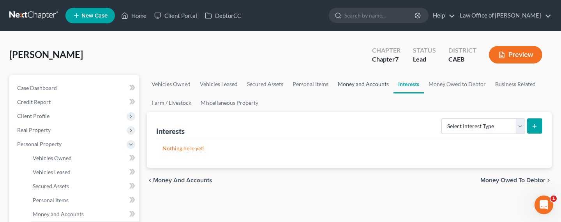
click at [369, 86] on link "Money and Accounts" at bounding box center [363, 84] width 60 height 19
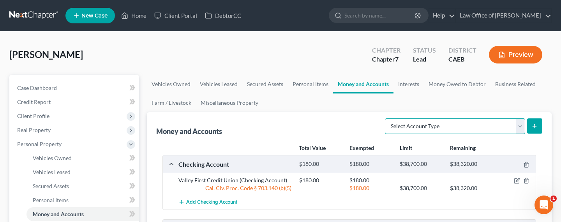
click at [411, 125] on select "Select Account Type Brokerage Cash on Hand Certificates of Deposit Checking Acc…" at bounding box center [455, 126] width 140 height 16
select select "cash_on_hand"
click at [387, 118] on select "Select Account Type Brokerage Cash on Hand Certificates of Deposit Checking Acc…" at bounding box center [455, 126] width 140 height 16
click at [532, 126] on icon "submit" at bounding box center [534, 126] width 6 height 6
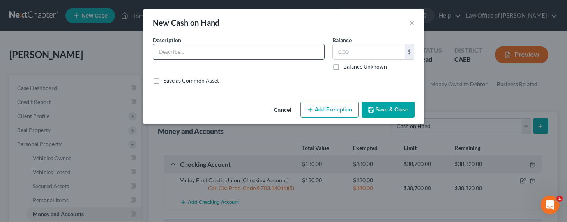
click at [215, 49] on input "text" at bounding box center [238, 51] width 171 height 15
type input "Cash"
type input "50"
click at [307, 110] on button "Add Exemption" at bounding box center [329, 110] width 58 height 16
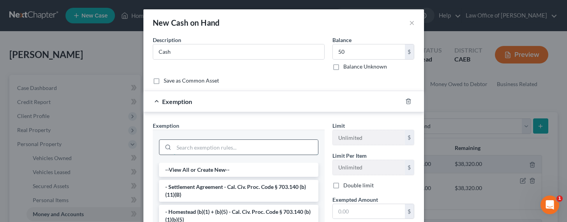
click at [218, 147] on input "search" at bounding box center [246, 147] width 144 height 15
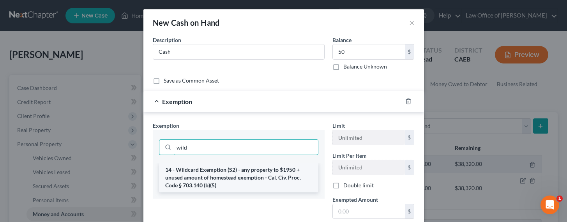
type input "wild"
click at [213, 170] on li "14 - Wildcard Exemption (S2) - any property to $1950 + unused amount of homeste…" at bounding box center [238, 178] width 159 height 30
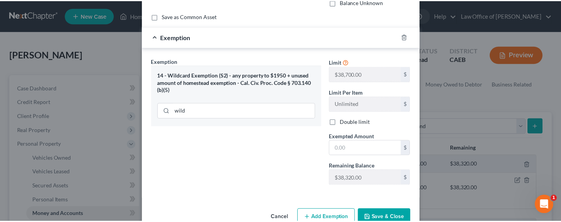
scroll to position [79, 0]
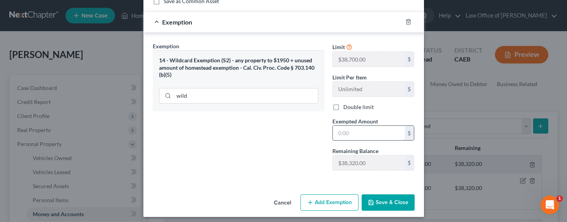
click at [345, 135] on input "text" at bounding box center [369, 133] width 72 height 15
type input "50"
click at [388, 204] on button "Save & Close" at bounding box center [388, 202] width 53 height 16
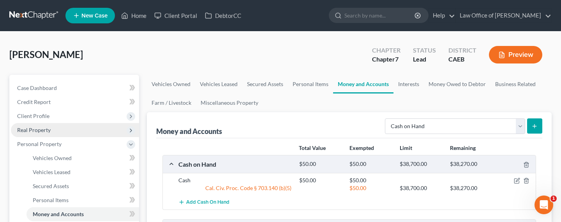
click at [36, 127] on span "Real Property" at bounding box center [34, 130] width 34 height 7
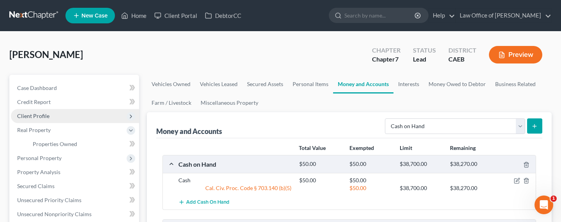
click at [36, 113] on span "Client Profile" at bounding box center [33, 116] width 32 height 7
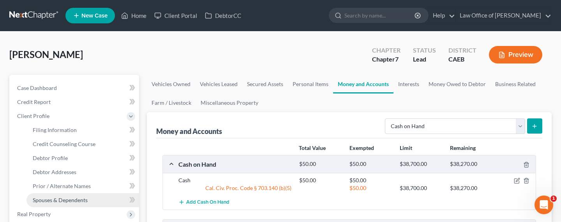
click at [56, 203] on span "Spouses & Dependents" at bounding box center [60, 200] width 55 height 7
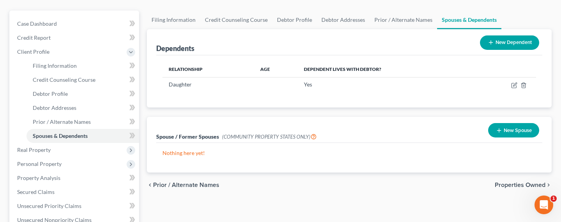
scroll to position [79, 0]
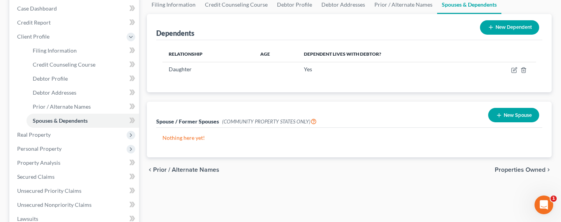
click at [505, 115] on button "New Spouse" at bounding box center [513, 115] width 51 height 14
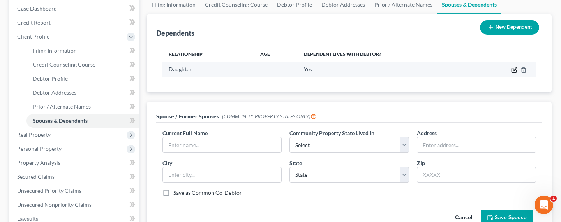
click at [516, 71] on icon "button" at bounding box center [514, 70] width 6 height 6
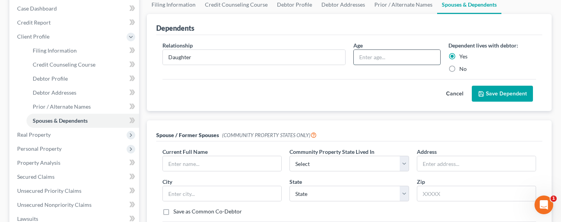
click at [364, 56] on input "text" at bounding box center [397, 57] width 87 height 15
type input "3"
click at [500, 92] on button "Save Dependent" at bounding box center [502, 94] width 61 height 16
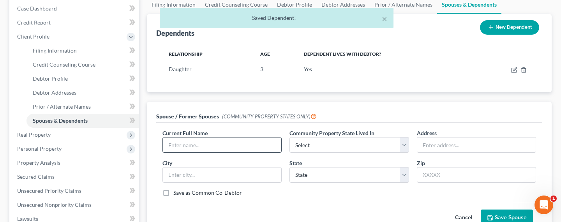
click at [213, 148] on input "text" at bounding box center [222, 145] width 118 height 15
drag, startPoint x: 374, startPoint y: 109, endPoint x: 370, endPoint y: 110, distance: 4.1
click at [374, 109] on div "Spouse / Former Spouses (COMMUNITY PROPERTY STATES ONLY)" at bounding box center [349, 112] width 386 height 21
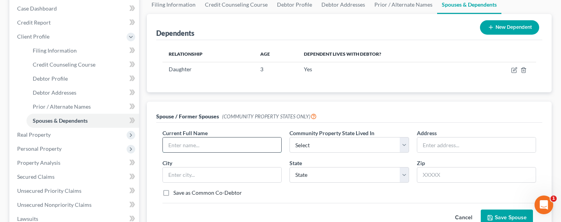
click at [213, 142] on input "text" at bounding box center [222, 145] width 118 height 15
type input "[PERSON_NAME]"
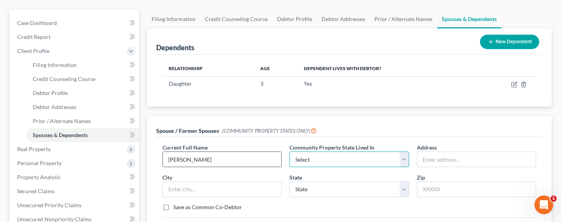
scroll to position [65, 0]
click at [298, 155] on select "Select AZ CA GU ID LA NV NM PR [GEOGRAPHIC_DATA] [GEOGRAPHIC_DATA] [GEOGRAPHIC_…" at bounding box center [349, 160] width 119 height 16
select select "1"
click at [290, 152] on select "Select AZ CA GU ID LA NV NM PR [GEOGRAPHIC_DATA] [GEOGRAPHIC_DATA] [GEOGRAPHIC_…" at bounding box center [349, 160] width 119 height 16
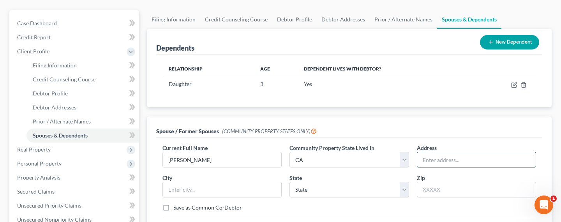
click at [445, 162] on input "text" at bounding box center [476, 159] width 118 height 15
type input "TBA"
click at [219, 155] on input "[PERSON_NAME]" at bounding box center [222, 159] width 118 height 15
click at [218, 158] on input "[PERSON_NAME]" at bounding box center [222, 159] width 118 height 15
type input "[PERSON_NAME] (Separated)"
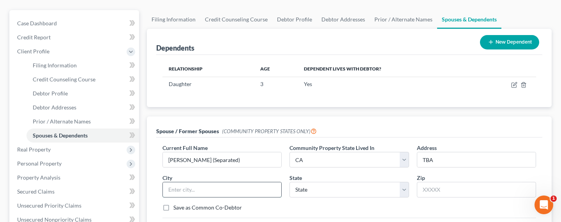
click at [233, 193] on input "text" at bounding box center [222, 189] width 118 height 15
click at [347, 122] on div "Spouse / Former Spouses (COMMUNITY PROPERTY STATES ONLY)" at bounding box center [349, 127] width 386 height 21
click at [248, 188] on input "text" at bounding box center [222, 189] width 118 height 15
type input "[GEOGRAPHIC_DATA]"
select select "4"
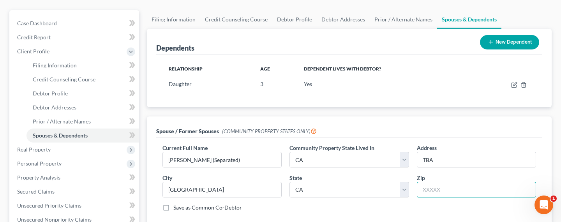
click at [472, 190] on input "text" at bounding box center [476, 190] width 119 height 16
click at [429, 191] on input "text" at bounding box center [476, 190] width 119 height 16
type input "94568"
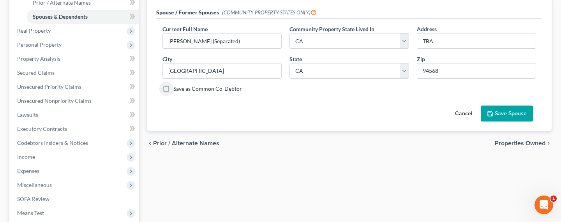
scroll to position [196, 0]
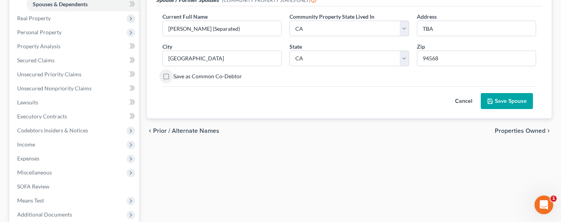
click at [503, 97] on button "Save Spouse" at bounding box center [507, 101] width 52 height 16
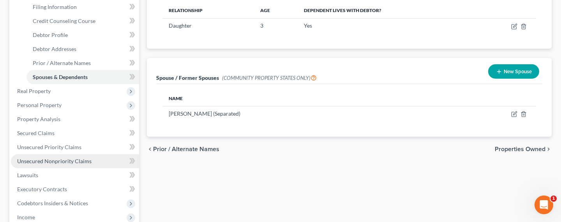
click at [57, 159] on span "Unsecured Nonpriority Claims" at bounding box center [54, 161] width 74 height 7
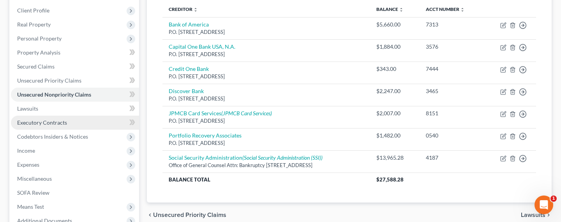
scroll to position [106, 0]
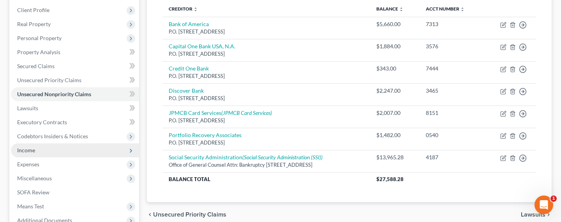
click at [32, 146] on span "Income" at bounding box center [75, 150] width 128 height 14
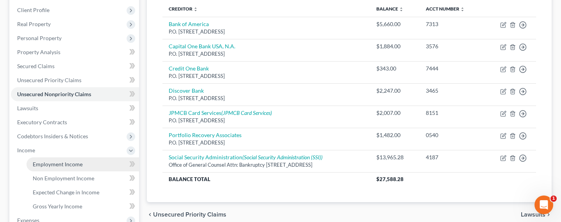
click at [44, 164] on span "Employment Income" at bounding box center [58, 164] width 50 height 7
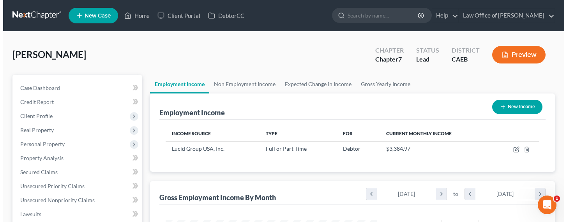
scroll to position [139, 227]
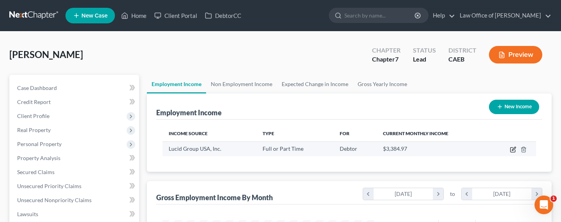
click at [515, 149] on icon "button" at bounding box center [513, 150] width 6 height 6
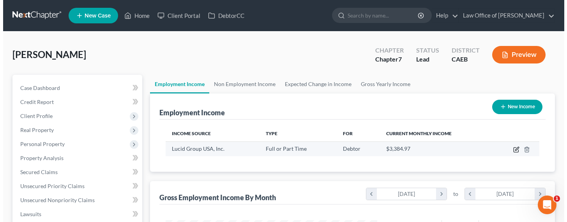
scroll to position [139, 229]
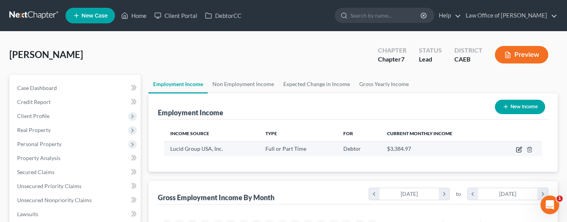
select select "0"
select select "4"
select select "0"
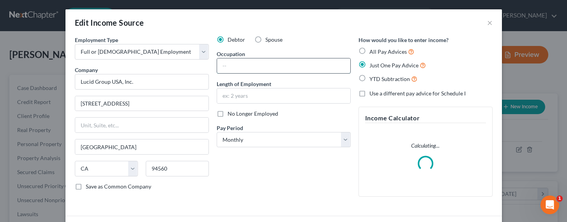
click at [239, 64] on input "text" at bounding box center [283, 65] width 133 height 15
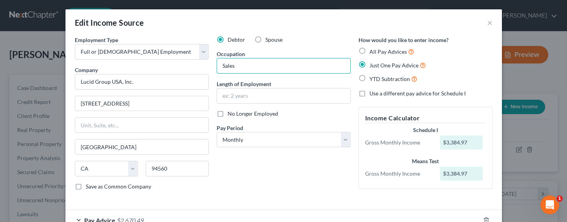
type input "Sales"
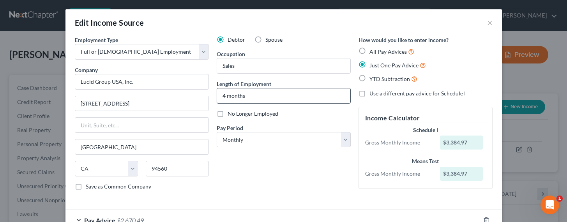
type input "4 months"
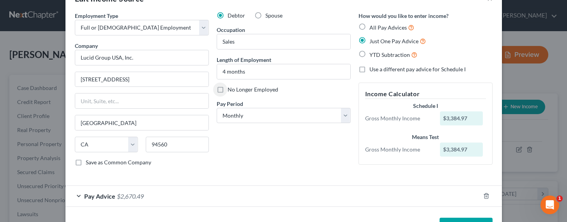
scroll to position [34, 0]
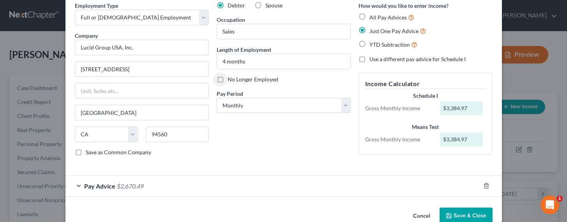
click at [129, 187] on span "$2,670.49" at bounding box center [130, 185] width 27 height 7
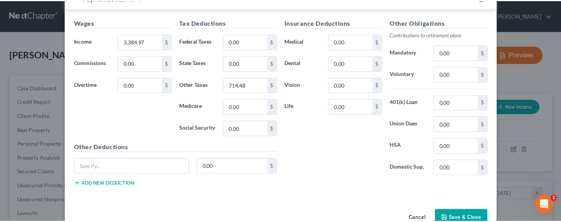
scroll to position [242, 0]
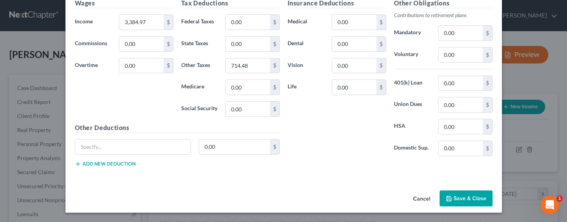
click at [479, 199] on button "Save & Close" at bounding box center [466, 199] width 53 height 16
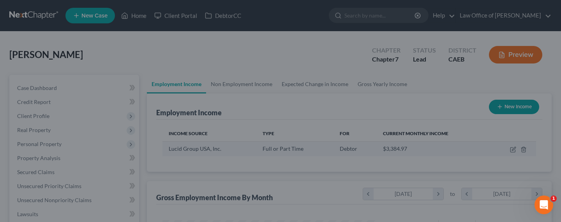
scroll to position [389499, 389412]
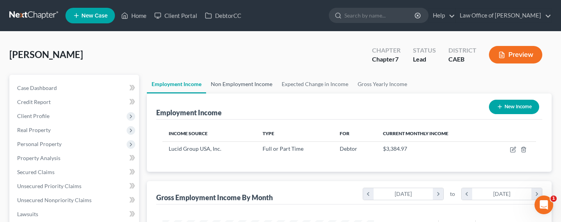
click at [231, 85] on link "Non Employment Income" at bounding box center [241, 84] width 71 height 19
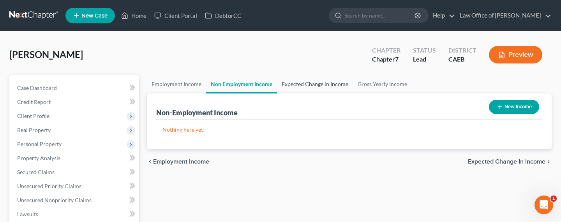
click at [310, 84] on link "Expected Change in Income" at bounding box center [315, 84] width 76 height 19
click at [311, 84] on link "Expected Change in Income" at bounding box center [315, 84] width 76 height 19
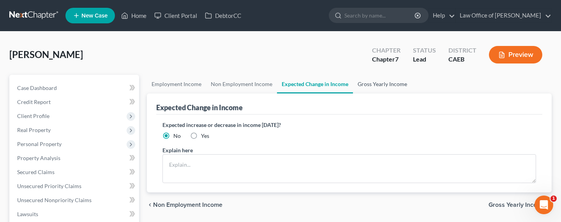
click at [388, 86] on link "Gross Yearly Income" at bounding box center [382, 84] width 59 height 19
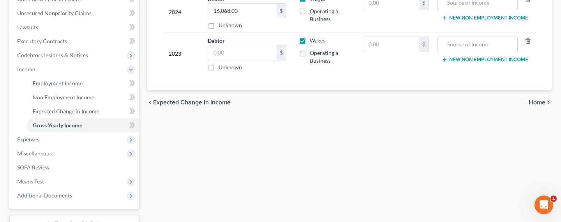
scroll to position [168, 0]
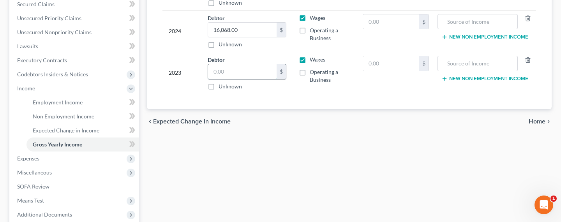
click at [225, 71] on input "text" at bounding box center [242, 71] width 69 height 15
type input "26,330"
click at [48, 158] on span "Expenses" at bounding box center [75, 159] width 128 height 14
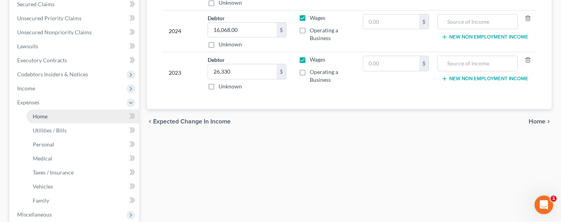
click at [42, 118] on span "Home" at bounding box center [40, 116] width 15 height 7
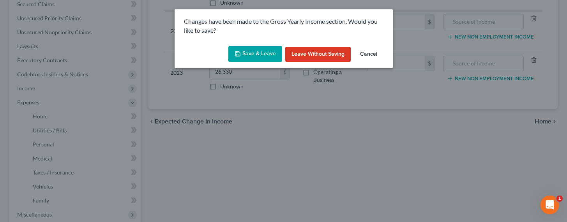
click at [247, 53] on button "Save & Leave" at bounding box center [255, 54] width 54 height 16
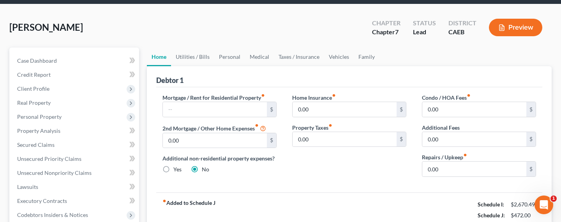
scroll to position [73, 0]
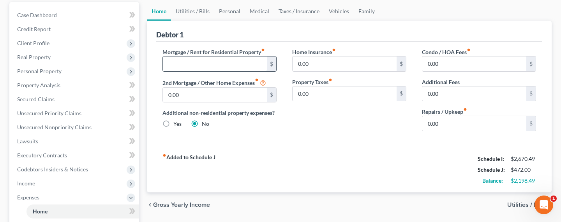
click at [200, 67] on input "text" at bounding box center [215, 63] width 104 height 15
type input "2,500"
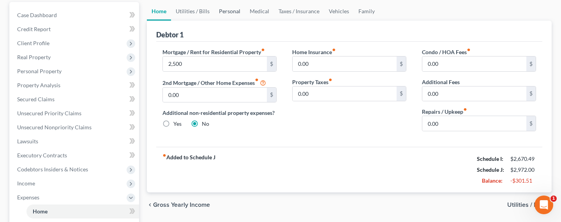
click at [226, 11] on link "Personal" at bounding box center [229, 11] width 31 height 19
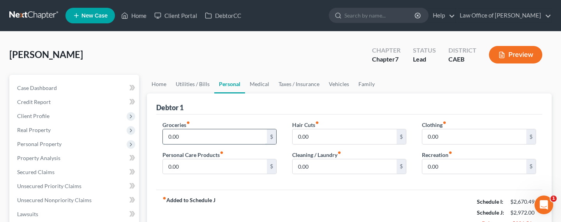
click at [180, 131] on input "0.00" at bounding box center [215, 136] width 104 height 15
type input "400"
type input "50"
type input "25"
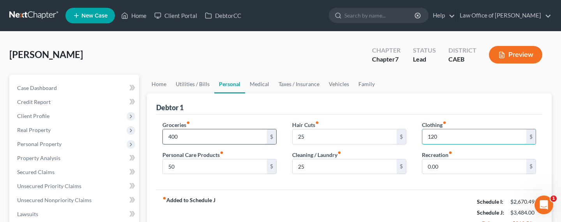
type input "120"
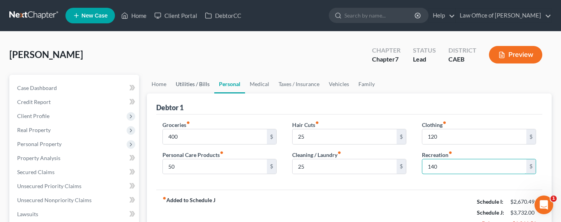
type input "140"
click at [180, 83] on link "Utilities / Bills" at bounding box center [192, 84] width 43 height 19
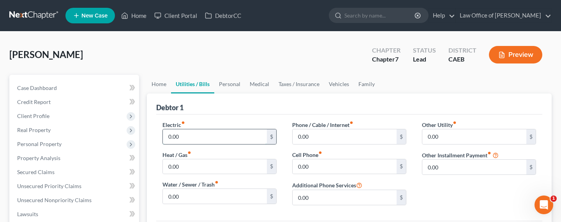
click at [180, 134] on input "0.00" at bounding box center [215, 136] width 104 height 15
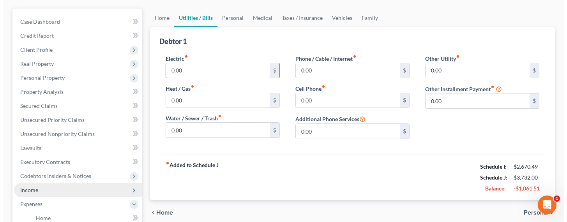
scroll to position [79, 0]
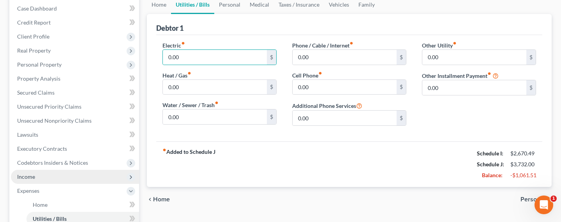
click at [26, 178] on span "Income" at bounding box center [26, 176] width 18 height 7
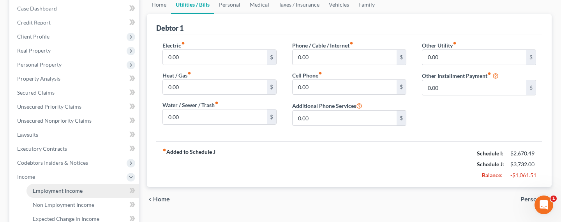
click at [49, 191] on span "Employment Income" at bounding box center [58, 190] width 50 height 7
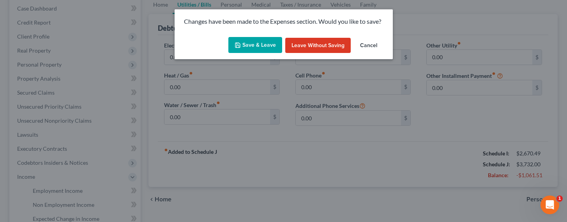
click at [251, 43] on button "Save & Leave" at bounding box center [255, 45] width 54 height 16
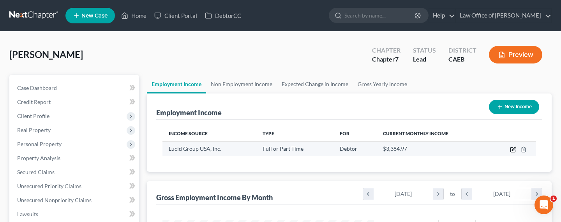
click at [514, 150] on icon "button" at bounding box center [514, 149] width 4 height 4
select select "0"
select select "4"
select select "0"
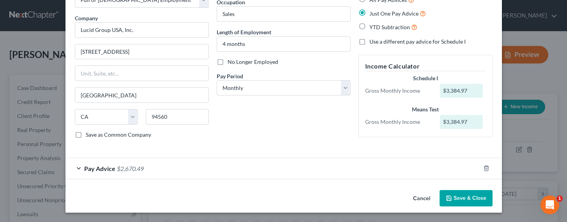
scroll to position [51, 0]
click at [127, 167] on span "$2,670.49" at bounding box center [130, 168] width 27 height 7
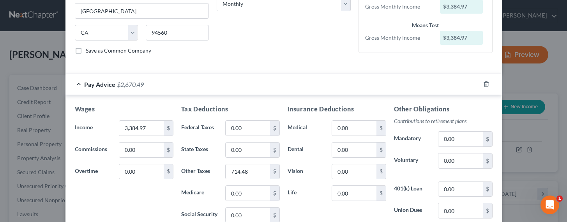
scroll to position [155, 0]
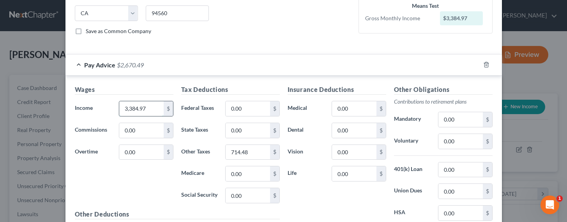
click at [131, 109] on input "3,384.97" at bounding box center [141, 108] width 44 height 15
click at [127, 109] on input "3,384.97" at bounding box center [141, 108] width 44 height 15
drag, startPoint x: 124, startPoint y: 108, endPoint x: 119, endPoint y: 109, distance: 4.7
click at [119, 109] on input "3,384.97" at bounding box center [141, 108] width 44 height 15
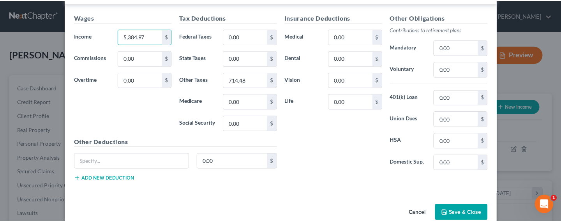
scroll to position [242, 0]
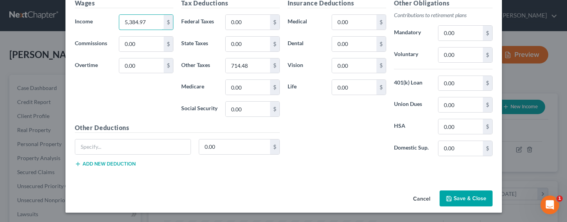
type input "5,384.97"
click at [467, 203] on button "Save & Close" at bounding box center [466, 199] width 53 height 16
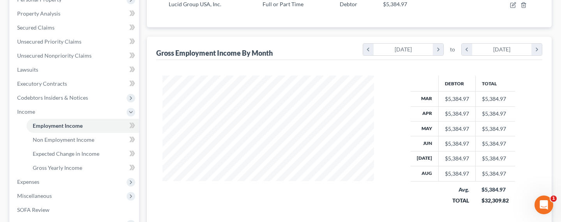
scroll to position [164, 0]
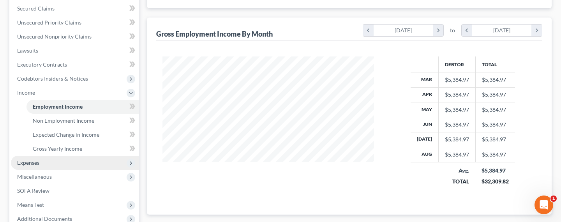
click at [33, 168] on span "Expenses" at bounding box center [75, 163] width 128 height 14
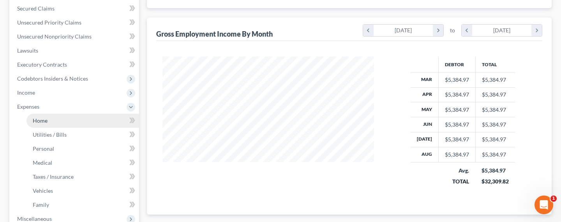
click at [42, 121] on span "Home" at bounding box center [40, 120] width 15 height 7
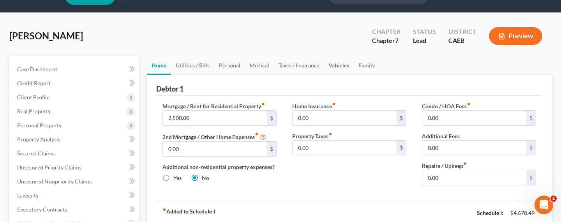
click at [338, 64] on link "Vehicles" at bounding box center [339, 65] width 30 height 19
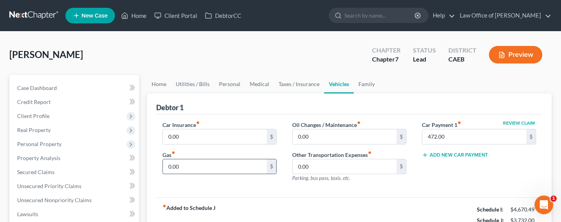
click at [195, 166] on input "0.00" at bounding box center [215, 166] width 104 height 15
type input "300"
click at [200, 138] on input "0.00" at bounding box center [215, 136] width 104 height 15
type input "120"
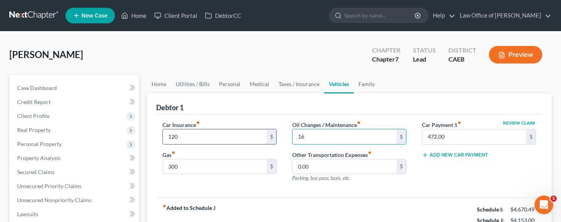
type input "16"
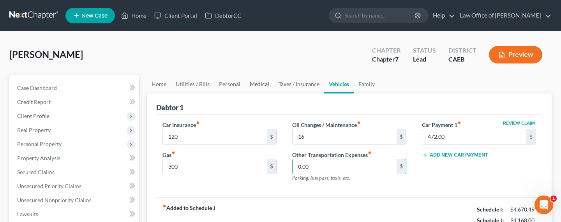
click at [249, 86] on link "Medical" at bounding box center [259, 84] width 29 height 19
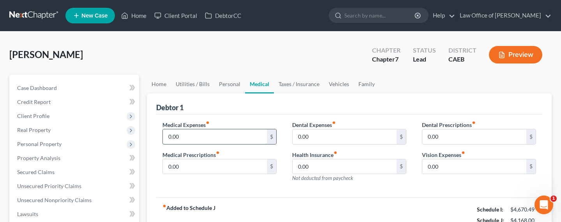
click at [187, 137] on input "0.00" at bounding box center [215, 136] width 104 height 15
type input "35.25"
click at [231, 83] on link "Personal" at bounding box center [229, 84] width 31 height 19
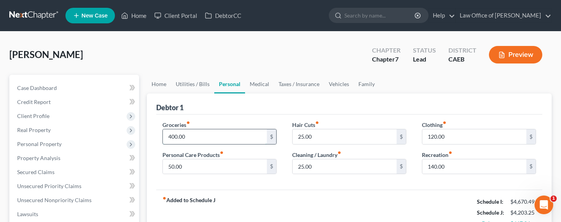
click at [170, 137] on input "400.00" at bounding box center [215, 136] width 104 height 15
click at [172, 136] on input "400.00" at bounding box center [215, 136] width 104 height 15
drag, startPoint x: 171, startPoint y: 136, endPoint x: 166, endPoint y: 136, distance: 5.5
click at [166, 136] on input "400.00" at bounding box center [215, 136] width 104 height 15
drag, startPoint x: 168, startPoint y: 136, endPoint x: 172, endPoint y: 138, distance: 4.9
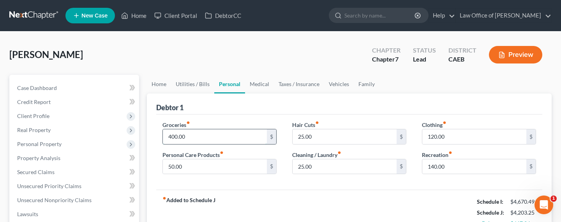
click at [168, 136] on input "400.00" at bounding box center [215, 136] width 104 height 15
click at [173, 138] on input "400.00" at bounding box center [215, 136] width 104 height 15
click at [169, 136] on input "400.00" at bounding box center [215, 136] width 104 height 15
type input "600.00"
click at [360, 85] on link "Family" at bounding box center [367, 84] width 26 height 19
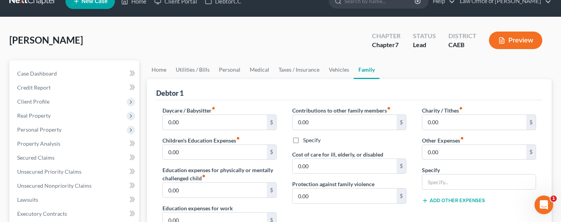
scroll to position [94, 0]
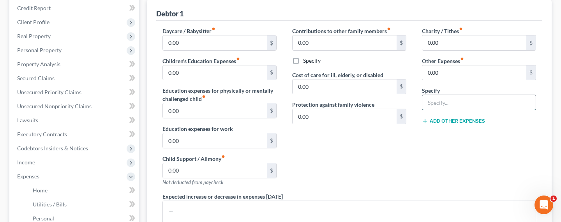
click at [445, 104] on input "text" at bounding box center [478, 102] width 113 height 15
type input "Voluntary Contributions to Toddler Son"
click at [449, 72] on input "0.00" at bounding box center [474, 72] width 104 height 15
type input "200"
click at [435, 159] on div "Charity / Tithes fiber_manual_record 0.00 $ Other Expenses fiber_manual_record …" at bounding box center [479, 110] width 130 height 166
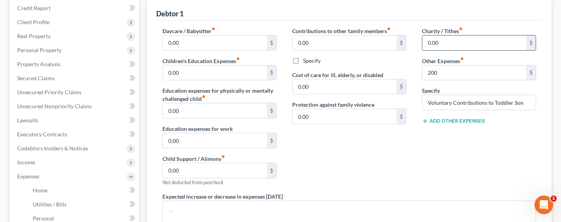
click at [431, 37] on input "0.00" at bounding box center [474, 42] width 104 height 15
click at [446, 43] on input "0.00" at bounding box center [474, 42] width 104 height 15
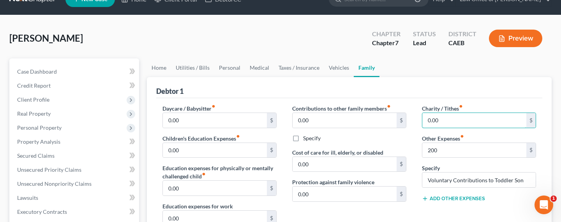
scroll to position [0, 0]
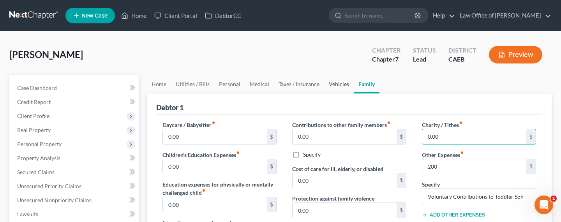
click at [335, 80] on link "Vehicles" at bounding box center [339, 84] width 30 height 19
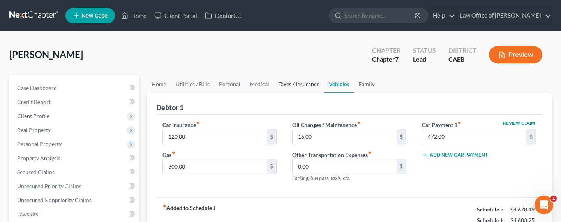
click at [285, 86] on link "Taxes / Insurance" at bounding box center [299, 84] width 50 height 19
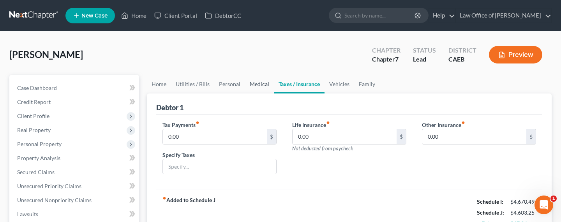
click at [254, 84] on link "Medical" at bounding box center [259, 84] width 29 height 19
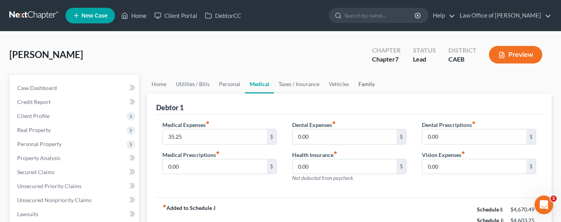
click at [358, 82] on link "Family" at bounding box center [367, 84] width 26 height 19
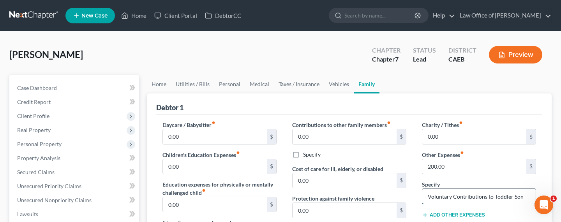
click at [459, 199] on input "Voluntary Contributions to Toddler Son" at bounding box center [478, 196] width 113 height 15
click at [459, 198] on input "Voluntary Contributions to Toddler Son" at bounding box center [478, 196] width 113 height 15
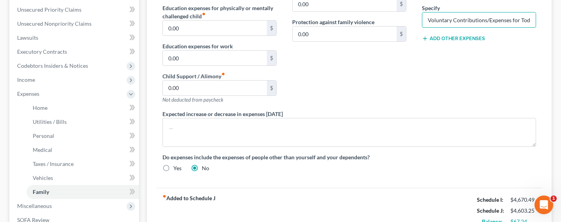
scroll to position [0, 18]
drag, startPoint x: 513, startPoint y: 19, endPoint x: 521, endPoint y: 19, distance: 7.8
click at [549, 21] on div "Debtor 1 Daycare / Babysitter fiber_manual_record 0.00 $ Children's Education E…" at bounding box center [349, 75] width 405 height 316
click at [507, 19] on input "Voluntary Contributions/Expenses for Toddler Son" at bounding box center [478, 19] width 113 height 15
drag, startPoint x: 524, startPoint y: 21, endPoint x: 563, endPoint y: 21, distance: 39.0
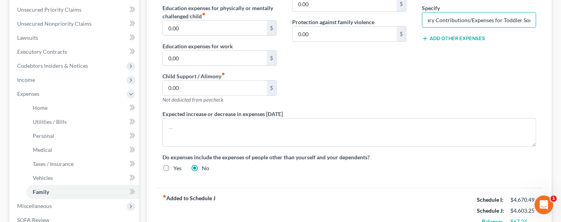
click at [561, 19] on html "Home New Case Client Portal DebtorCC Law Office of [PERSON_NAME] [PERSON_NAME][…" at bounding box center [280, 79] width 561 height 512
type input "Voluntary Contributions/Expenses for Toddler"
drag, startPoint x: 427, startPoint y: 83, endPoint x: 422, endPoint y: 83, distance: 5.1
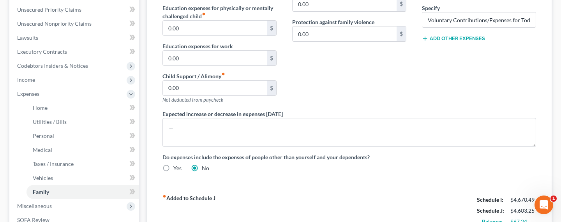
click at [426, 83] on div "Charity / Tithes fiber_manual_record 0.00 $ Other Expenses fiber_manual_record …" at bounding box center [479, 27] width 130 height 166
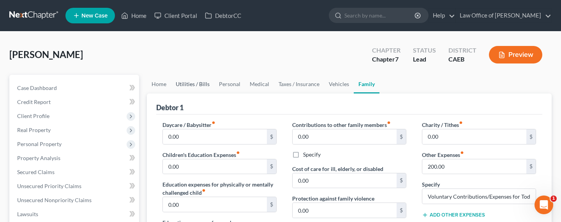
click at [192, 83] on link "Utilities / Bills" at bounding box center [192, 84] width 43 height 19
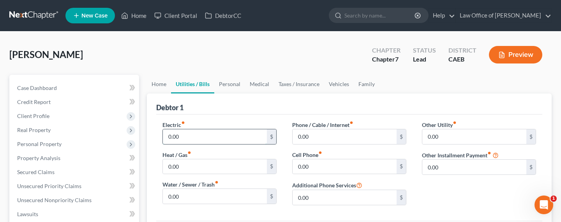
click at [182, 138] on input "0.00" at bounding box center [215, 136] width 104 height 15
type input "65"
type input "35"
type input "25"
type input "80"
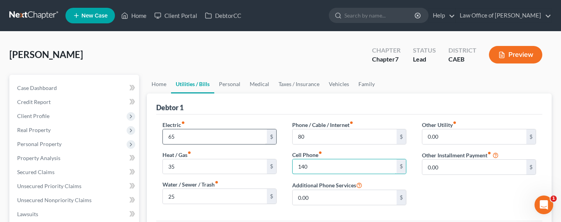
type input "140"
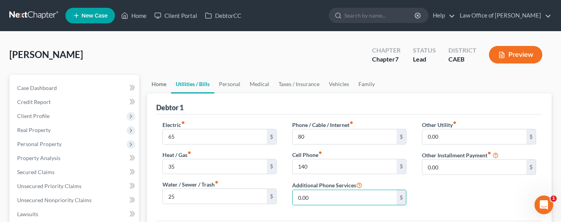
click at [152, 85] on link "Home" at bounding box center [159, 84] width 24 height 19
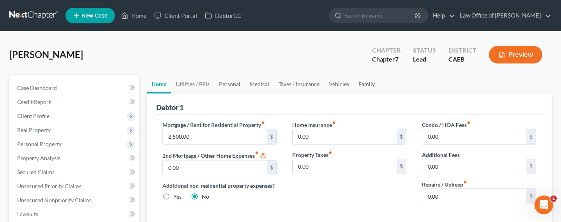
click at [362, 83] on link "Family" at bounding box center [367, 84] width 26 height 19
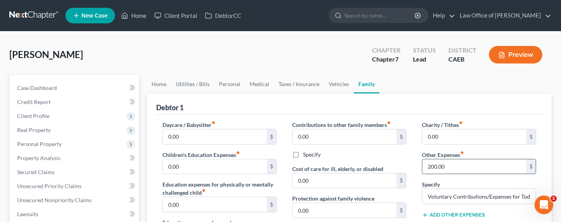
click at [432, 168] on input "200.00" at bounding box center [474, 166] width 104 height 15
click at [431, 166] on input "200.00" at bounding box center [474, 166] width 104 height 15
drag, startPoint x: 431, startPoint y: 166, endPoint x: 422, endPoint y: 166, distance: 8.6
click at [422, 166] on input "200.00" at bounding box center [474, 166] width 104 height 15
click at [429, 166] on input "200.00" at bounding box center [474, 166] width 104 height 15
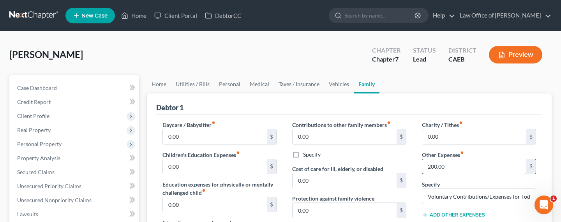
click at [430, 167] on input "200.00" at bounding box center [474, 166] width 104 height 15
type input "100.00"
click at [250, 83] on link "Medical" at bounding box center [259, 84] width 29 height 19
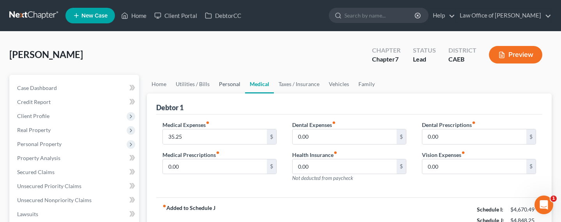
click at [226, 87] on link "Personal" at bounding box center [229, 84] width 31 height 19
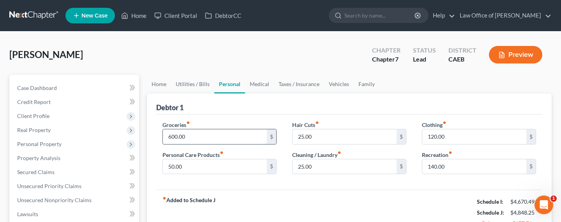
click at [175, 139] on input "600.00" at bounding box center [215, 136] width 104 height 15
click at [171, 136] on input "600.00" at bounding box center [215, 136] width 104 height 15
drag, startPoint x: 171, startPoint y: 136, endPoint x: 165, endPoint y: 136, distance: 6.2
click at [165, 136] on input "600.00" at bounding box center [215, 136] width 104 height 15
click at [171, 138] on input "600.00" at bounding box center [215, 136] width 104 height 15
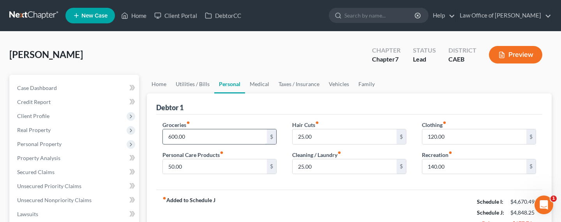
click at [172, 136] on input "600.00" at bounding box center [215, 136] width 104 height 15
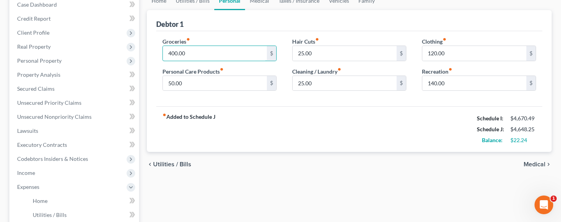
scroll to position [290, 0]
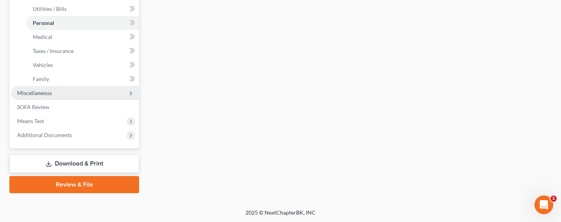
type input "400.00"
click at [34, 91] on span "Miscellaneous" at bounding box center [34, 93] width 35 height 7
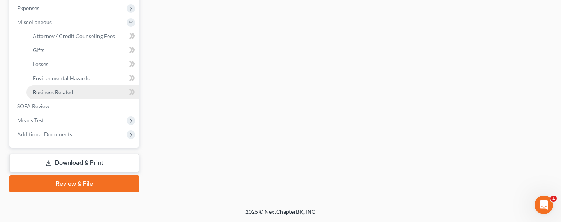
scroll to position [261, 0]
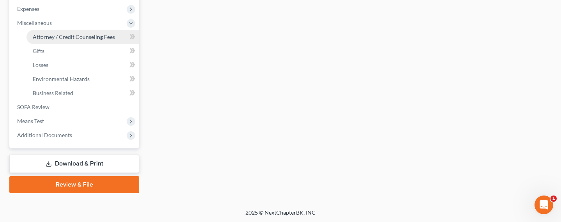
click at [51, 36] on span "Attorney / Credit Counseling Fees" at bounding box center [74, 37] width 82 height 7
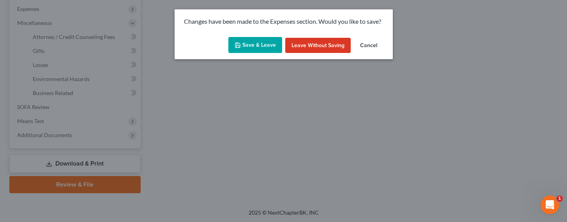
click at [240, 44] on icon "button" at bounding box center [237, 45] width 5 height 5
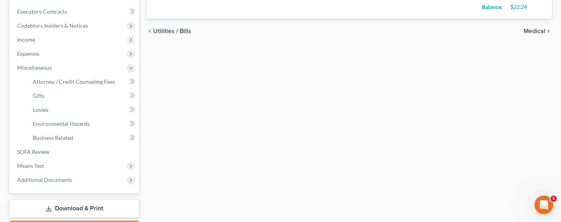
select select "0"
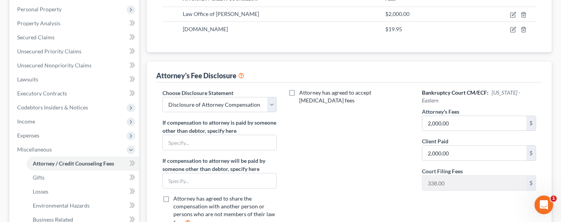
scroll to position [171, 0]
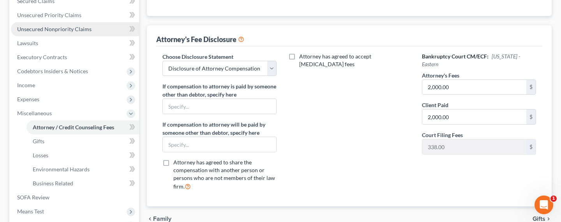
click at [56, 28] on span "Unsecured Nonpriority Claims" at bounding box center [54, 29] width 74 height 7
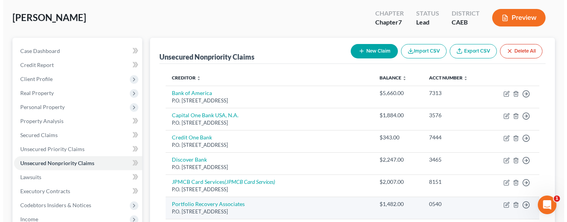
scroll to position [78, 0]
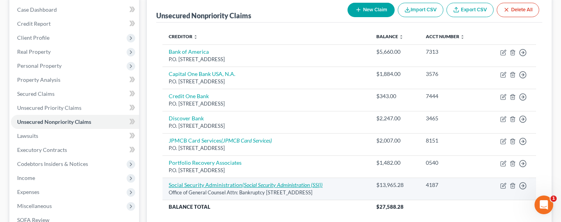
click at [192, 185] on link "Social Security Administration (Social Security Administration (SSI))" at bounding box center [246, 185] width 154 height 7
select select "21"
select select "14"
select select "0"
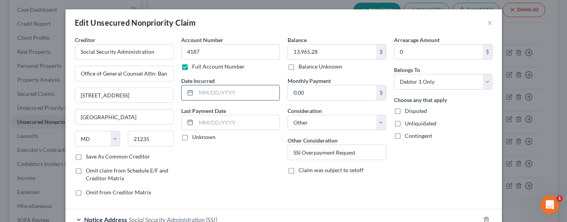
click at [228, 93] on input "text" at bounding box center [237, 92] width 83 height 15
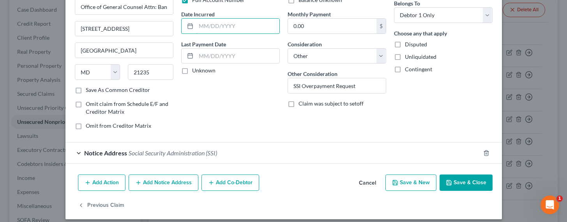
scroll to position [73, 0]
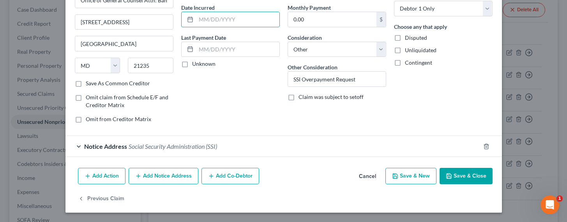
click at [177, 148] on span "Social Security Administration (SSI)" at bounding box center [173, 146] width 88 height 7
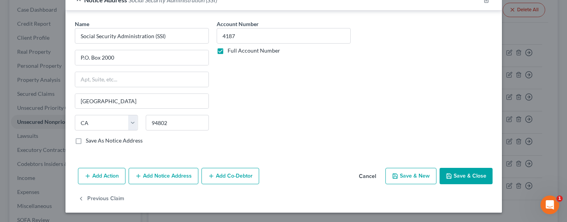
click at [160, 178] on button "Add Notice Address" at bounding box center [164, 176] width 70 height 16
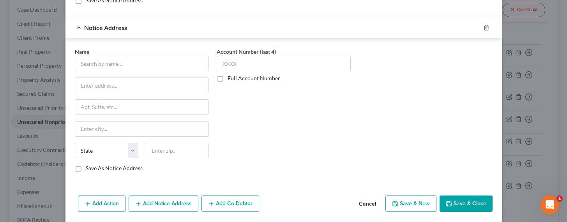
scroll to position [388, 0]
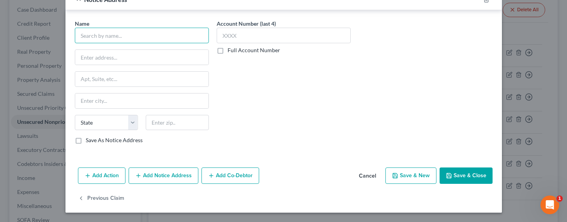
click at [128, 39] on input "text" at bounding box center [142, 36] width 134 height 16
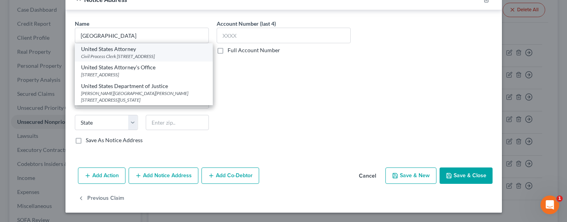
click at [117, 53] on div "Civil Process Clerk [STREET_ADDRESS]" at bounding box center [143, 56] width 125 height 7
type input "United States Attorney"
type input "Civil Process Clerk"
type input "[STREET_ADDRESS]"
type input "[GEOGRAPHIC_DATA]"
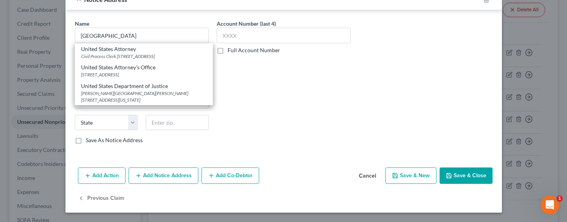
select select "4"
type input "90012"
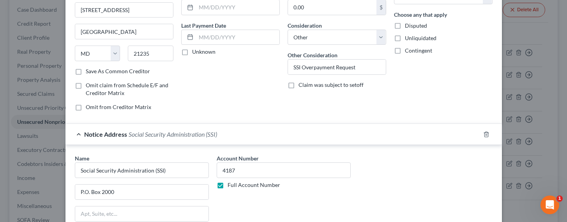
scroll to position [0, 0]
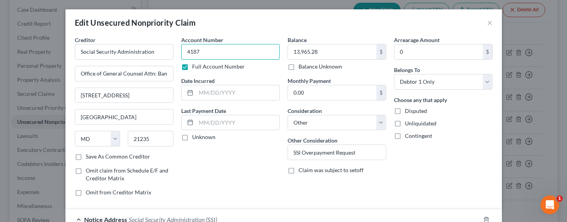
drag, startPoint x: 213, startPoint y: 54, endPoint x: 170, endPoint y: 52, distance: 42.5
click at [170, 52] on div "Creditor * Social Security Administration Office of General Counsel Attn: Bankr…" at bounding box center [283, 119] width 425 height 167
click at [217, 92] on input "text" at bounding box center [237, 92] width 83 height 15
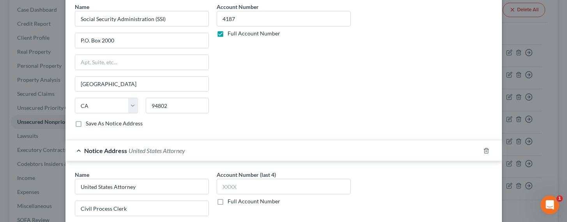
scroll to position [388, 0]
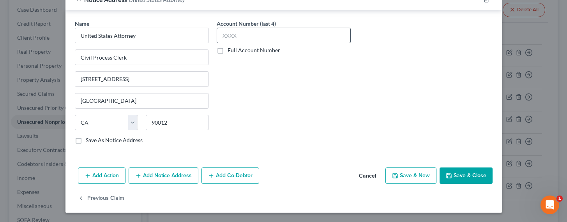
type input "2021"
click at [240, 32] on input "text" at bounding box center [284, 36] width 134 height 16
paste input "4187"
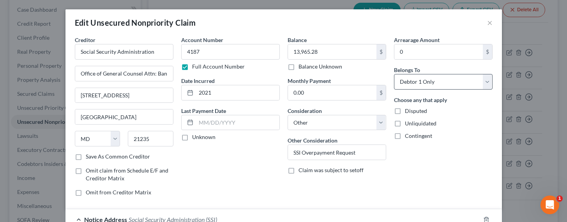
type input "4187"
click at [408, 78] on select "Select Debtor 1 Only Debtor 2 Only Debtor 1 And Debtor 2 Only At Least One Of T…" at bounding box center [443, 82] width 99 height 16
select select "3"
click at [394, 74] on select "Select Debtor 1 Only Debtor 2 Only Debtor 1 And Debtor 2 Only At Least One Of T…" at bounding box center [443, 82] width 99 height 16
click at [406, 136] on span "Contingent" at bounding box center [418, 135] width 27 height 7
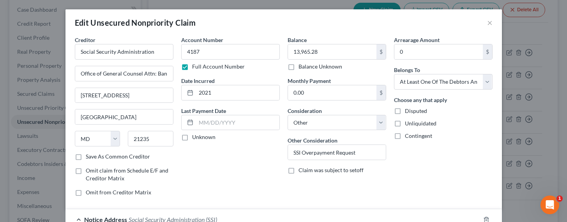
click at [408, 136] on input "Contingent" at bounding box center [410, 134] width 5 height 5
checkbox input "true"
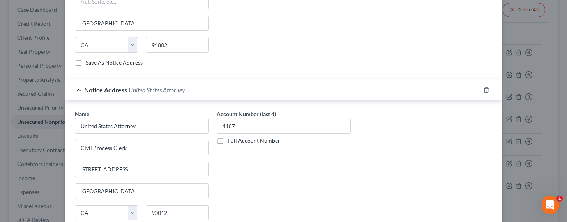
scroll to position [388, 0]
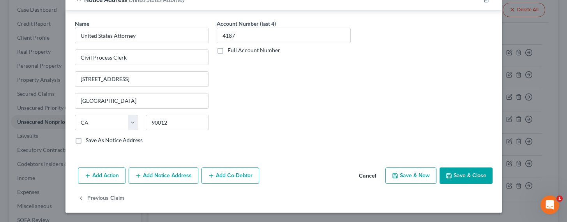
click at [227, 179] on button "Add Co-Debtor" at bounding box center [230, 176] width 58 height 16
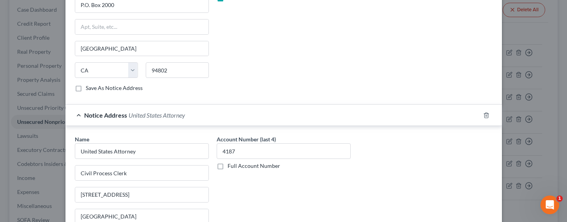
scroll to position [570, 0]
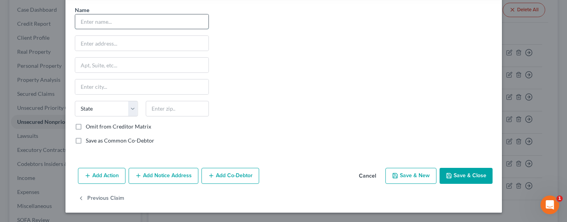
click at [108, 21] on input "text" at bounding box center [141, 21] width 133 height 15
type input "[PERSON_NAME]"
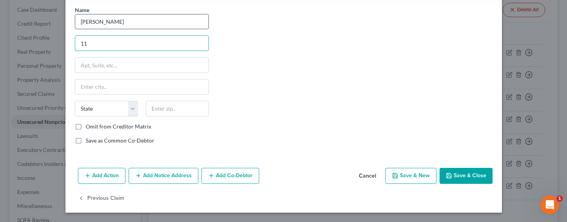
type input "1"
type input "TBA"
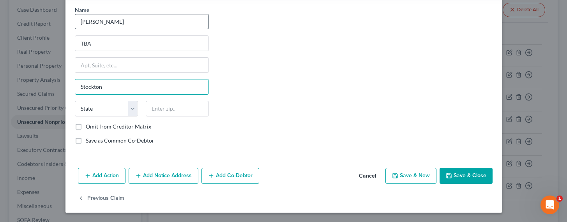
type input "Stockton"
select select "4"
type input "9"
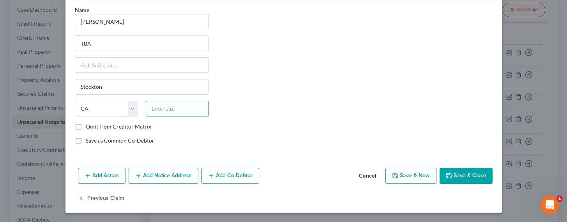
click at [166, 110] on input "text" at bounding box center [177, 109] width 63 height 16
click at [233, 104] on div "Name * [PERSON_NAME] TBA [PERSON_NAME] State [US_STATE] AK AR AZ CA CO CT DE DC…" at bounding box center [283, 78] width 425 height 145
click at [163, 107] on input "text" at bounding box center [177, 109] width 63 height 16
type input "95614"
click at [146, 66] on input "text" at bounding box center [141, 65] width 133 height 15
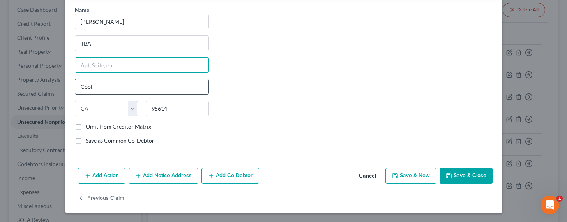
click at [93, 88] on input "Cool" at bounding box center [141, 86] width 133 height 15
drag, startPoint x: 95, startPoint y: 88, endPoint x: 65, endPoint y: 83, distance: 30.4
click at [65, 88] on div "Name * [PERSON_NAME] TBA Cool State [US_STATE] AK AR AZ CA CO CT DE DC [GEOGRAP…" at bounding box center [283, 76] width 436 height 161
type input "Stockton"
click at [89, 127] on label "Omit from Creditor Matrix" at bounding box center [118, 127] width 65 height 8
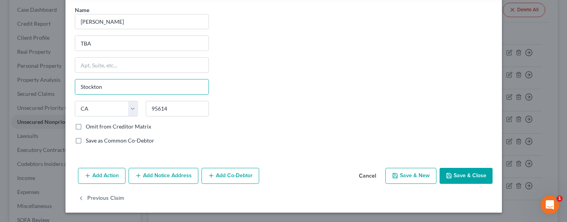
click at [89, 127] on input "Omit from Creditor Matrix" at bounding box center [91, 125] width 5 height 5
checkbox input "true"
click at [157, 177] on button "Add Notice Address" at bounding box center [164, 176] width 70 height 16
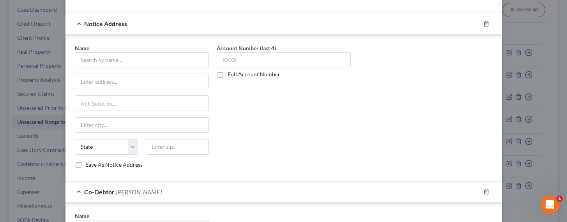
scroll to position [493, 0]
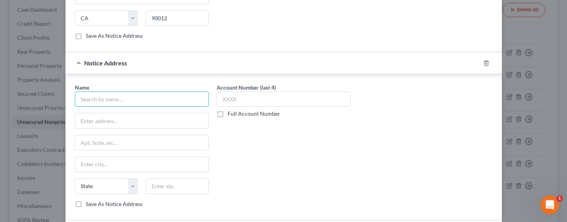
click at [113, 95] on input "text" at bounding box center [142, 100] width 134 height 16
type input "P"
type input "Western Program Service Center"
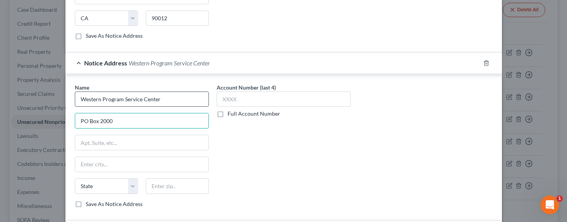
type input "PO Box 2000"
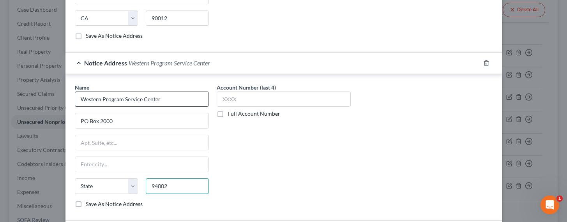
type input "94802"
type input "[GEOGRAPHIC_DATA]"
select select "4"
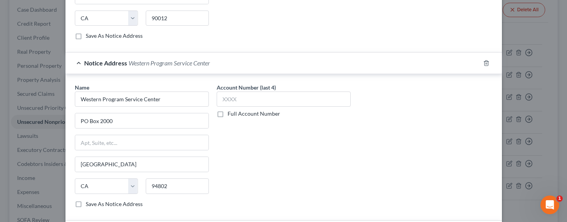
drag, startPoint x: 249, startPoint y: 118, endPoint x: 248, endPoint y: 113, distance: 5.1
click at [249, 117] on div "Account Number (last 4) Full Account Number" at bounding box center [284, 148] width 142 height 131
click at [248, 114] on label "Full Account Number" at bounding box center [254, 114] width 53 height 8
click at [236, 114] on input "Full Account Number" at bounding box center [233, 112] width 5 height 5
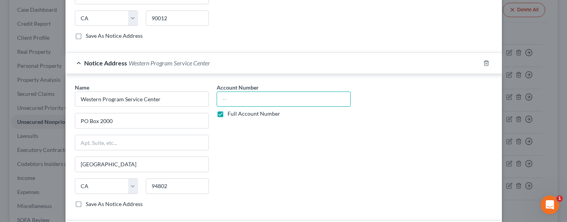
click at [243, 101] on input "text" at bounding box center [284, 100] width 134 height 16
type input "25EC393A84187"
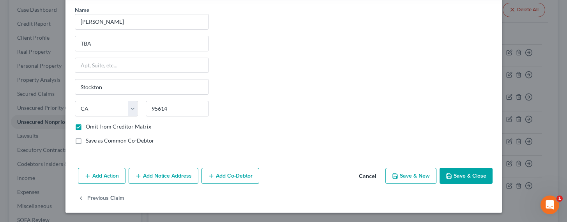
click at [165, 175] on button "Add Notice Address" at bounding box center [164, 176] width 70 height 16
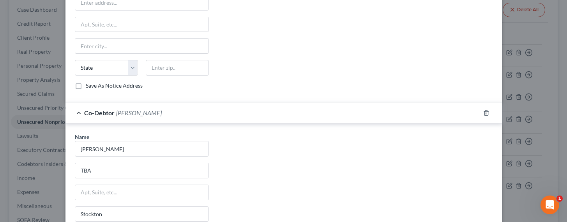
scroll to position [734, 0]
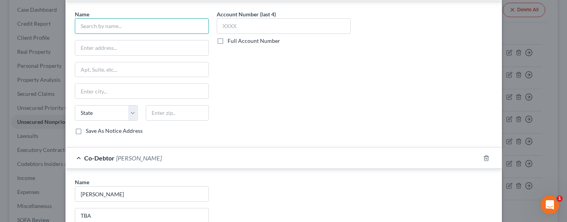
click at [108, 28] on input "text" at bounding box center [142, 26] width 134 height 16
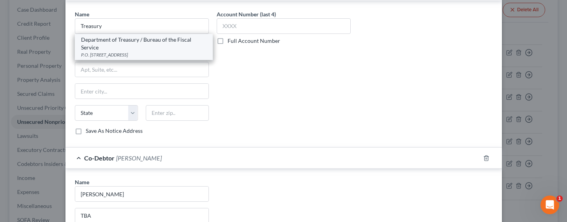
click at [119, 43] on div "Department of Treasury / Bureau of the Fiscal Service" at bounding box center [143, 44] width 125 height 16
type input "Department of Treasury / Bureau of the Fiscal Service"
type input "P.O. Box 830794"
type input "[GEOGRAPHIC_DATA]"
select select "0"
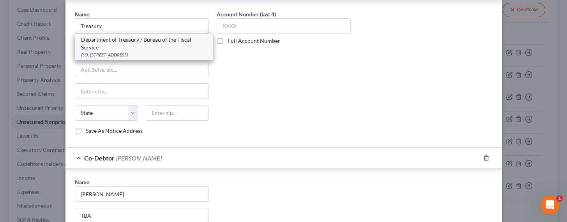
type input "35283"
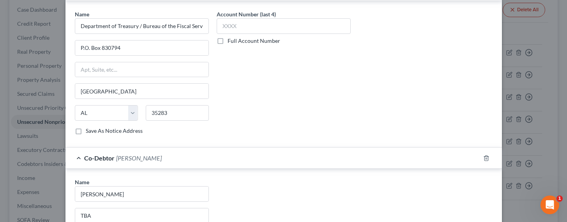
click at [245, 43] on label "Full Account Number" at bounding box center [254, 41] width 53 height 8
click at [236, 42] on input "Full Account Number" at bounding box center [233, 39] width 5 height 5
click at [244, 26] on input "text" at bounding box center [284, 26] width 134 height 16
type input "SSN 0534"
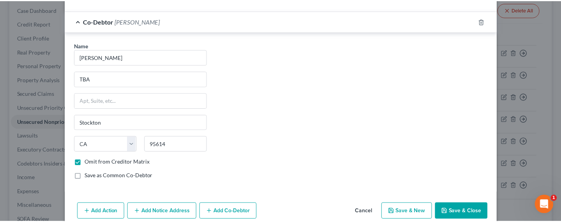
scroll to position [906, 0]
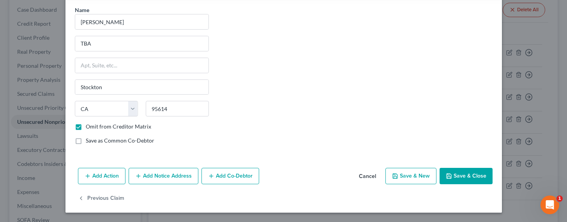
click at [459, 174] on button "Save & Close" at bounding box center [466, 176] width 53 height 16
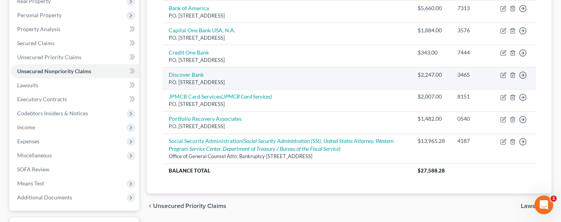
scroll to position [127, 0]
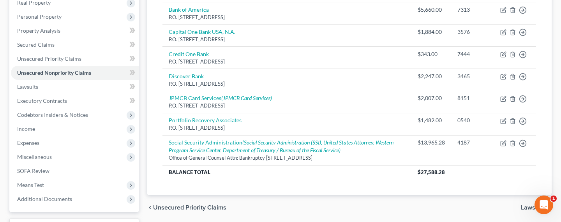
click at [143, 79] on div "Unsecured Nonpriority Claims New Claim Import CSV Export CSV Delete All Credito…" at bounding box center [349, 102] width 413 height 310
click at [36, 19] on span "Personal Property" at bounding box center [39, 16] width 44 height 7
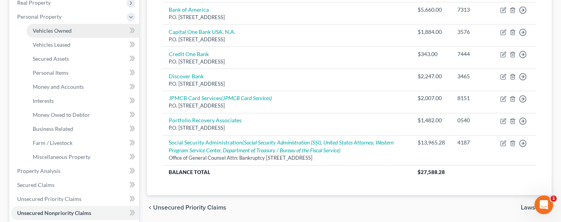
click at [47, 29] on span "Vehicles Owned" at bounding box center [52, 30] width 39 height 7
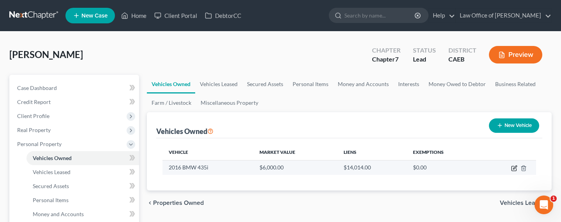
click at [514, 166] on icon "button" at bounding box center [514, 168] width 6 height 6
select select "0"
select select "10"
select select "2"
select select "0"
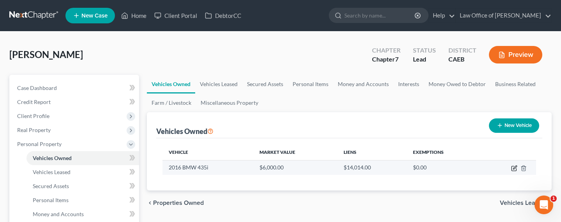
select select "4"
select select "0"
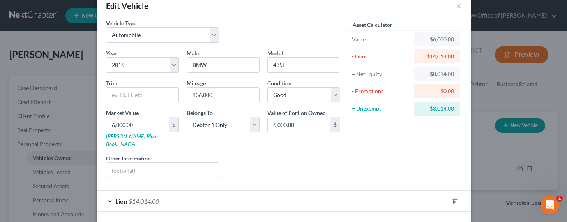
scroll to position [42, 0]
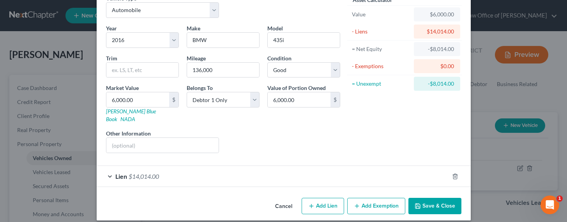
click at [160, 166] on div "Lien $14,014.00" at bounding box center [273, 176] width 352 height 21
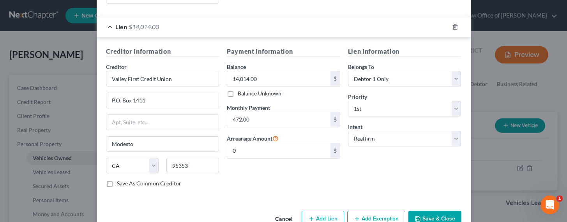
scroll to position [204, 0]
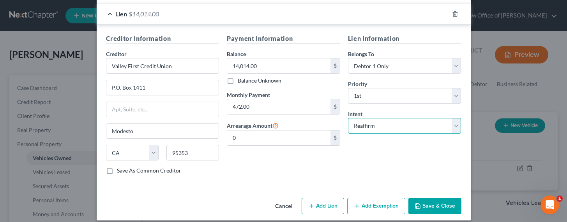
click at [372, 118] on select "Select Surrender Redeem Reaffirm Avoid Other" at bounding box center [404, 126] width 113 height 16
select select "0"
click at [348, 118] on select "Select Surrender Redeem Reaffirm Avoid Other" at bounding box center [404, 126] width 113 height 16
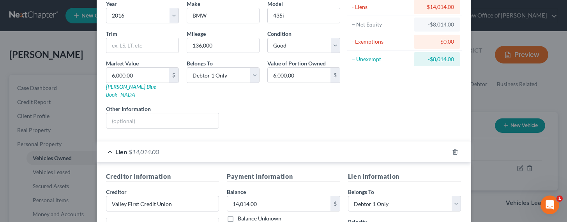
scroll to position [116, 0]
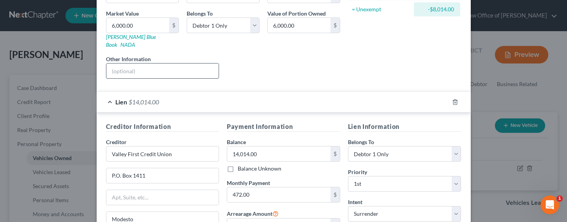
click at [138, 67] on input "text" at bounding box center [162, 71] width 113 height 15
type input "To Be Surrended"
drag, startPoint x: 260, startPoint y: 186, endPoint x: 253, endPoint y: 186, distance: 7.4
click at [253, 187] on input "472.00" at bounding box center [278, 194] width 103 height 15
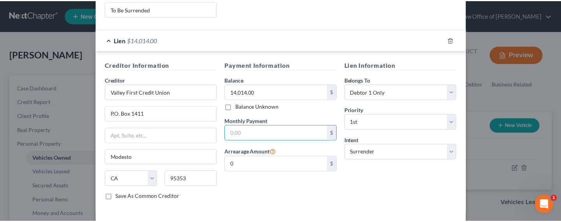
scroll to position [204, 0]
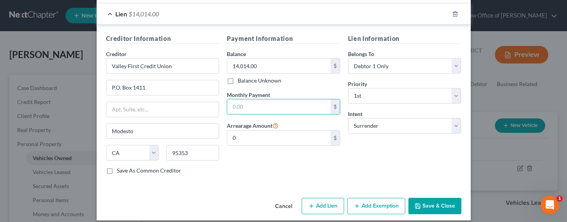
click at [434, 198] on button "Save & Close" at bounding box center [434, 206] width 53 height 16
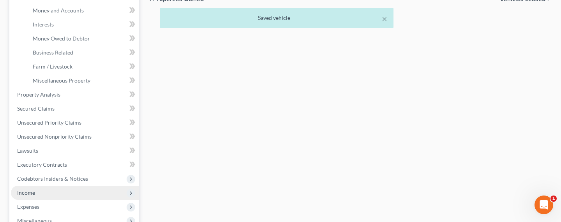
scroll to position [213, 0]
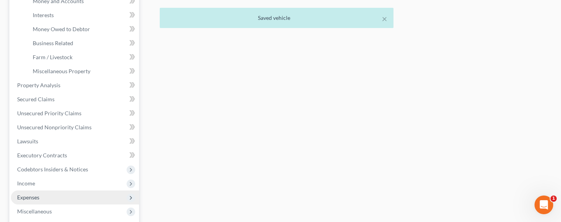
click at [36, 197] on span "Expenses" at bounding box center [28, 197] width 22 height 7
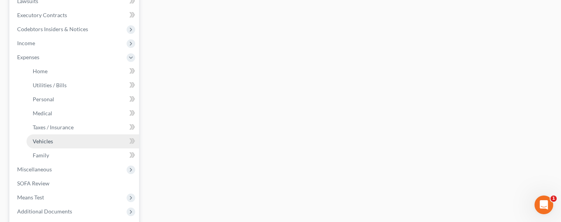
click at [45, 141] on span "Vehicles" at bounding box center [43, 141] width 20 height 7
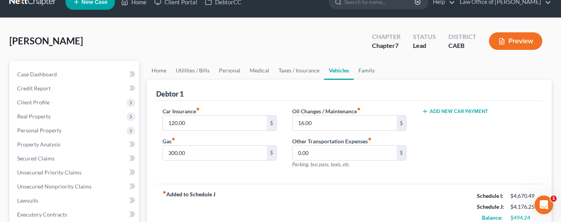
scroll to position [6, 0]
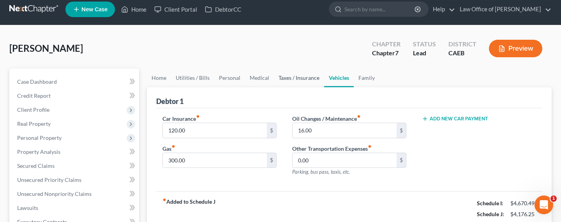
click at [291, 79] on link "Taxes / Insurance" at bounding box center [299, 78] width 50 height 19
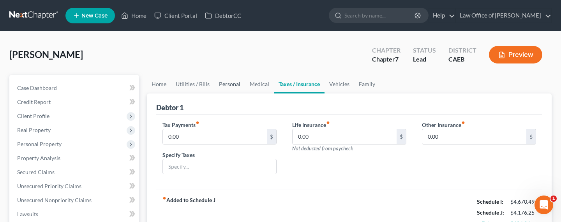
click at [233, 85] on link "Personal" at bounding box center [229, 84] width 31 height 19
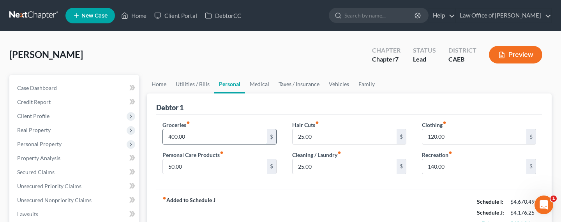
click at [173, 137] on input "400.00" at bounding box center [215, 136] width 104 height 15
type input "600.00"
click at [181, 85] on link "Utilities / Bills" at bounding box center [192, 84] width 43 height 19
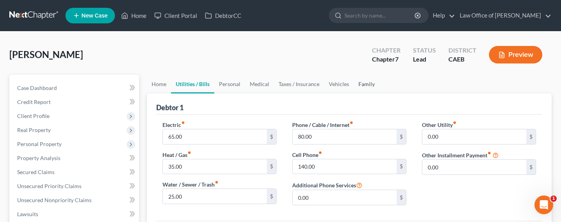
click at [369, 82] on link "Family" at bounding box center [367, 84] width 26 height 19
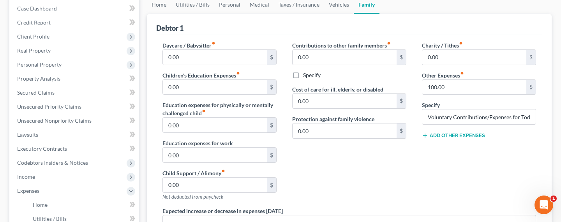
scroll to position [97, 0]
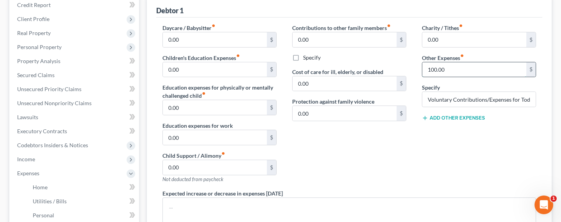
click at [435, 66] on input "100.00" at bounding box center [474, 69] width 104 height 15
click at [434, 69] on input "100.00" at bounding box center [474, 69] width 104 height 15
click at [432, 71] on input "100.00" at bounding box center [474, 69] width 104 height 15
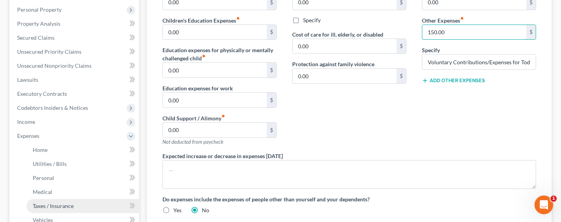
scroll to position [167, 0]
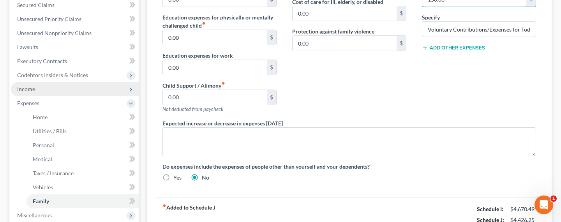
type input "150.00"
click at [28, 92] on span "Income" at bounding box center [26, 89] width 18 height 7
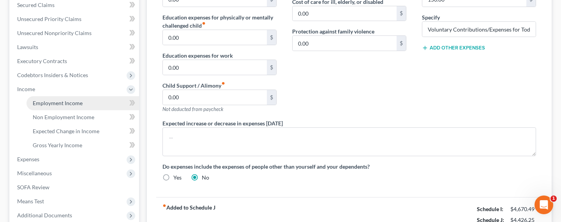
click at [44, 102] on span "Employment Income" at bounding box center [58, 103] width 50 height 7
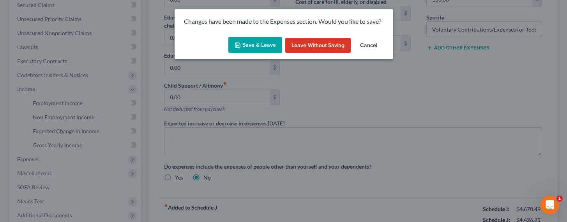
click at [239, 48] on button "Save & Leave" at bounding box center [255, 45] width 54 height 16
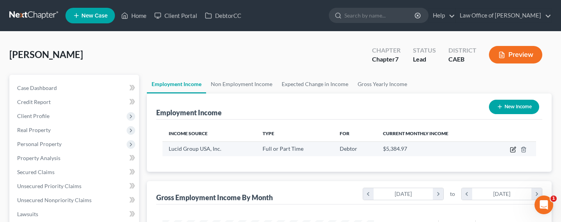
click at [513, 148] on icon "button" at bounding box center [513, 150] width 6 height 6
select select "0"
select select "4"
select select "0"
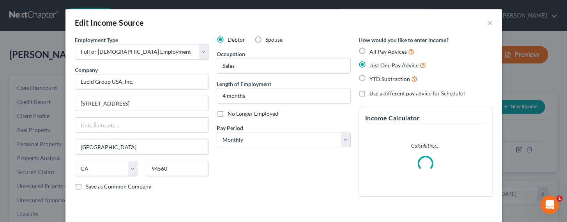
scroll to position [139, 229]
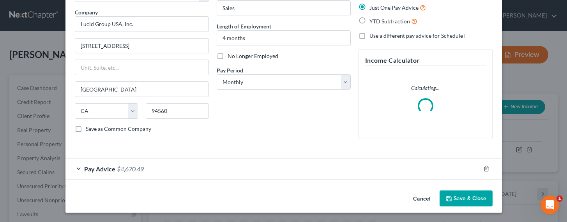
click at [141, 170] on span "$4,670.49" at bounding box center [130, 168] width 27 height 7
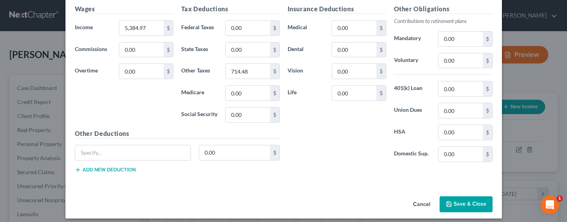
scroll to position [248, 0]
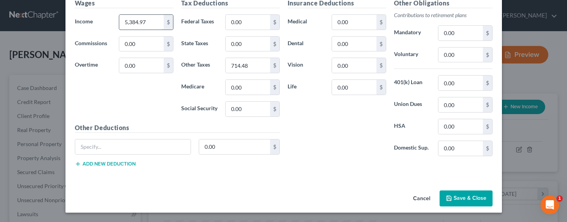
click at [131, 25] on input "5,384.97" at bounding box center [141, 22] width 44 height 15
click at [131, 21] on input "5,384.97" at bounding box center [141, 22] width 44 height 15
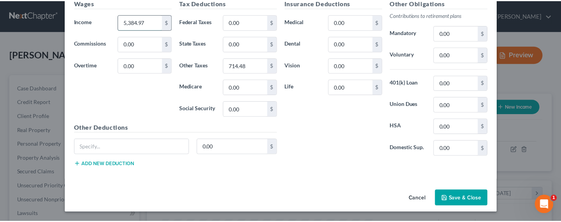
scroll to position [242, 0]
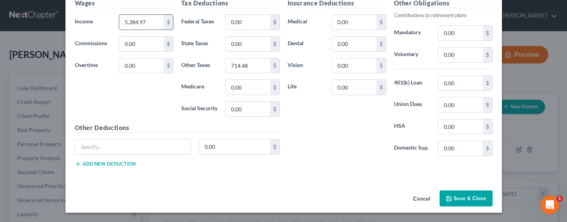
click at [127, 21] on input "5,384.97" at bounding box center [141, 22] width 44 height 15
type input "5,084.97"
click at [458, 196] on button "Save & Close" at bounding box center [466, 199] width 53 height 16
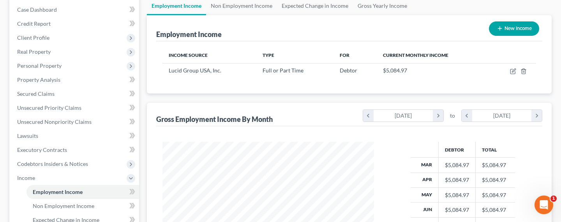
scroll to position [247, 0]
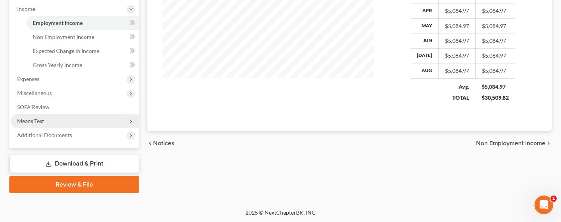
click at [28, 124] on span "Means Test" at bounding box center [75, 121] width 128 height 14
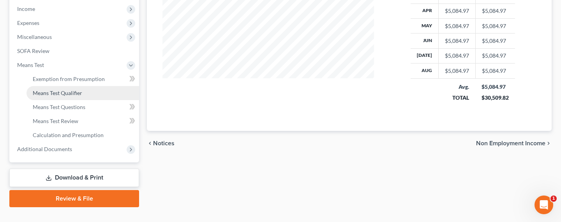
click at [52, 92] on span "Means Test Qualifier" at bounding box center [57, 93] width 49 height 7
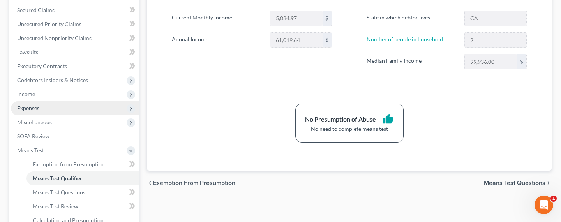
click at [32, 108] on span "Expenses" at bounding box center [28, 108] width 22 height 7
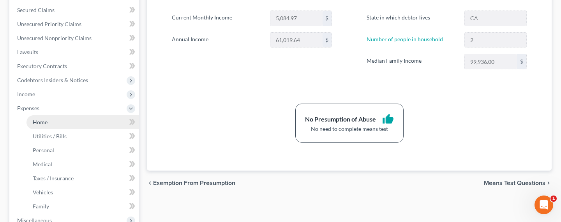
click at [35, 117] on link "Home" at bounding box center [82, 122] width 113 height 14
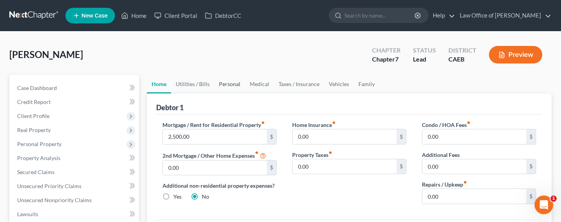
click at [225, 86] on link "Personal" at bounding box center [229, 84] width 31 height 19
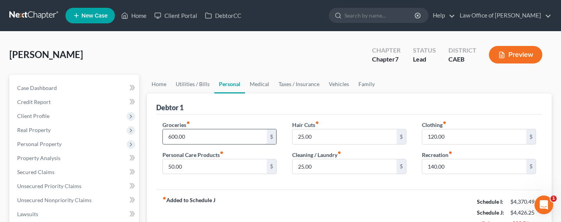
click at [173, 136] on input "600.00" at bounding box center [215, 136] width 104 height 15
drag, startPoint x: 173, startPoint y: 136, endPoint x: 166, endPoint y: 135, distance: 7.1
click at [166, 135] on input "600.00" at bounding box center [215, 136] width 104 height 15
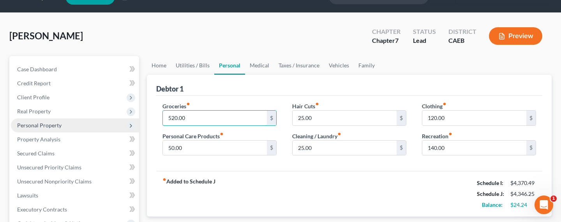
type input "520.00"
click at [29, 123] on span "Personal Property" at bounding box center [39, 125] width 44 height 7
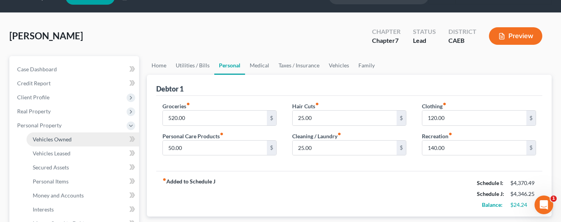
click at [50, 139] on span "Vehicles Owned" at bounding box center [52, 139] width 39 height 7
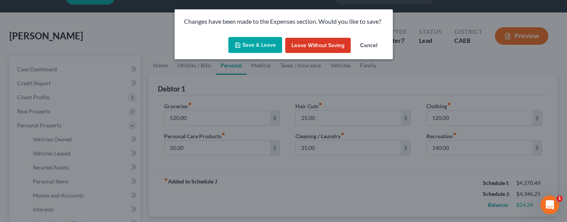
click at [250, 45] on button "Save & Leave" at bounding box center [255, 45] width 54 height 16
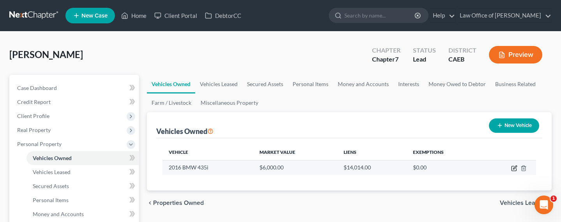
click at [515, 168] on icon "button" at bounding box center [515, 168] width 4 height 4
select select "0"
select select "10"
select select "2"
select select "0"
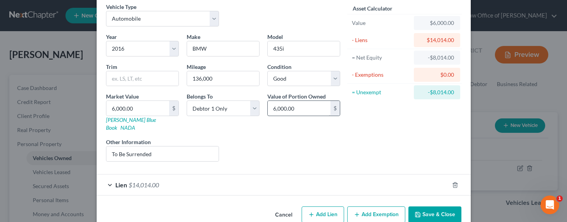
scroll to position [42, 0]
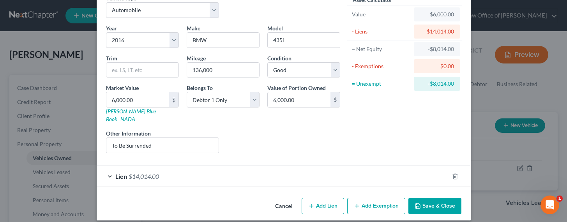
click at [151, 173] on span "$14,014.00" at bounding box center [144, 176] width 30 height 7
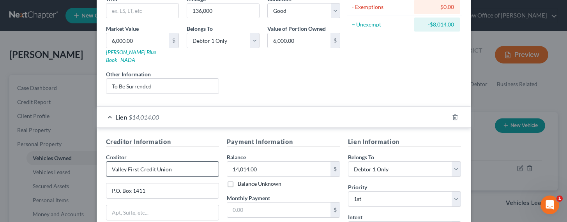
scroll to position [122, 0]
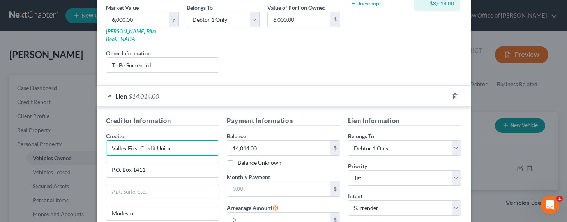
drag, startPoint x: 176, startPoint y: 143, endPoint x: 99, endPoint y: 143, distance: 77.1
click at [102, 143] on div "Creditor Information Creditor * Valley First Credit Union P.O. Box 1411 Modesto…" at bounding box center [162, 189] width 121 height 147
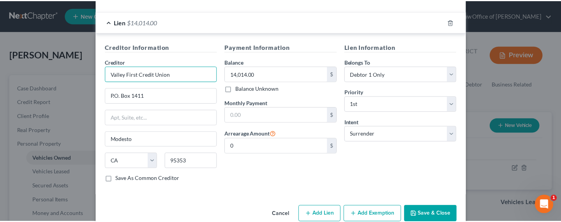
scroll to position [204, 0]
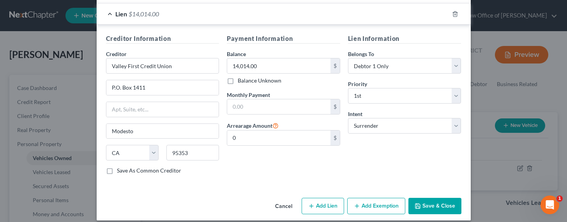
click at [422, 198] on button "Save & Close" at bounding box center [434, 206] width 53 height 16
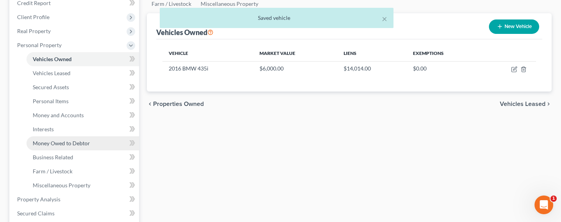
scroll to position [114, 0]
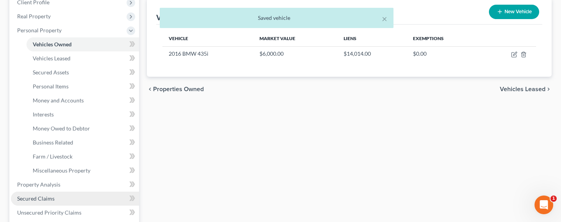
click at [37, 199] on span "Secured Claims" at bounding box center [35, 198] width 37 height 7
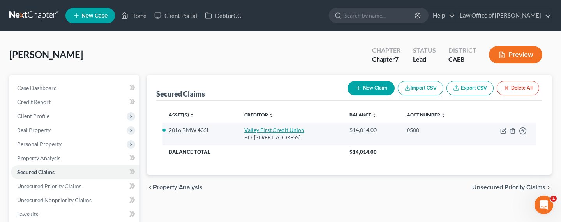
click at [288, 129] on link "Valley First Credit Union" at bounding box center [274, 130] width 60 height 7
select select "4"
select select "0"
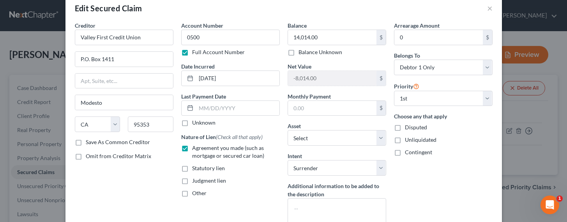
scroll to position [81, 0]
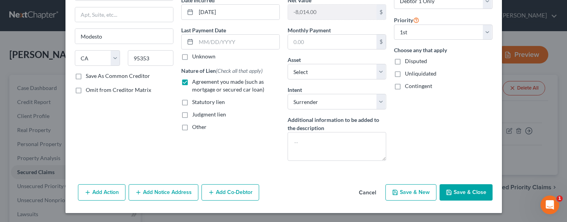
click at [156, 189] on button "Add Notice Address" at bounding box center [164, 192] width 70 height 16
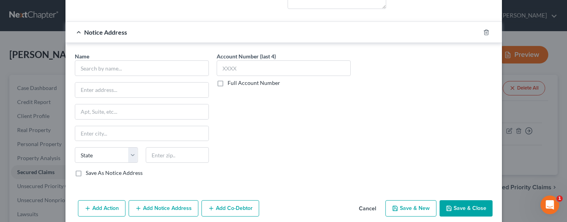
scroll to position [249, 0]
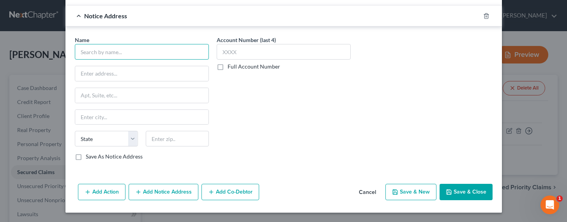
click at [102, 56] on input "text" at bounding box center [142, 52] width 134 height 16
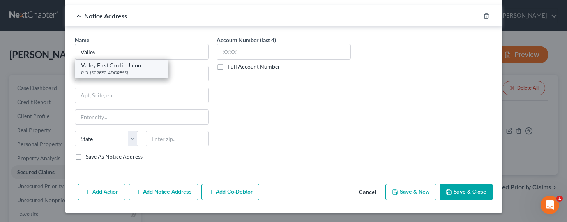
click at [112, 67] on div "Valley First Credit Union" at bounding box center [121, 66] width 81 height 8
type input "Valley First Credit Union"
type input "P.O. Box 1411"
type input "Modesto"
select select "4"
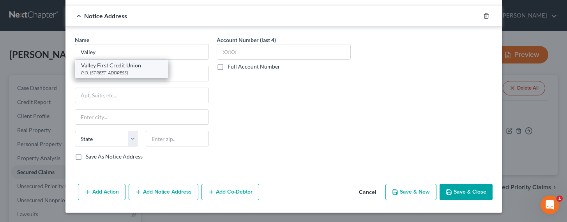
type input "95353"
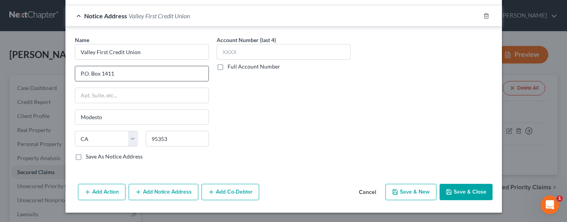
drag, startPoint x: 99, startPoint y: 83, endPoint x: 105, endPoint y: 80, distance: 6.1
click at [99, 83] on div "Name * Valley First Credit Union P.O. Box 1411 Modesto State [US_STATE] AK AR A…" at bounding box center [142, 98] width 134 height 125
drag, startPoint x: 115, startPoint y: 75, endPoint x: 65, endPoint y: 75, distance: 49.1
click at [65, 75] on div "Name * Valley First Credit Union P.O. Box 1411 Modesto State [US_STATE] AK AR A…" at bounding box center [283, 99] width 436 height 147
type input "1"
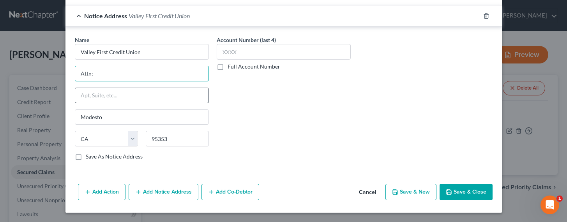
type input "Attn: Agent, Officer or CEO"
click at [101, 93] on input "text" at bounding box center [141, 95] width 133 height 15
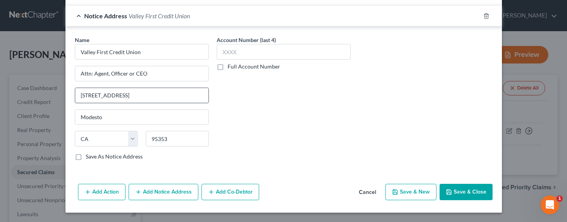
type input "[STREET_ADDRESS]"
click at [167, 138] on input "95353" at bounding box center [177, 139] width 63 height 16
click at [161, 139] on input "95353" at bounding box center [177, 139] width 63 height 16
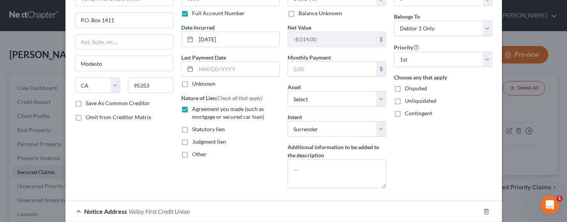
scroll to position [0, 0]
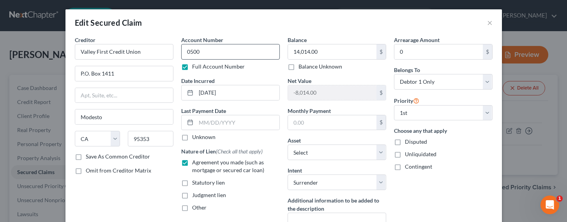
type input "95350"
drag, startPoint x: 233, startPoint y: 53, endPoint x: 171, endPoint y: 53, distance: 62.0
click at [171, 53] on div "Creditor * Valley First Credit Union P.O. Box 1411 Modesto State [US_STATE] AK …" at bounding box center [283, 142] width 425 height 212
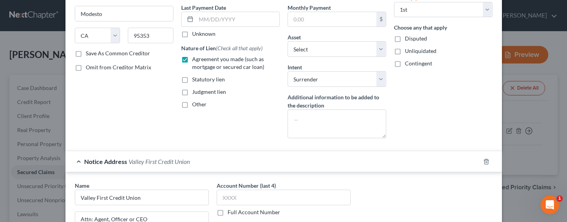
scroll to position [167, 0]
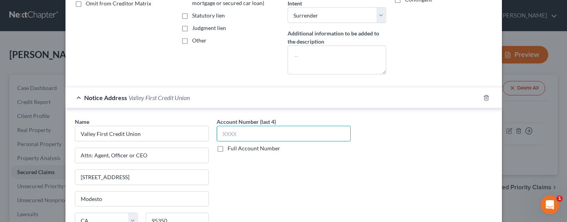
click at [252, 136] on input "text" at bounding box center [284, 134] width 134 height 16
paste input "0500"
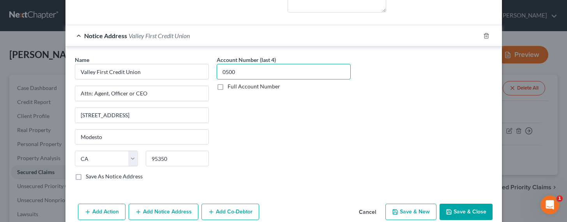
scroll to position [249, 0]
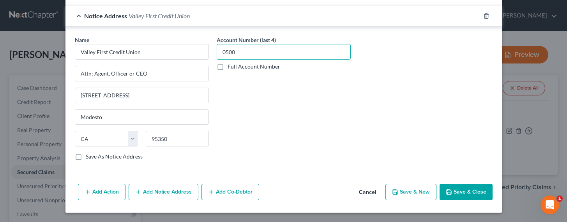
type input "0500"
click at [460, 188] on button "Save & Close" at bounding box center [466, 192] width 53 height 16
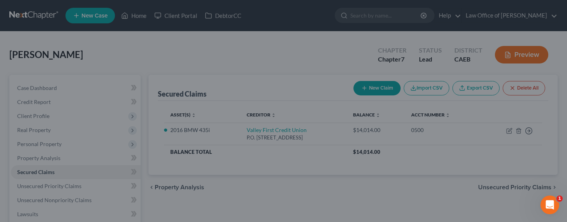
select select "2"
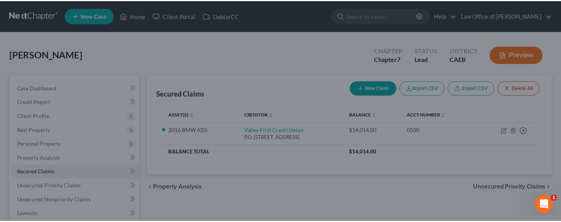
scroll to position [0, 0]
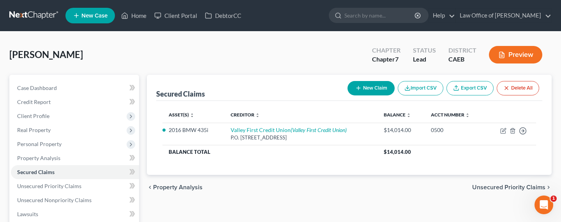
click at [277, 56] on div "[PERSON_NAME] Upgraded Chapter Chapter 7 Status Lead District CAEB Preview" at bounding box center [280, 58] width 542 height 34
